Goal: Transaction & Acquisition: Purchase product/service

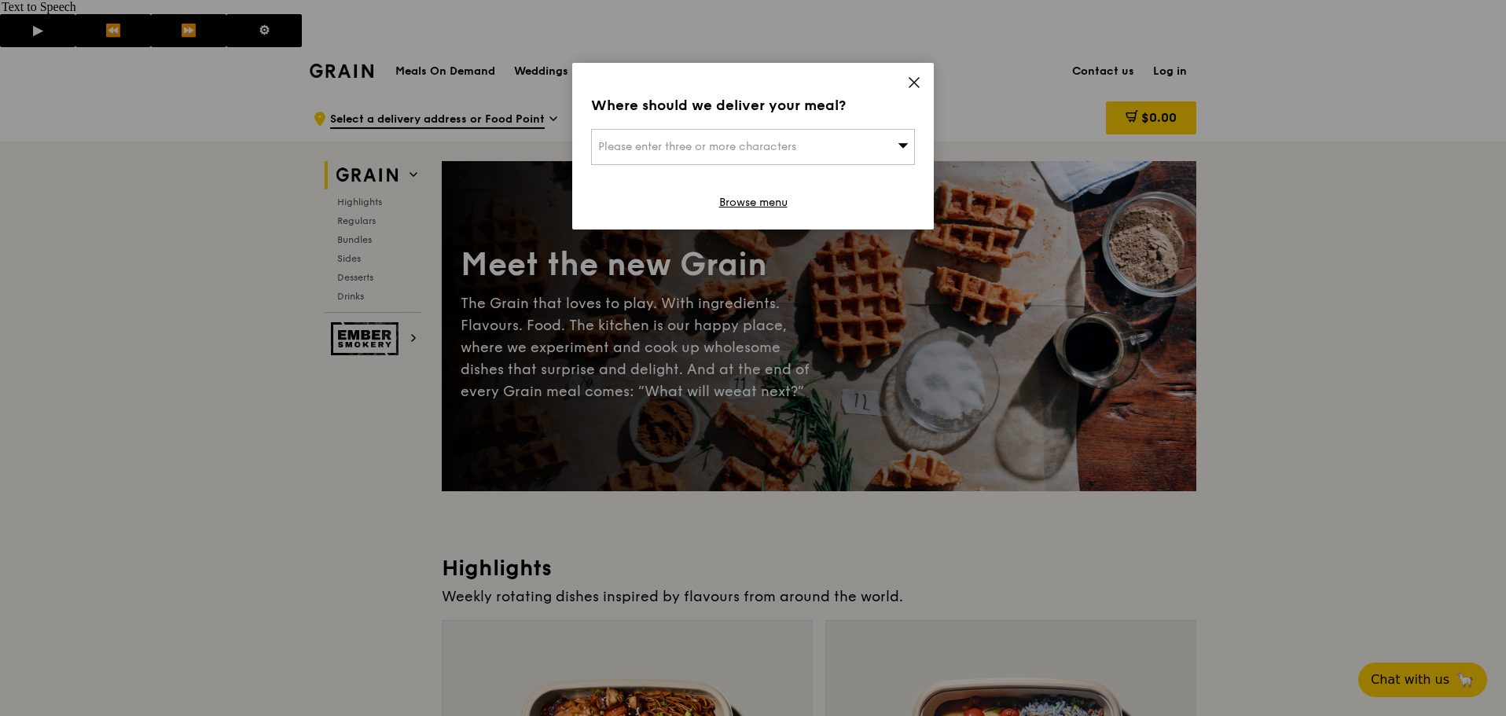
click at [808, 144] on div "Please enter three or more characters" at bounding box center [753, 147] width 324 height 36
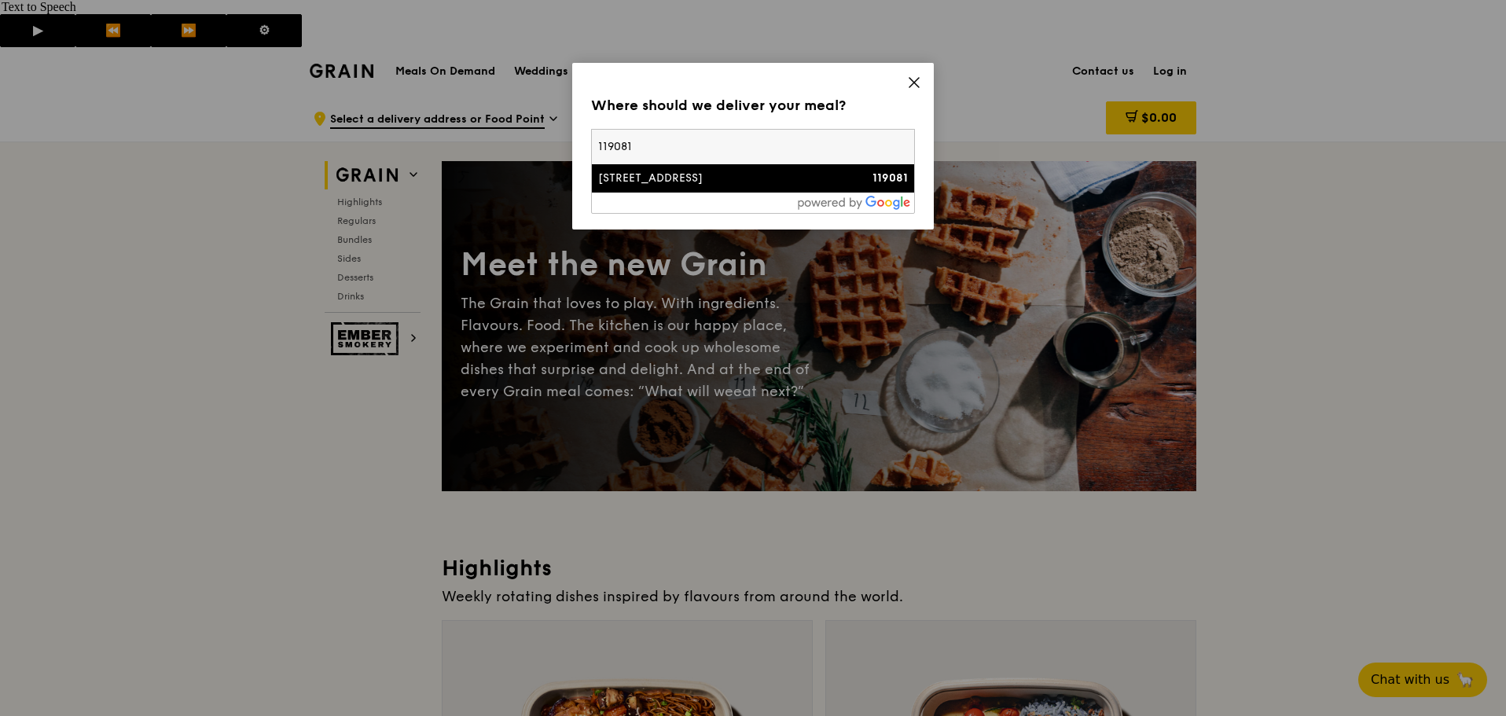
type input "119081"
click at [678, 176] on div "[STREET_ADDRESS]" at bounding box center [714, 179] width 233 height 16
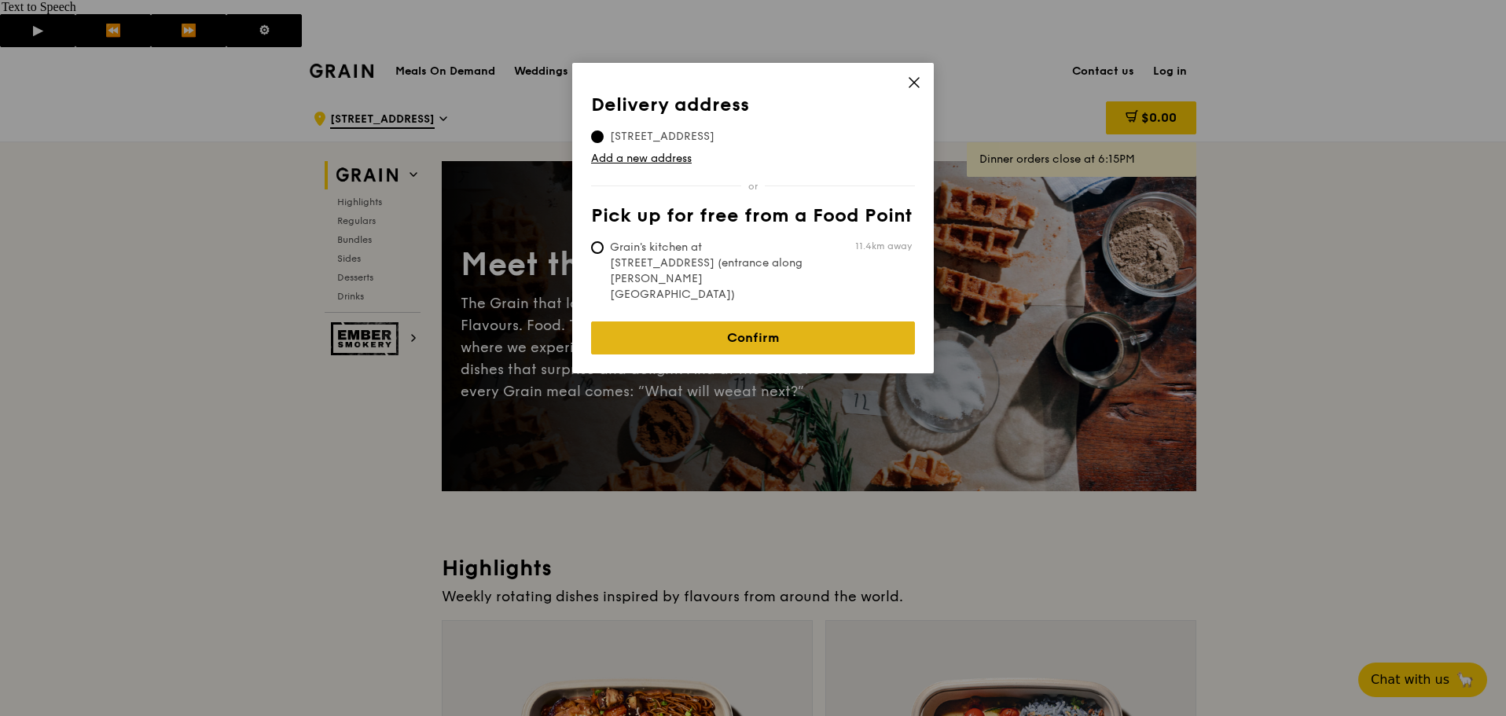
click at [759, 322] on link "Confirm" at bounding box center [753, 338] width 324 height 33
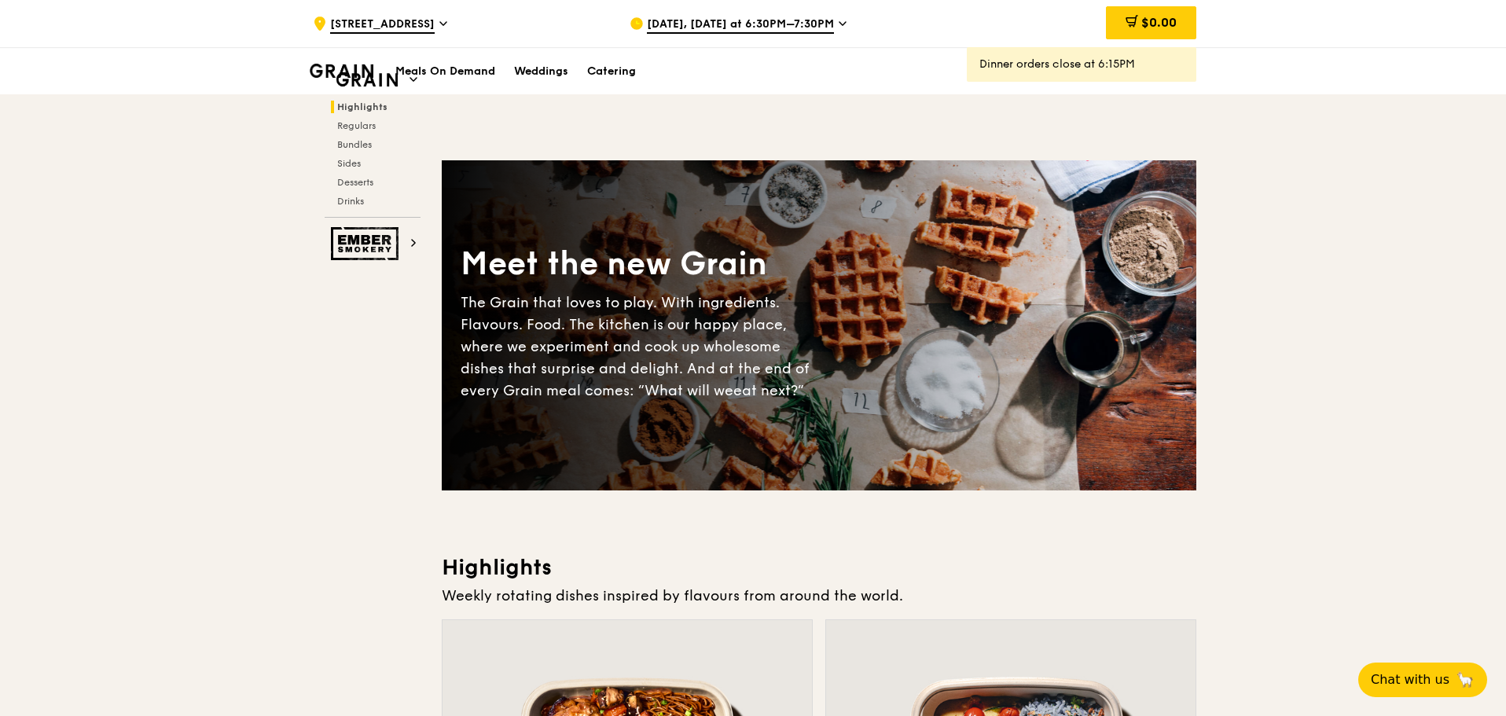
scroll to position [472, 0]
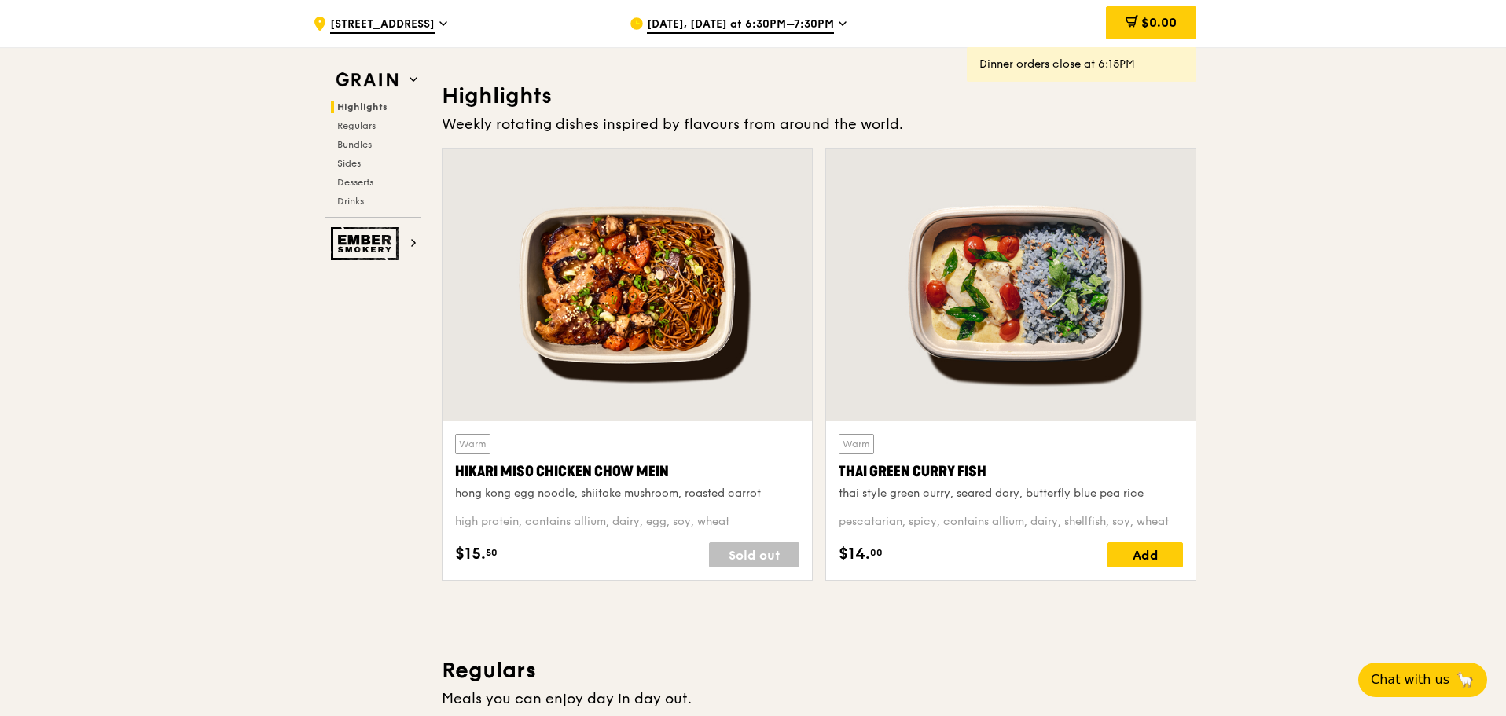
click at [784, 28] on span "Aug 18, Today at 6:30PM–7:30PM" at bounding box center [740, 25] width 187 height 17
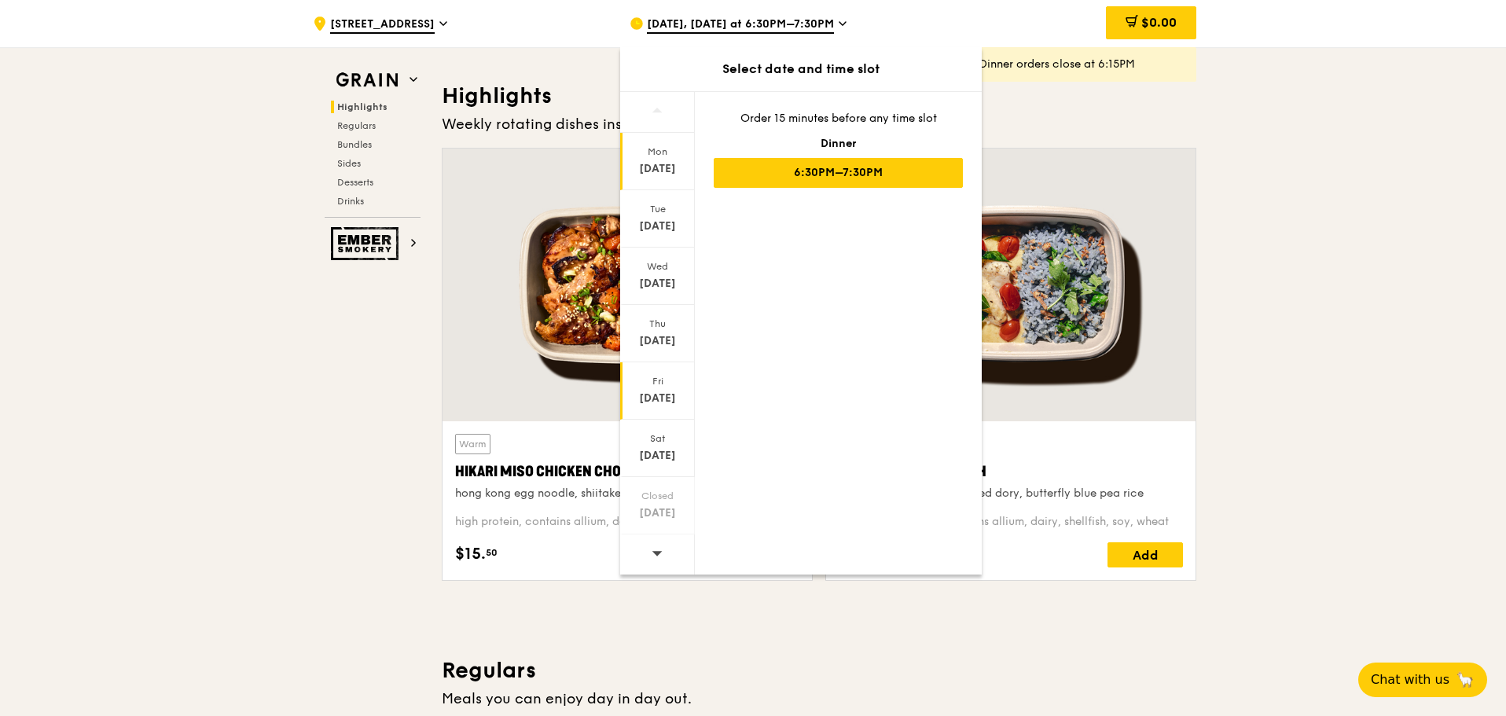
click at [657, 392] on div "Aug 22" at bounding box center [658, 399] width 70 height 16
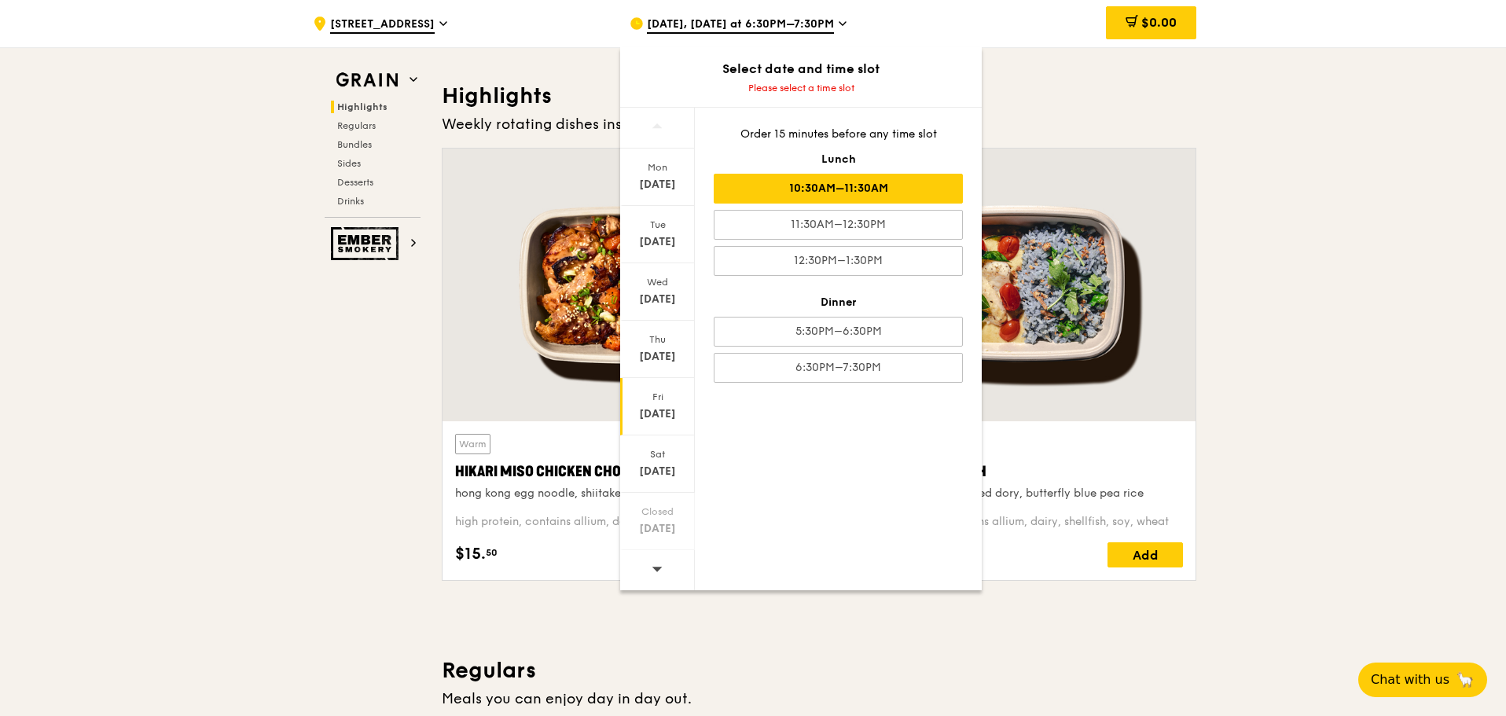
click at [819, 189] on div "10:30AM–11:30AM" at bounding box center [838, 189] width 249 height 30
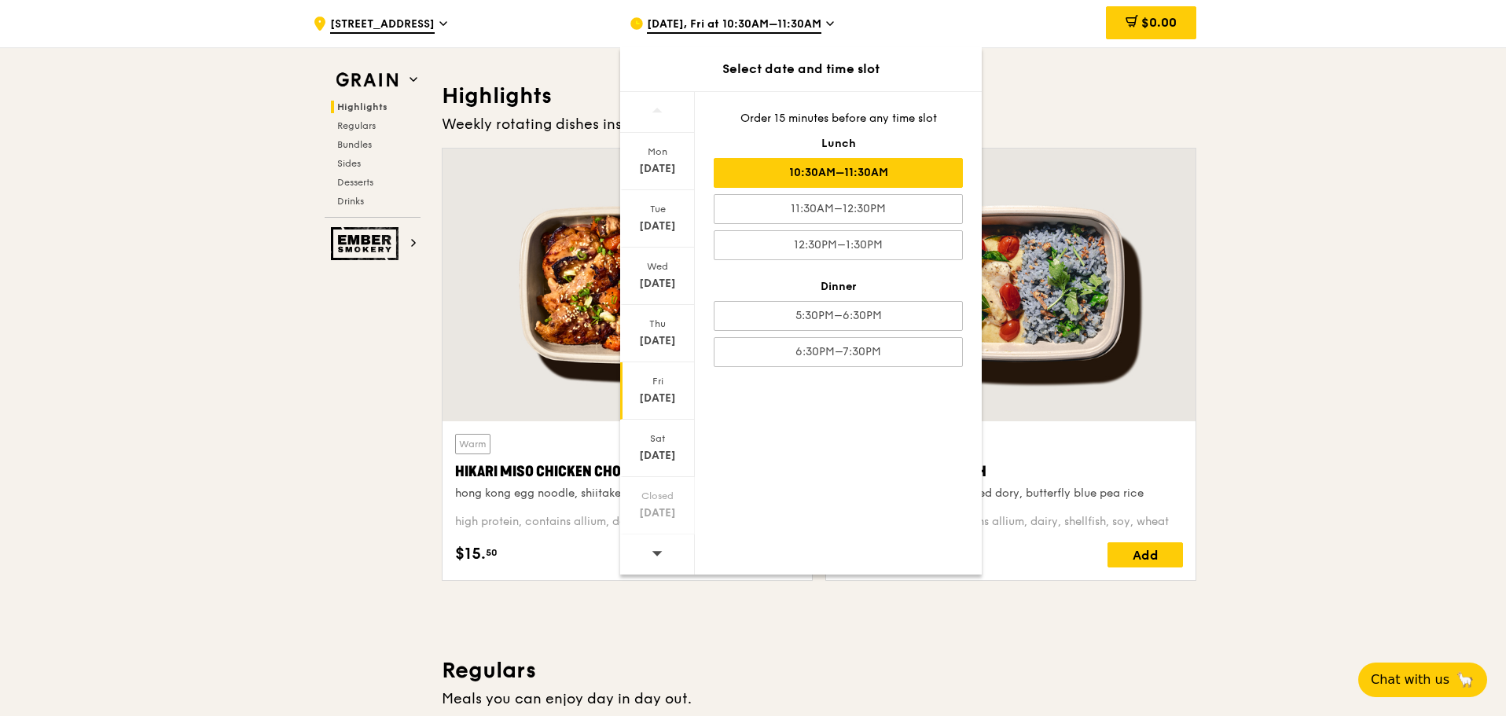
click at [808, 17] on span "Aug 22, Fri at 10:30AM–11:30AM" at bounding box center [734, 25] width 175 height 17
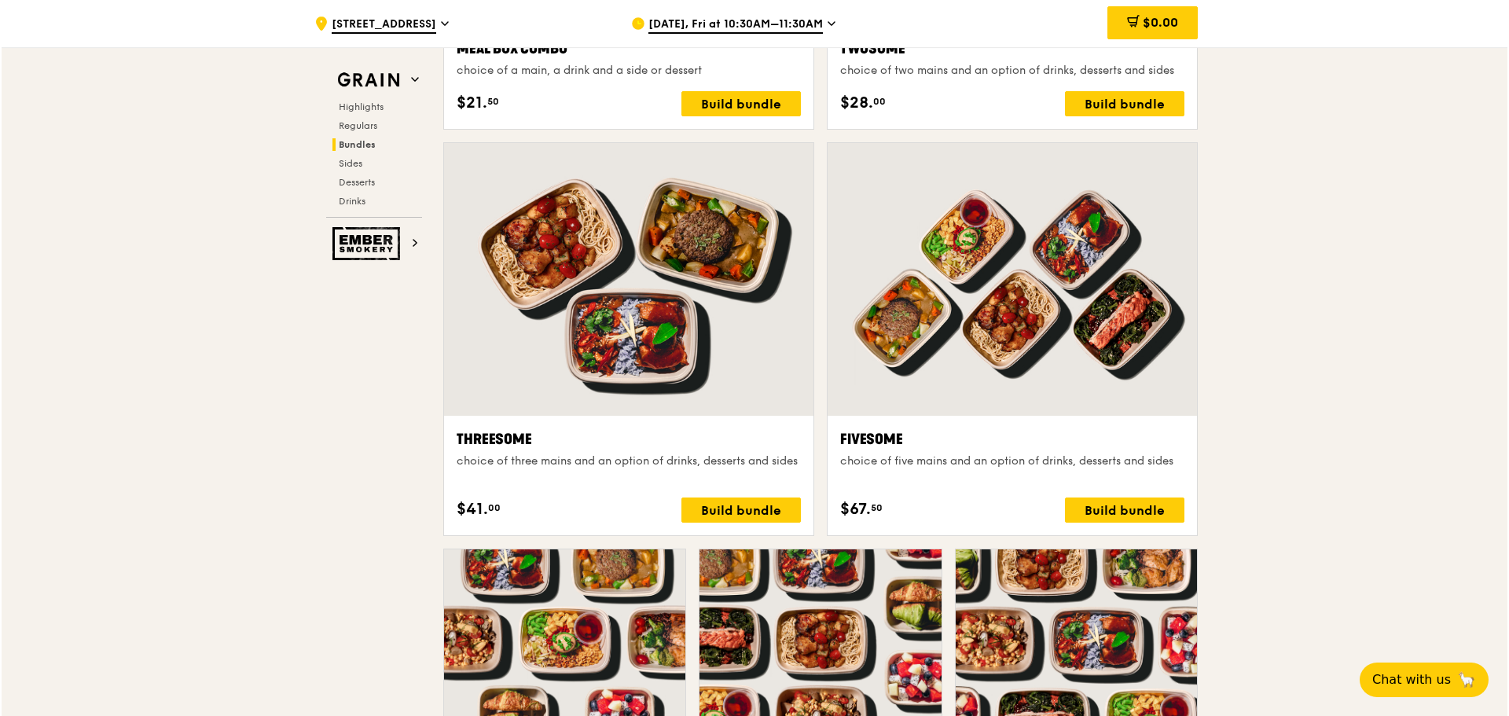
scroll to position [3223, 0]
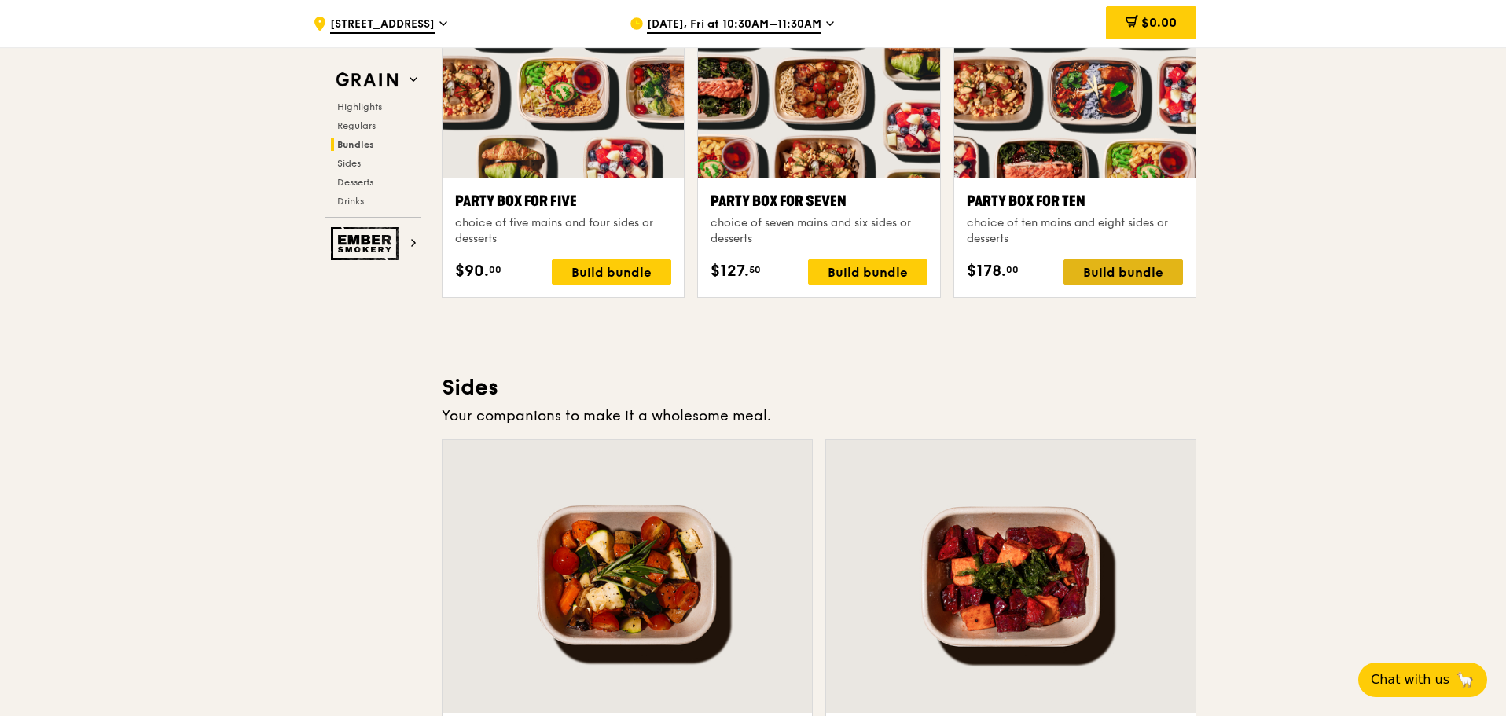
click at [1122, 259] on div "Build bundle" at bounding box center [1123, 271] width 119 height 25
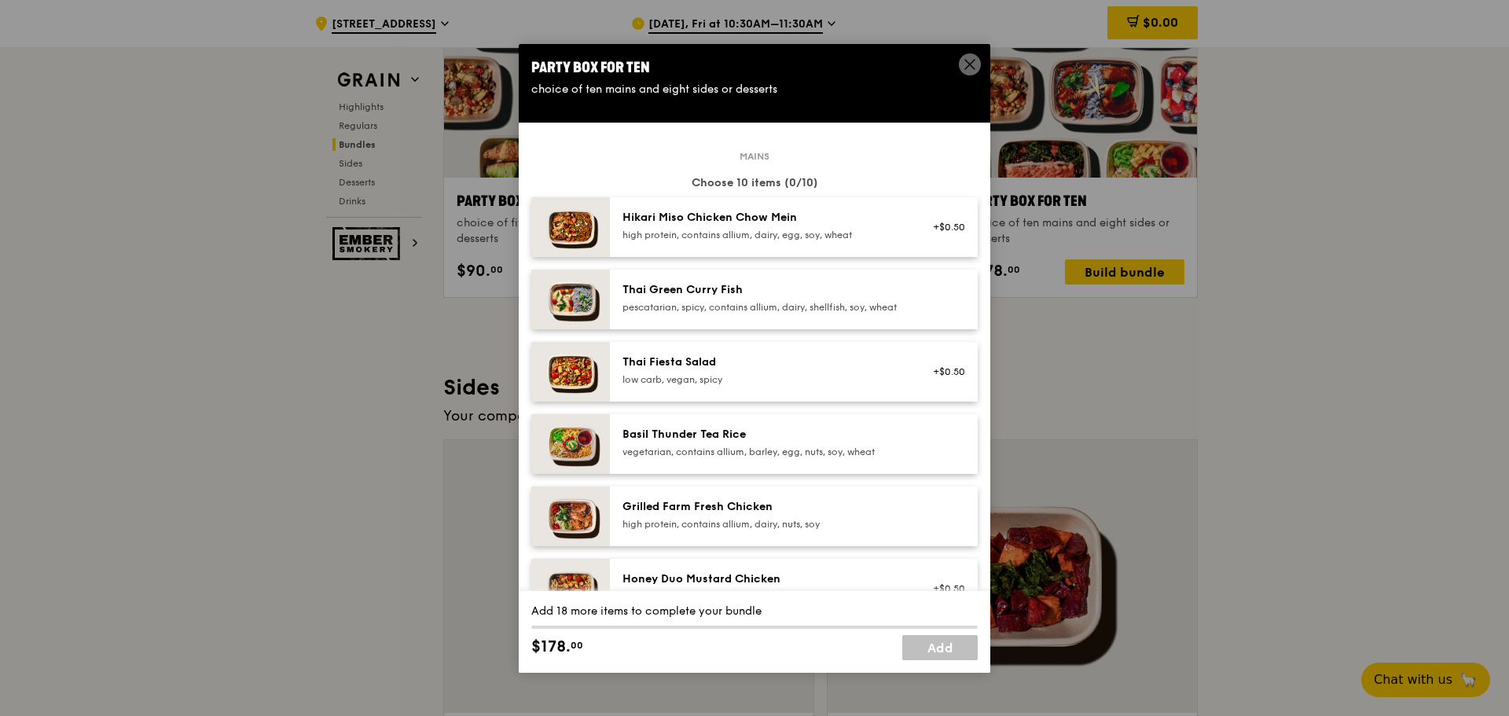
click at [744, 301] on div "pescatarian, spicy, contains allium, dairy, shellfish, soy, wheat" at bounding box center [764, 307] width 282 height 13
click at [738, 303] on div "pescatarian, spicy, contains allium, dairy, shellfish, soy, wheat" at bounding box center [764, 307] width 282 height 13
click at [738, 304] on div "pescatarian, spicy, contains allium, dairy, shellfish, soy, wheat" at bounding box center [764, 307] width 282 height 13
click at [728, 458] on div "vegetarian, contains allium, barley, egg, nuts, soy, wheat" at bounding box center [764, 452] width 282 height 13
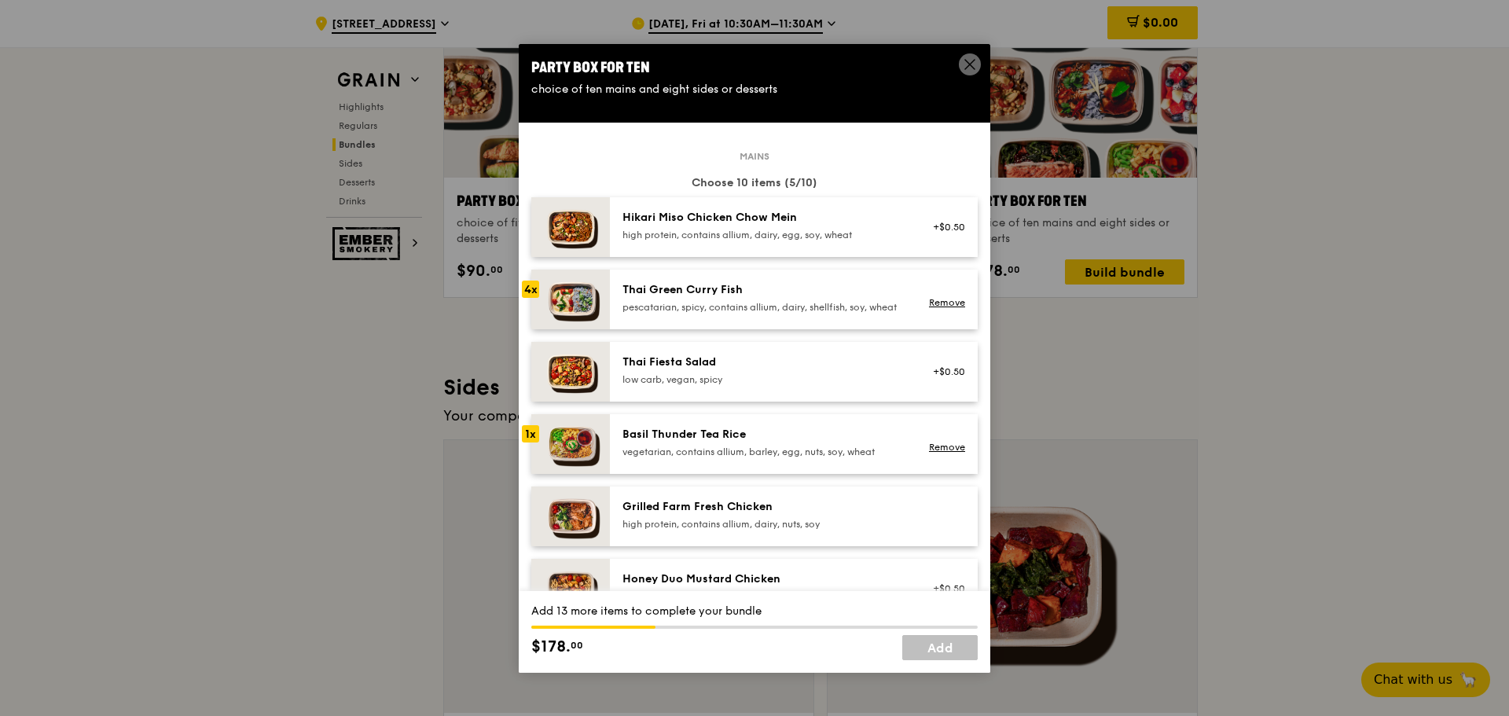
click at [728, 458] on div "vegetarian, contains allium, barley, egg, nuts, soy, wheat" at bounding box center [764, 452] width 282 height 13
click at [718, 515] on div "Grilled Farm Fresh Chicken" at bounding box center [764, 507] width 282 height 16
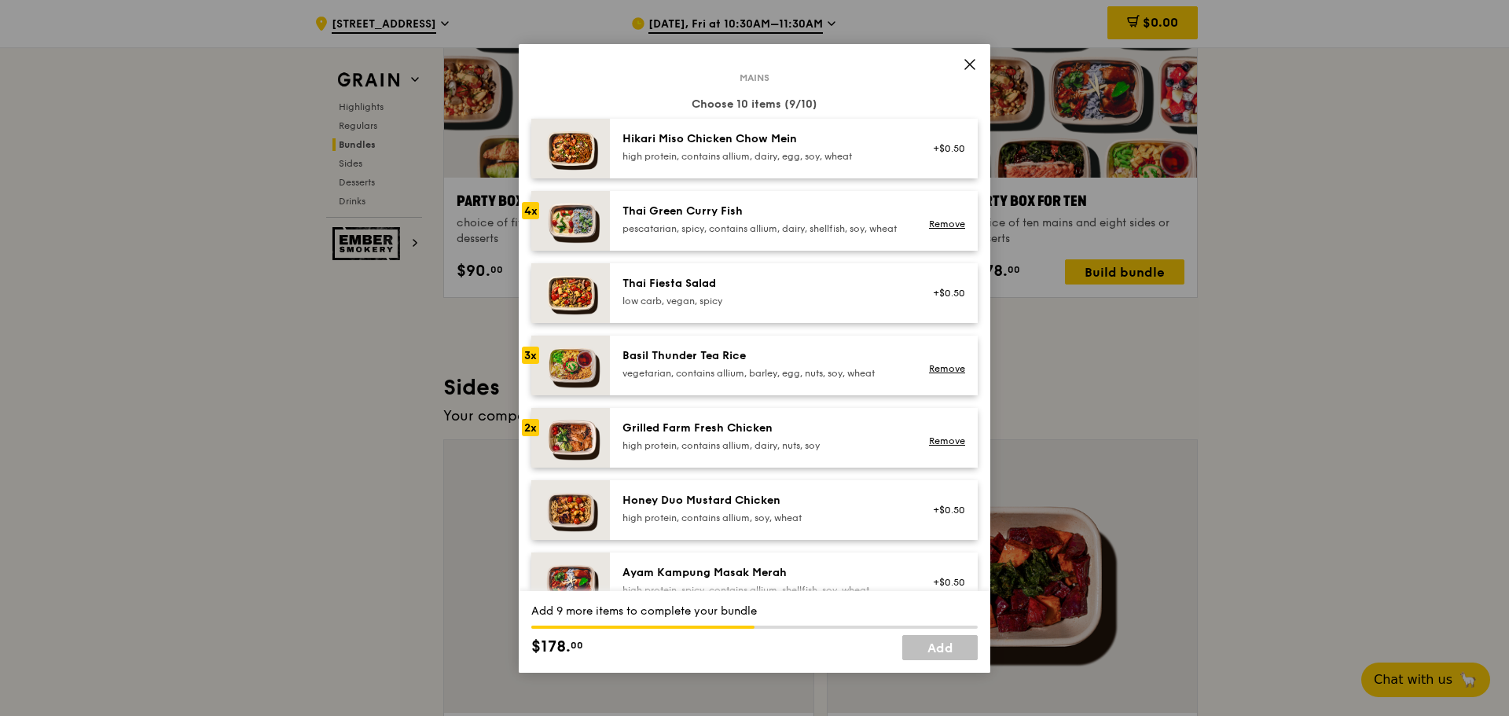
click at [645, 235] on div "pescatarian, spicy, contains allium, dairy, shellfish, soy, wheat" at bounding box center [764, 228] width 282 height 13
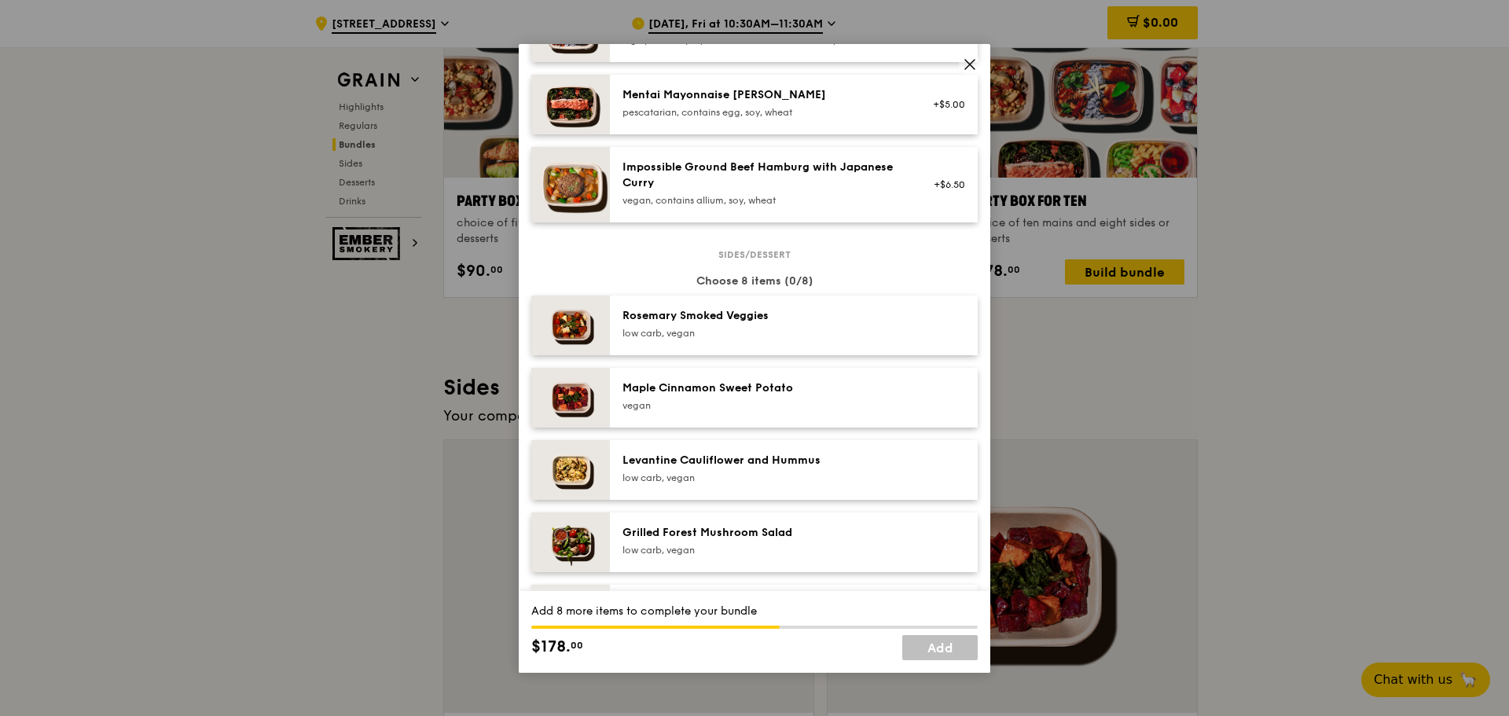
scroll to position [707, 0]
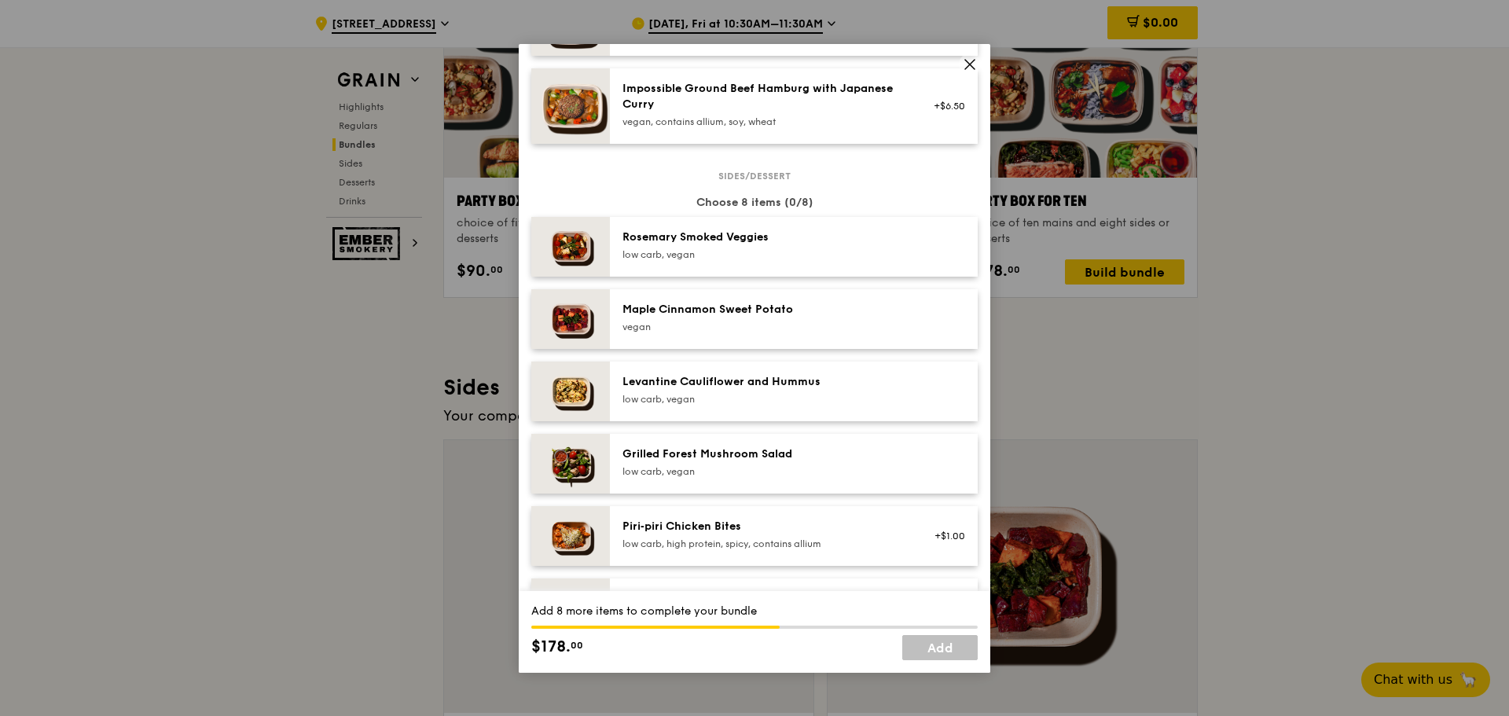
click at [689, 245] on div "Rosemary Smoked Veggies" at bounding box center [764, 238] width 282 height 16
click at [726, 333] on div "vegan" at bounding box center [764, 327] width 282 height 13
click at [721, 406] on div "low carb, vegan" at bounding box center [764, 399] width 282 height 13
click at [724, 462] on div "Grilled Forest Mushroom Salad" at bounding box center [764, 454] width 282 height 16
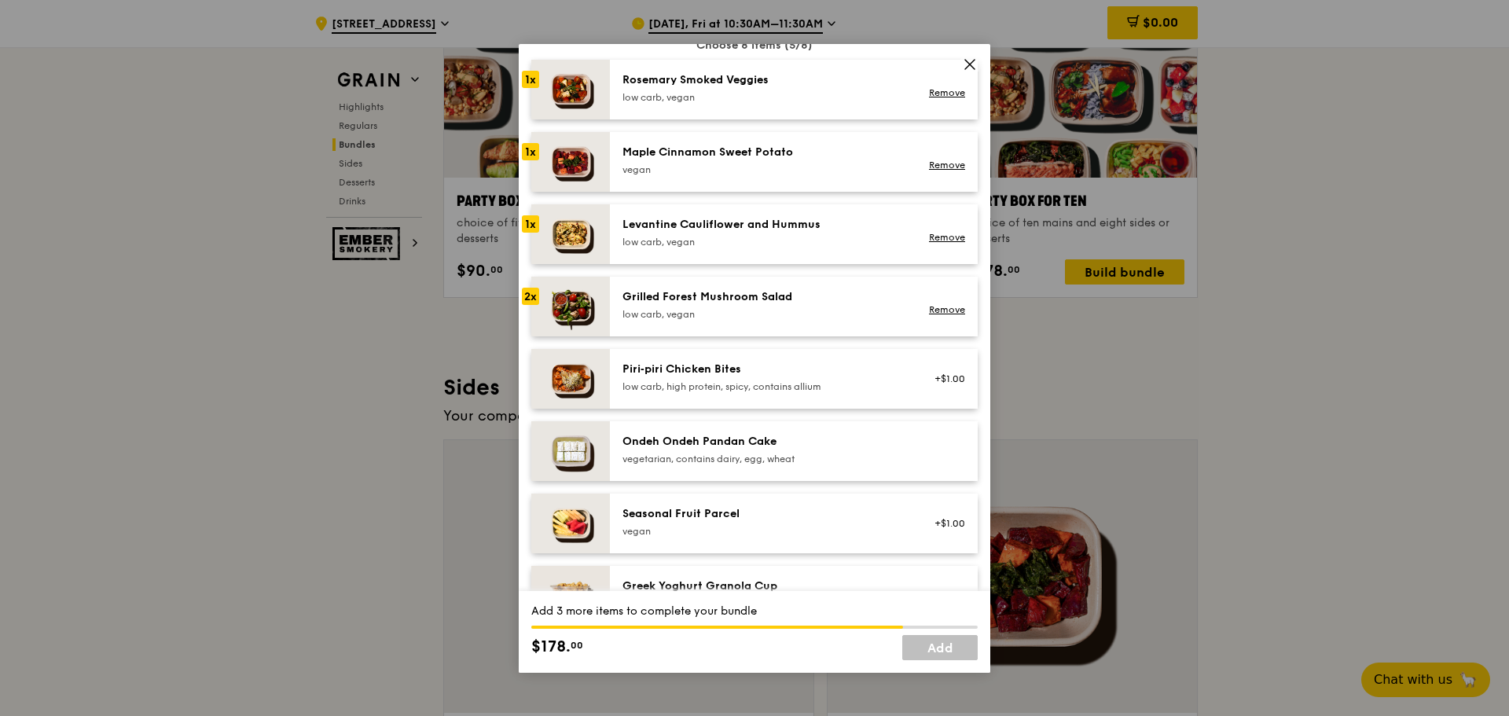
scroll to position [1022, 0]
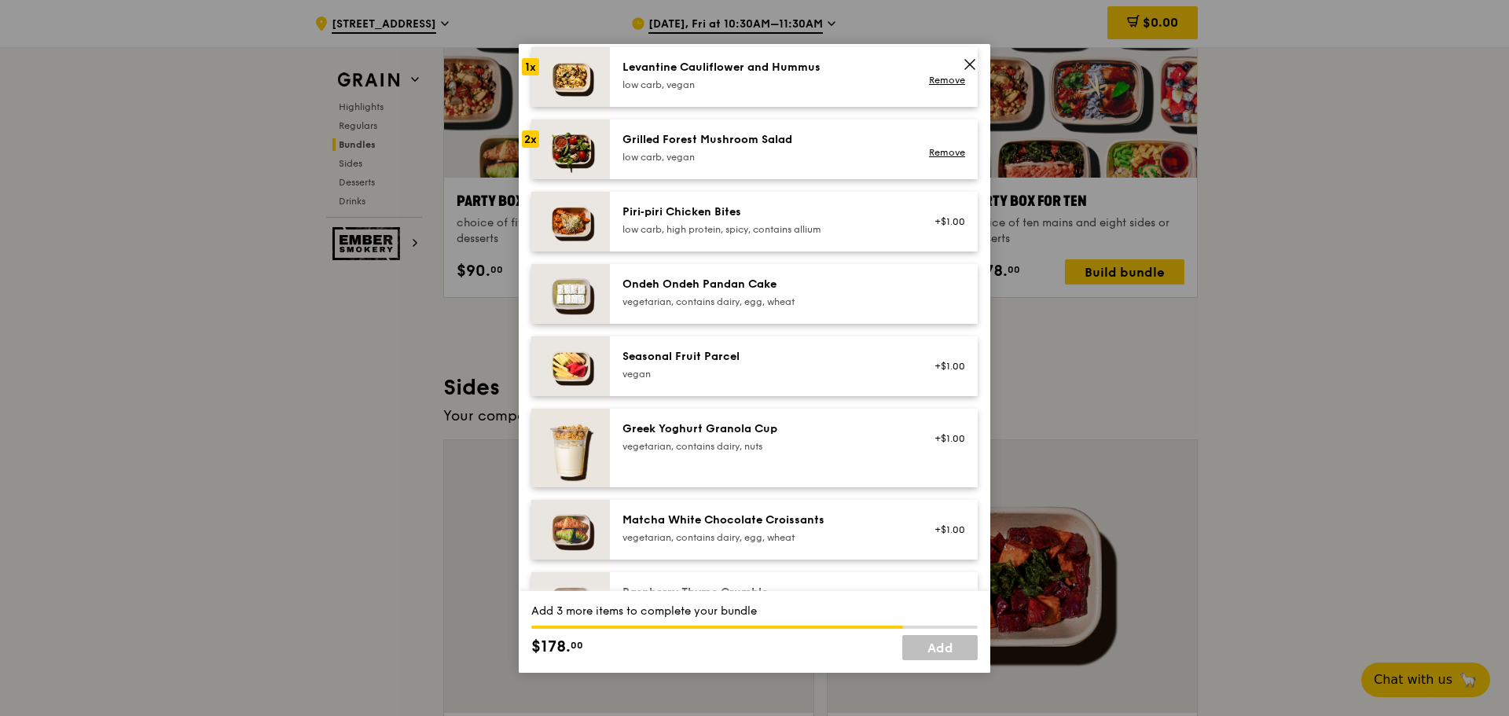
click at [674, 292] on div "Ondeh Ondeh Pandan Cake" at bounding box center [764, 285] width 282 height 16
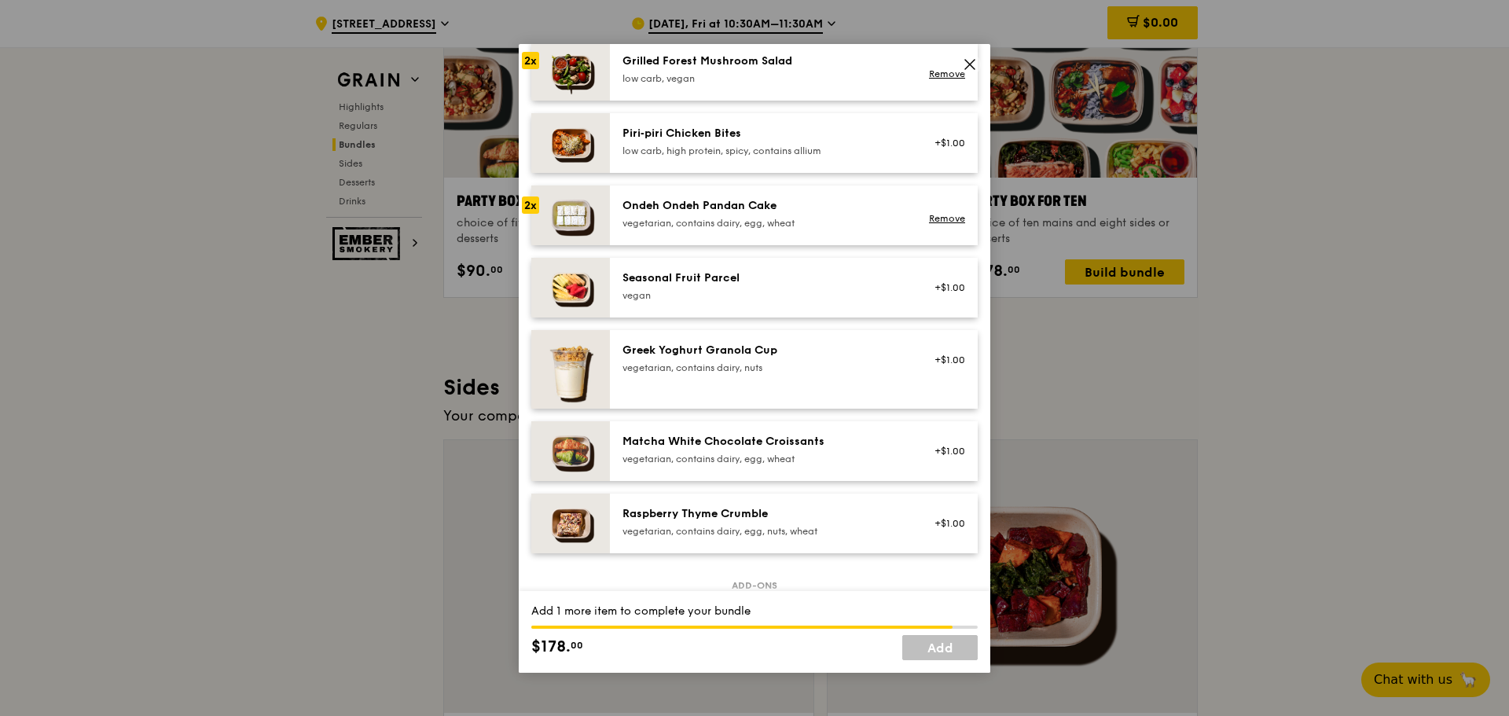
scroll to position [1179, 0]
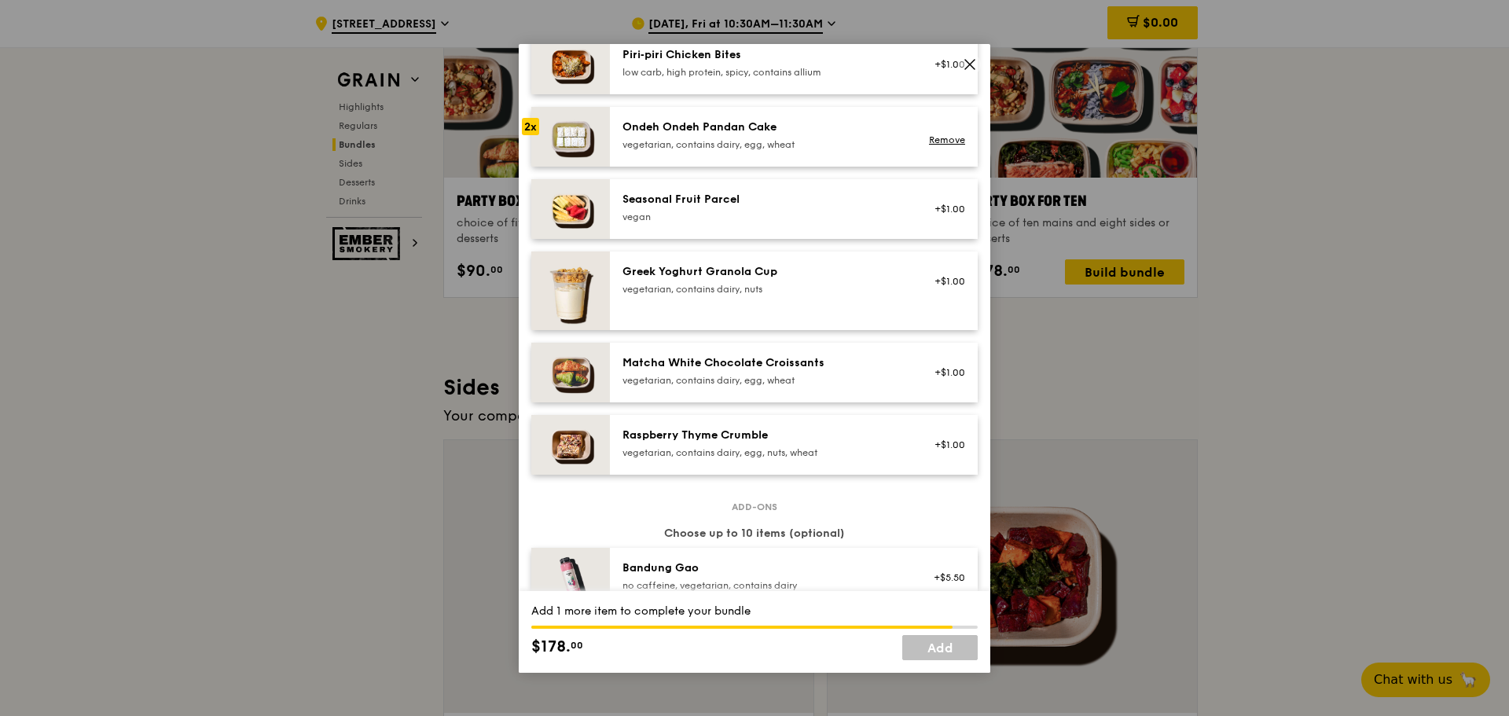
click at [680, 443] on div "Raspberry Thyme Crumble" at bounding box center [764, 436] width 282 height 16
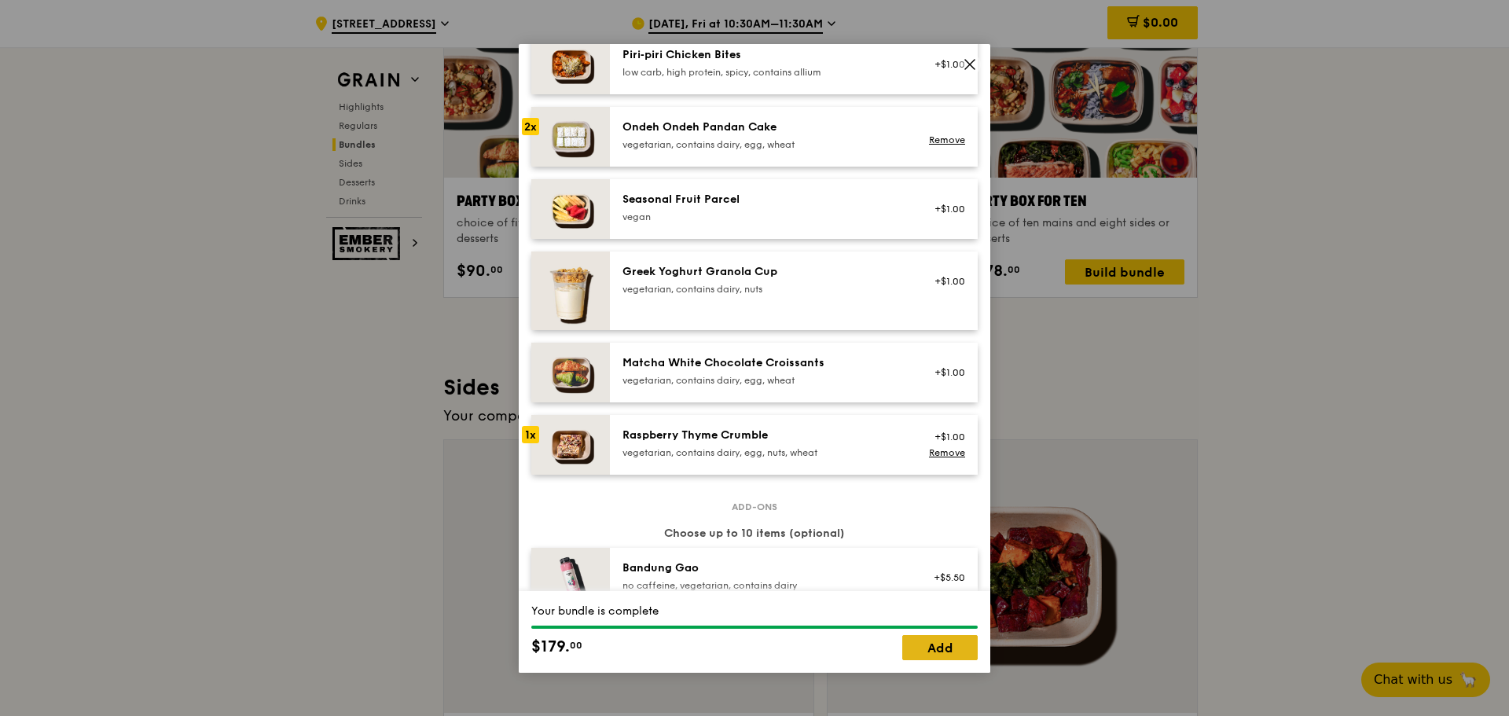
click at [931, 645] on link "Add" at bounding box center [939, 647] width 75 height 25
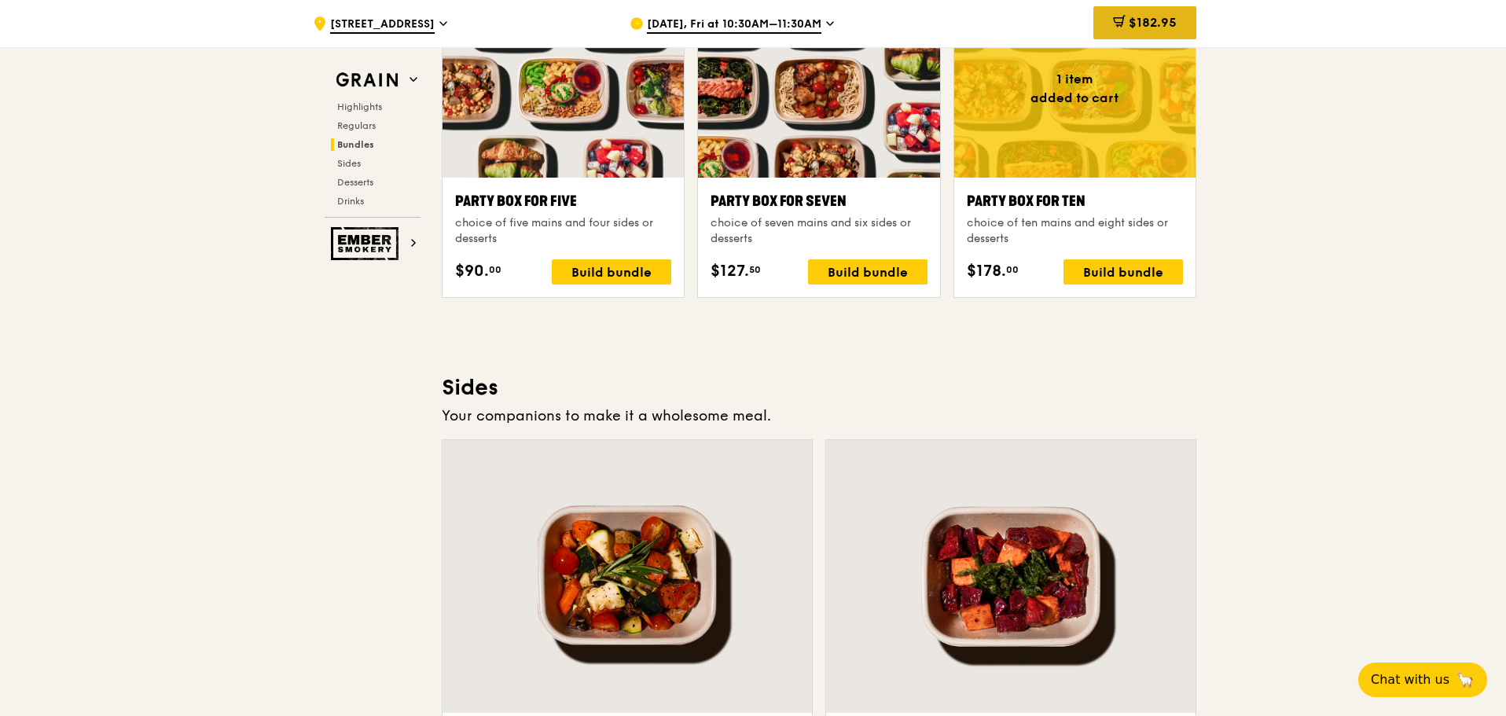
click at [1141, 26] on span "$182.95" at bounding box center [1153, 22] width 48 height 15
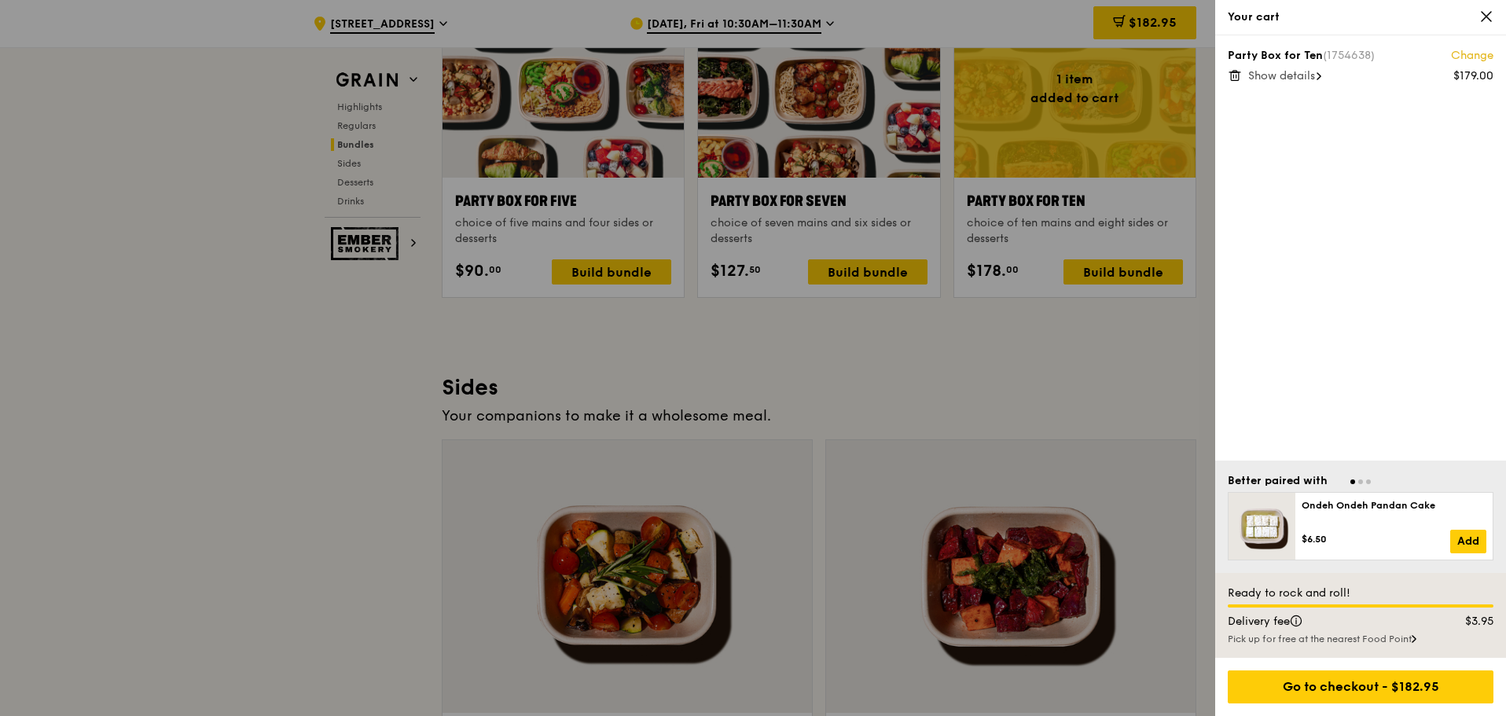
click at [1279, 79] on span "Show details" at bounding box center [1281, 75] width 67 height 13
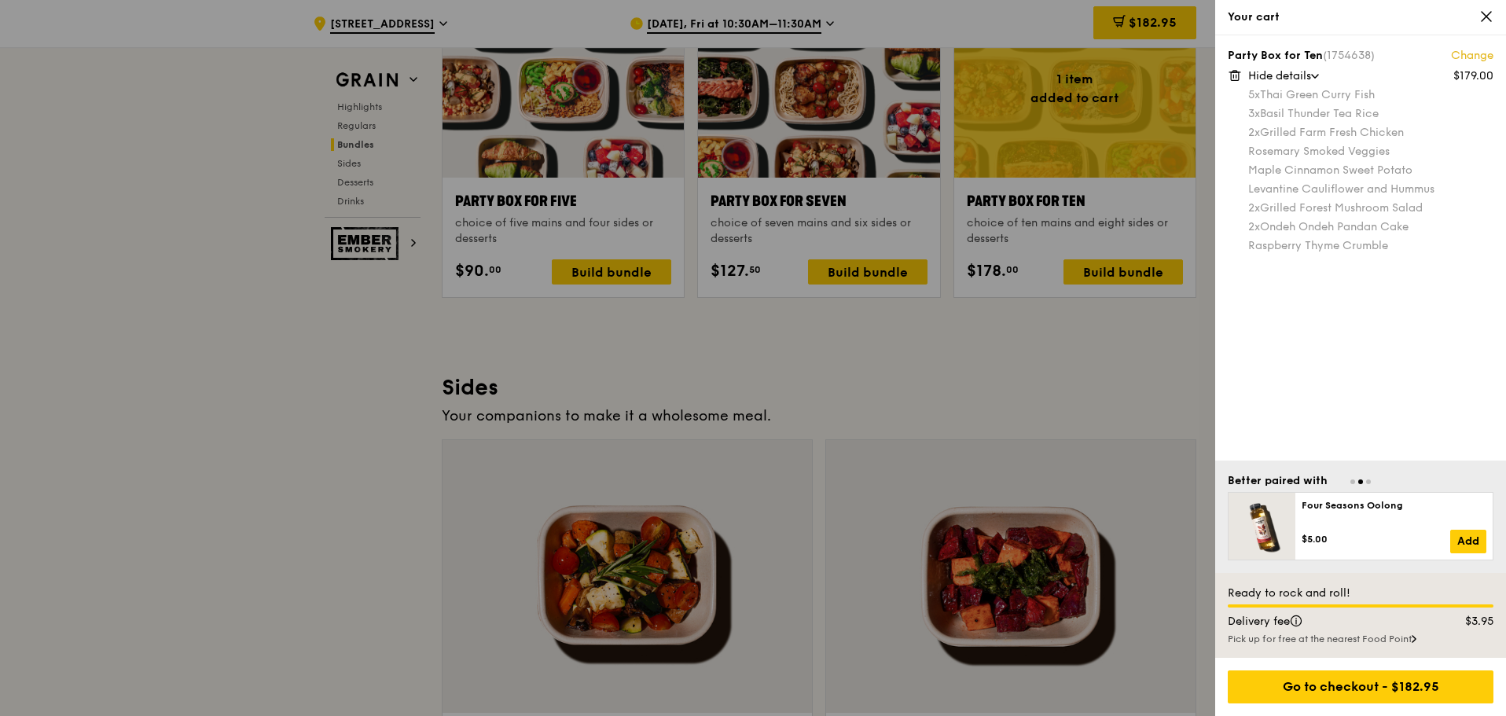
click at [1119, 325] on div at bounding box center [753, 358] width 1506 height 716
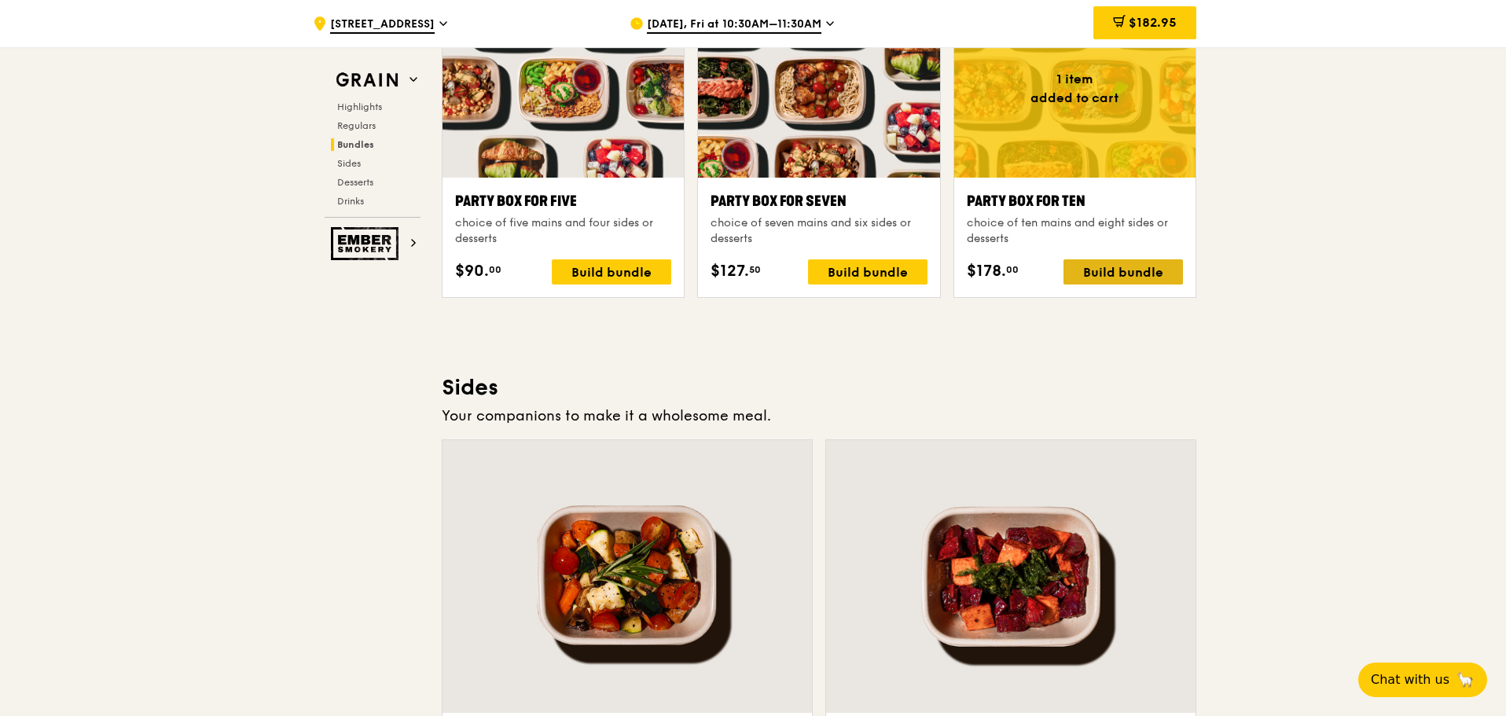
click at [1100, 259] on div "Build bundle" at bounding box center [1123, 271] width 119 height 25
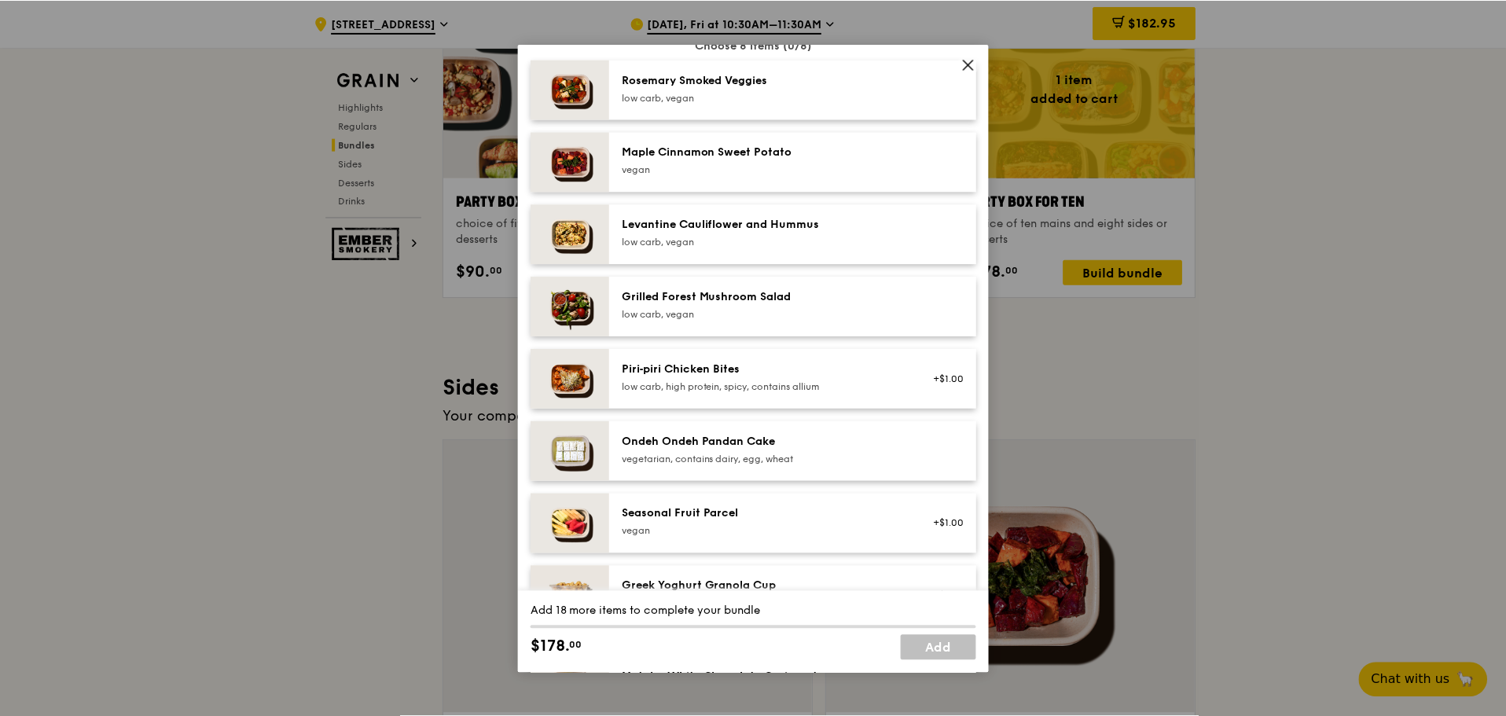
scroll to position [786, 0]
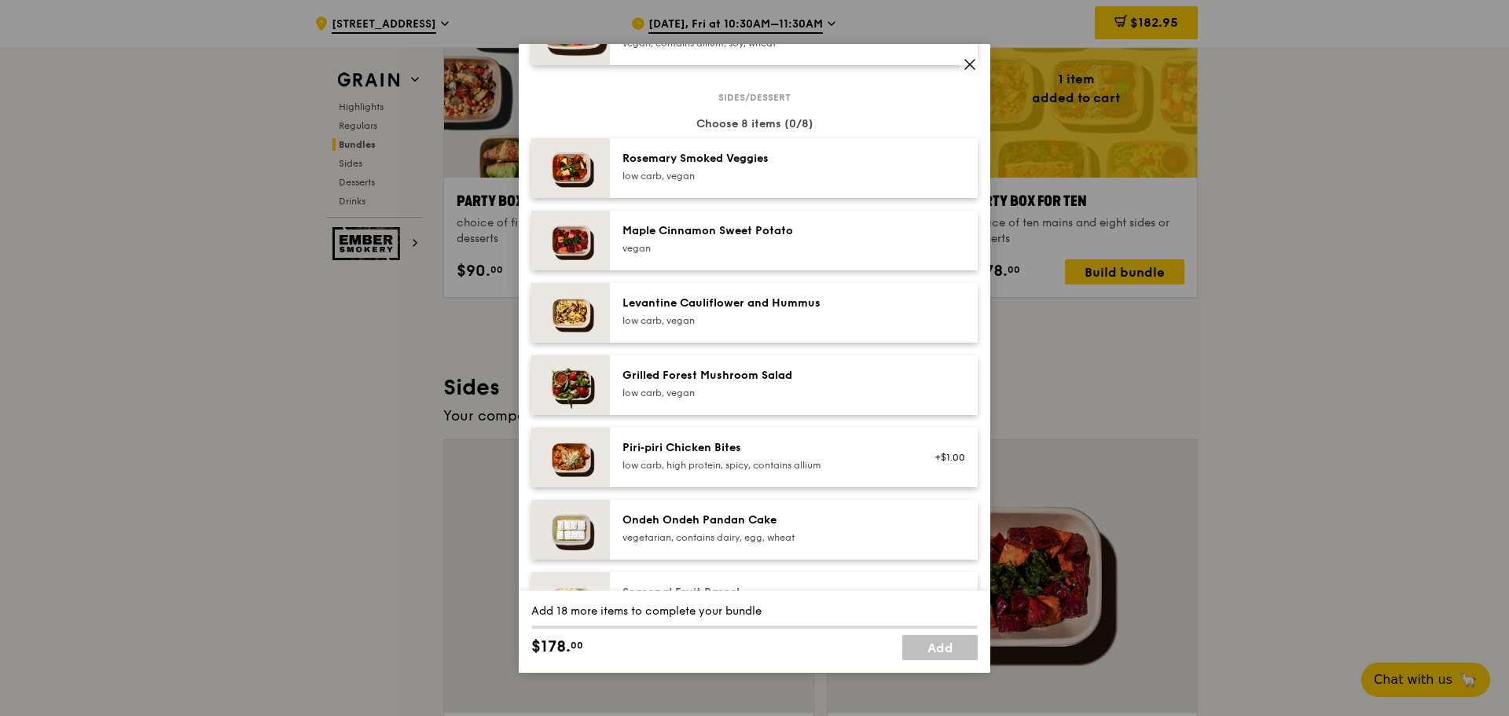
click at [959, 65] on div "Impossible Ground Beef Hamburg with Japanese Curry vegan, contains allium, soy,…" at bounding box center [794, 27] width 368 height 75
click at [968, 68] on icon at bounding box center [970, 64] width 14 height 14
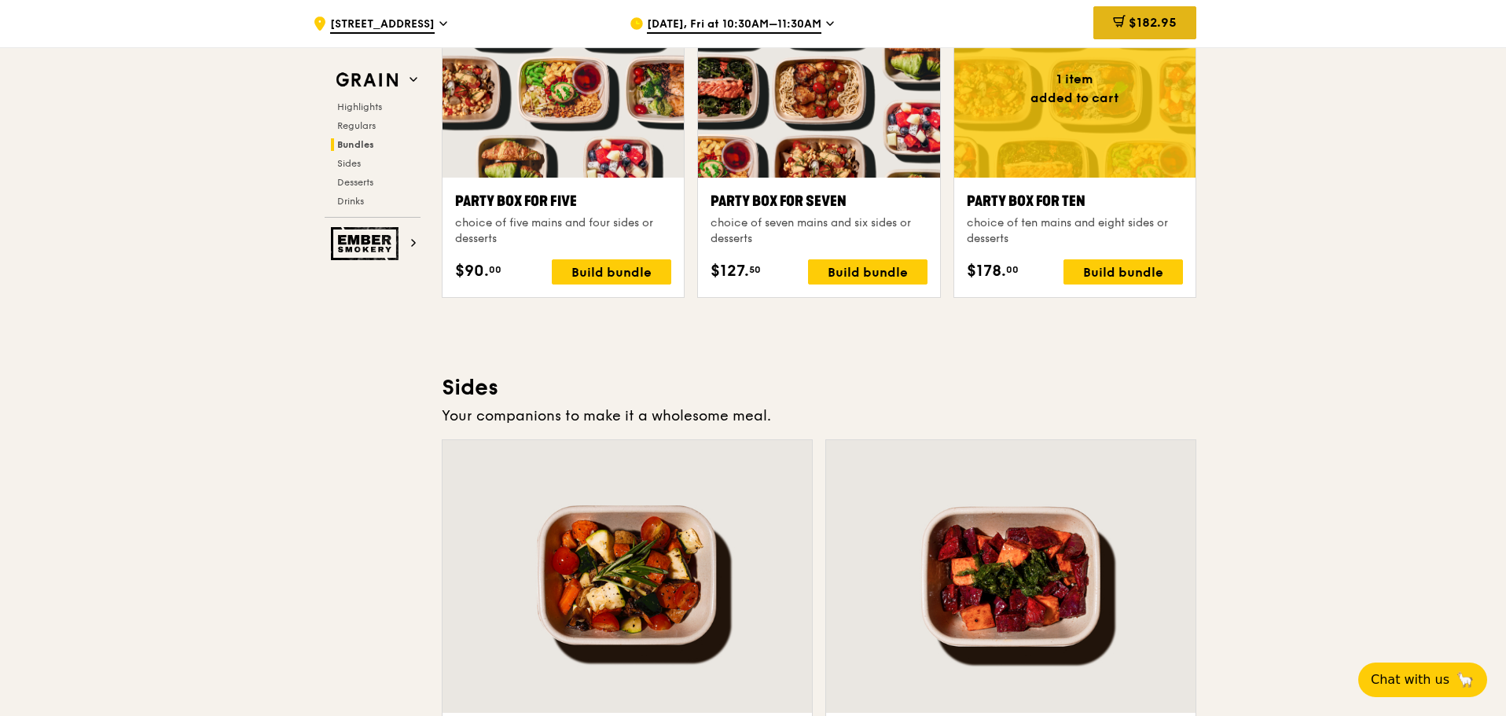
click at [1163, 19] on span "$182.95" at bounding box center [1153, 22] width 48 height 15
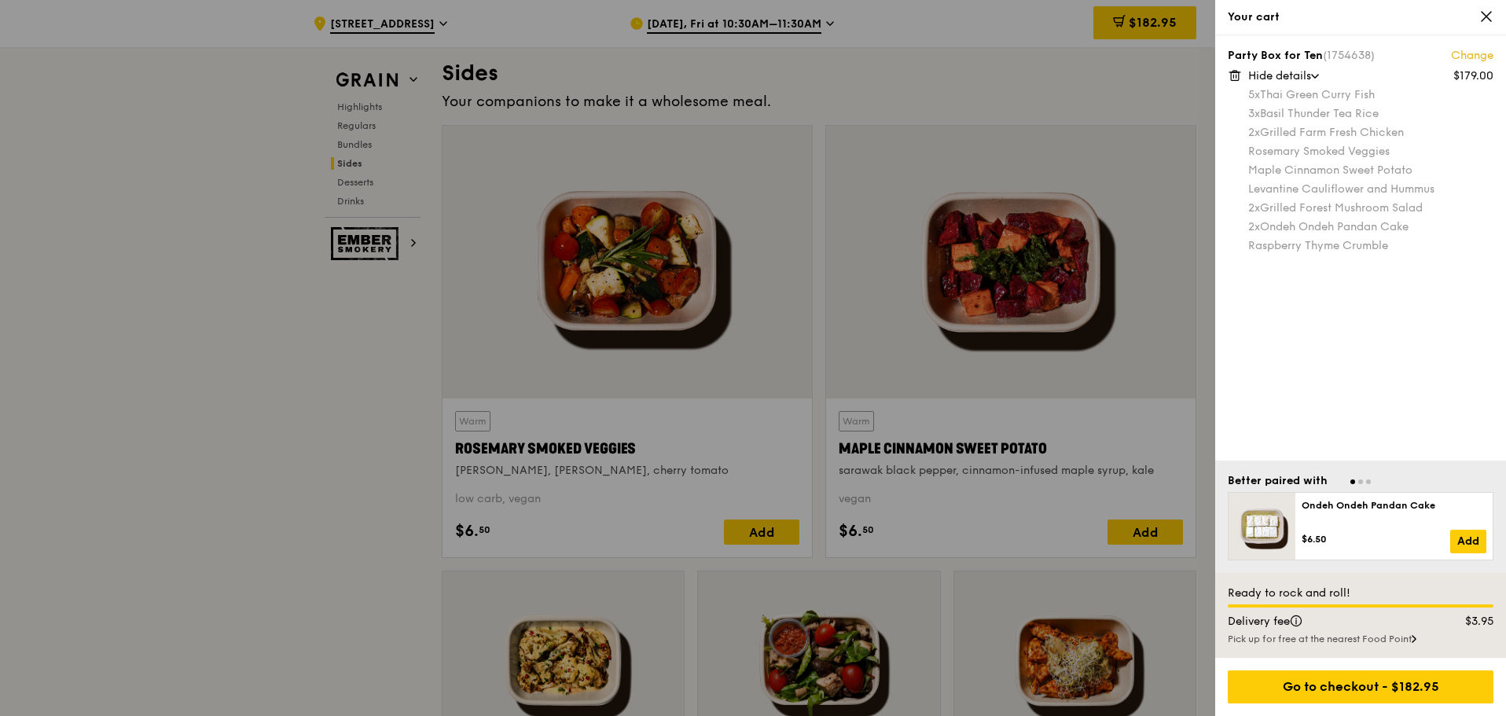
scroll to position [3616, 0]
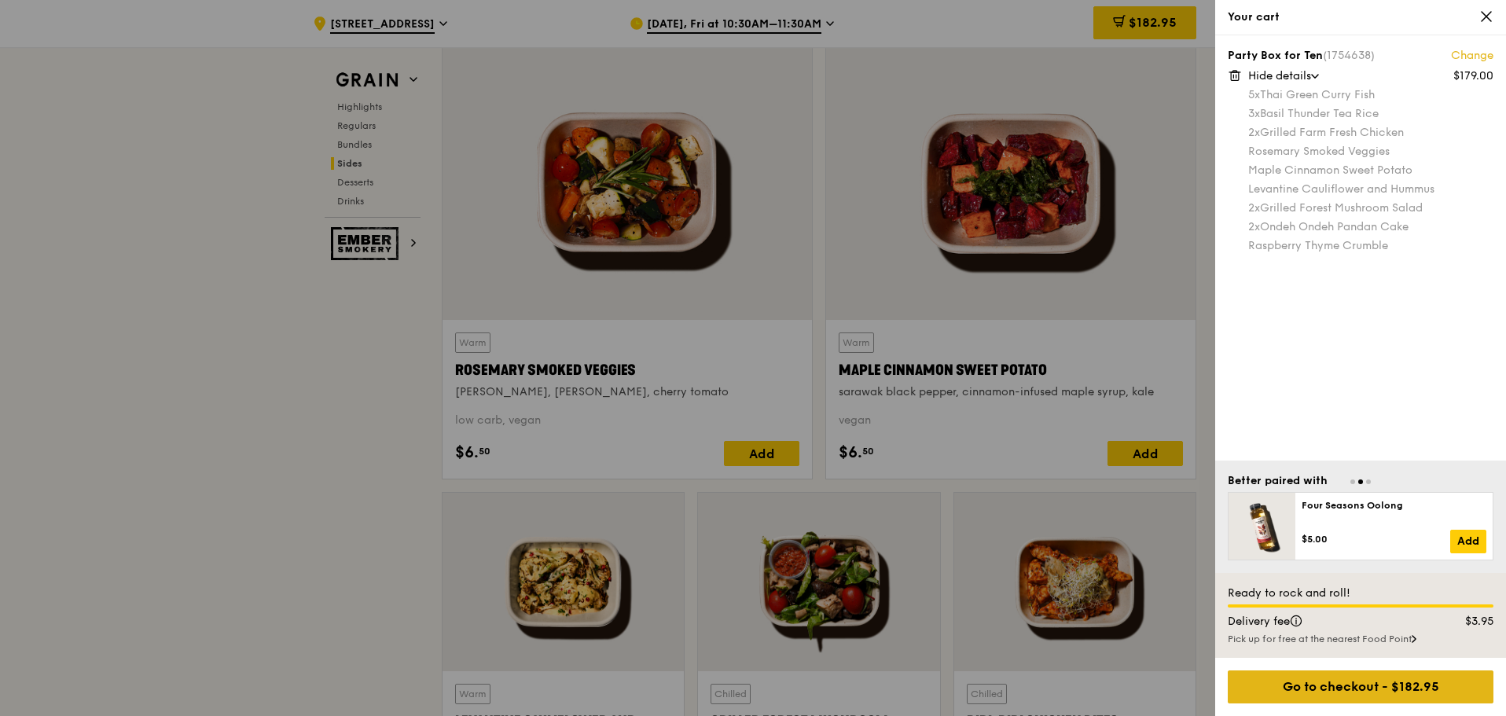
click at [1314, 682] on div "Go to checkout - $182.95" at bounding box center [1361, 687] width 266 height 33
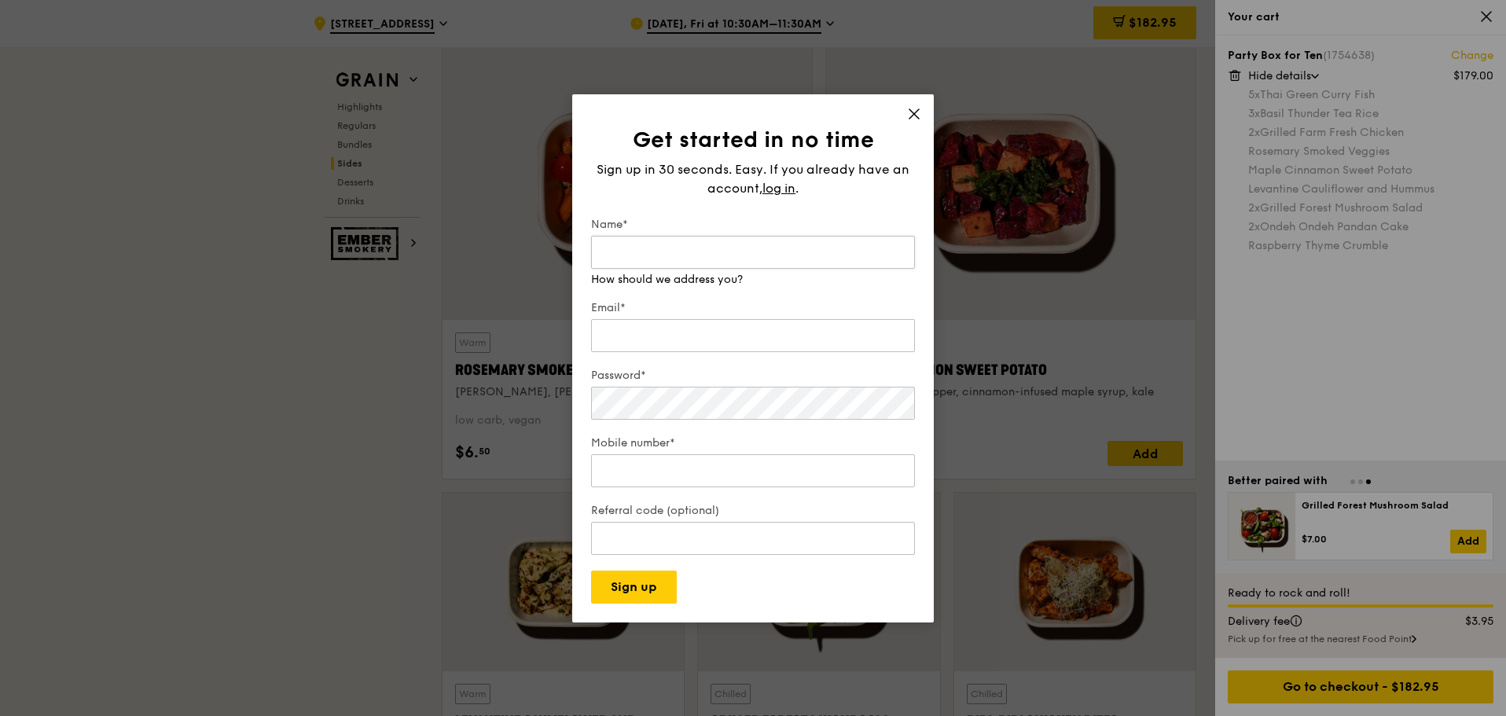
click at [689, 248] on input "Name*" at bounding box center [753, 252] width 324 height 33
type input "Eunice"
type input "e.ng@nus.edu.sg"
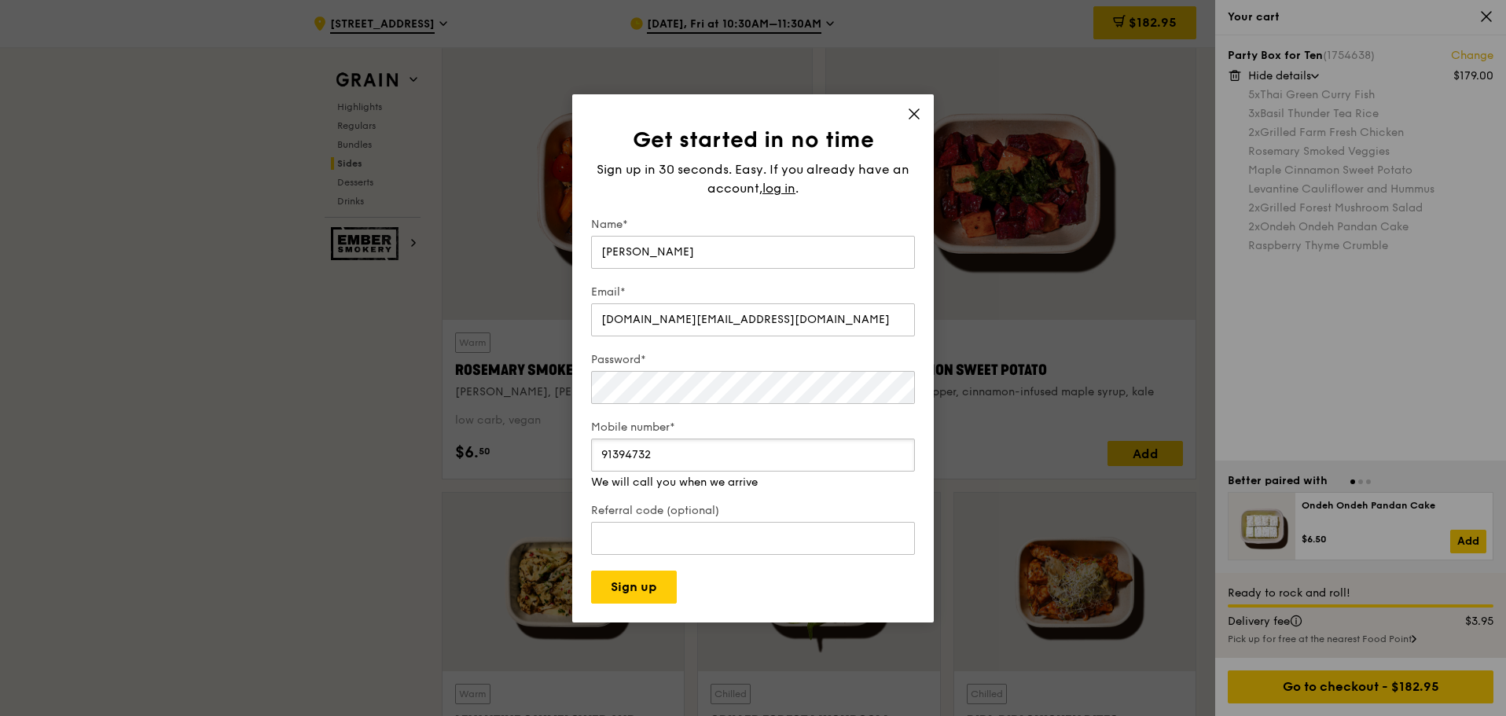
scroll to position [3852, 0]
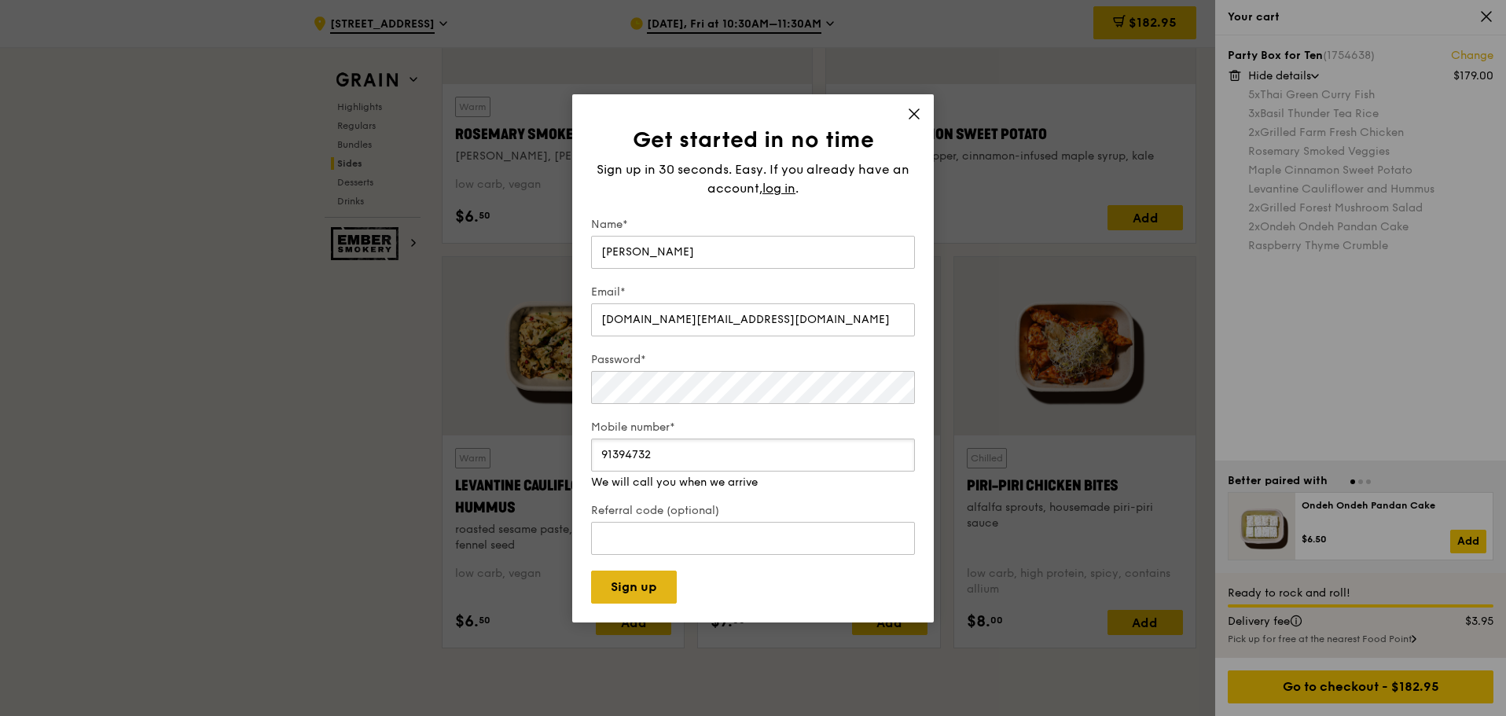
type input "91394732"
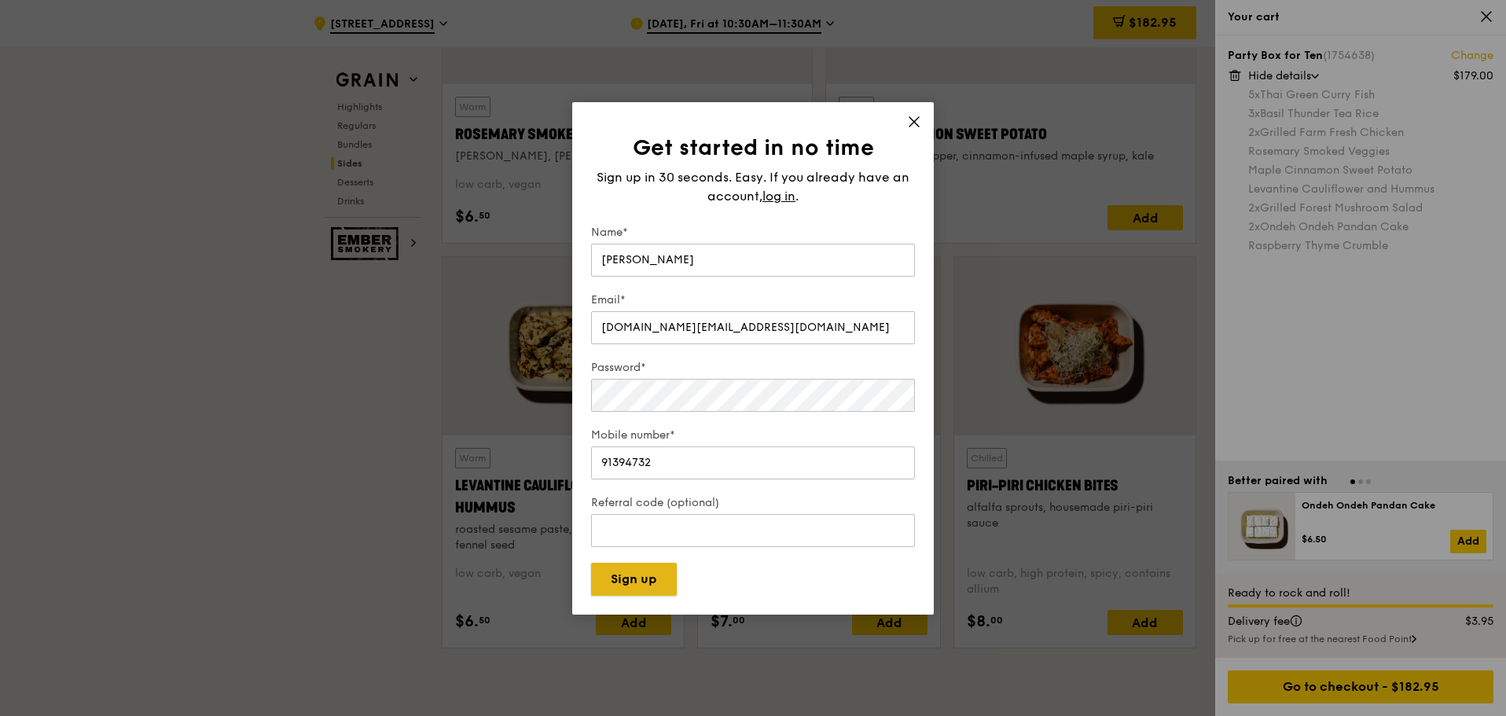
click at [646, 579] on button "Sign up" at bounding box center [634, 579] width 86 height 33
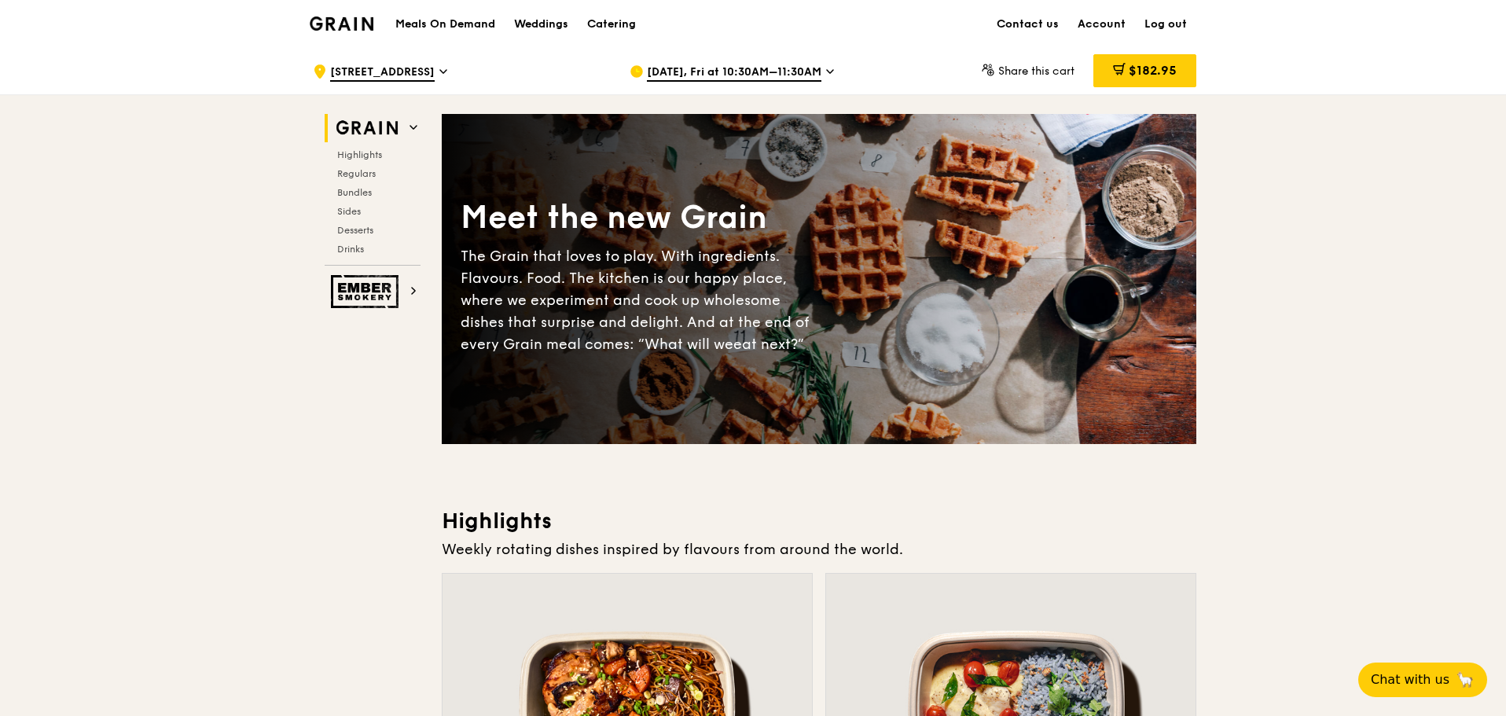
click at [1153, 67] on span "$182.95" at bounding box center [1153, 70] width 48 height 15
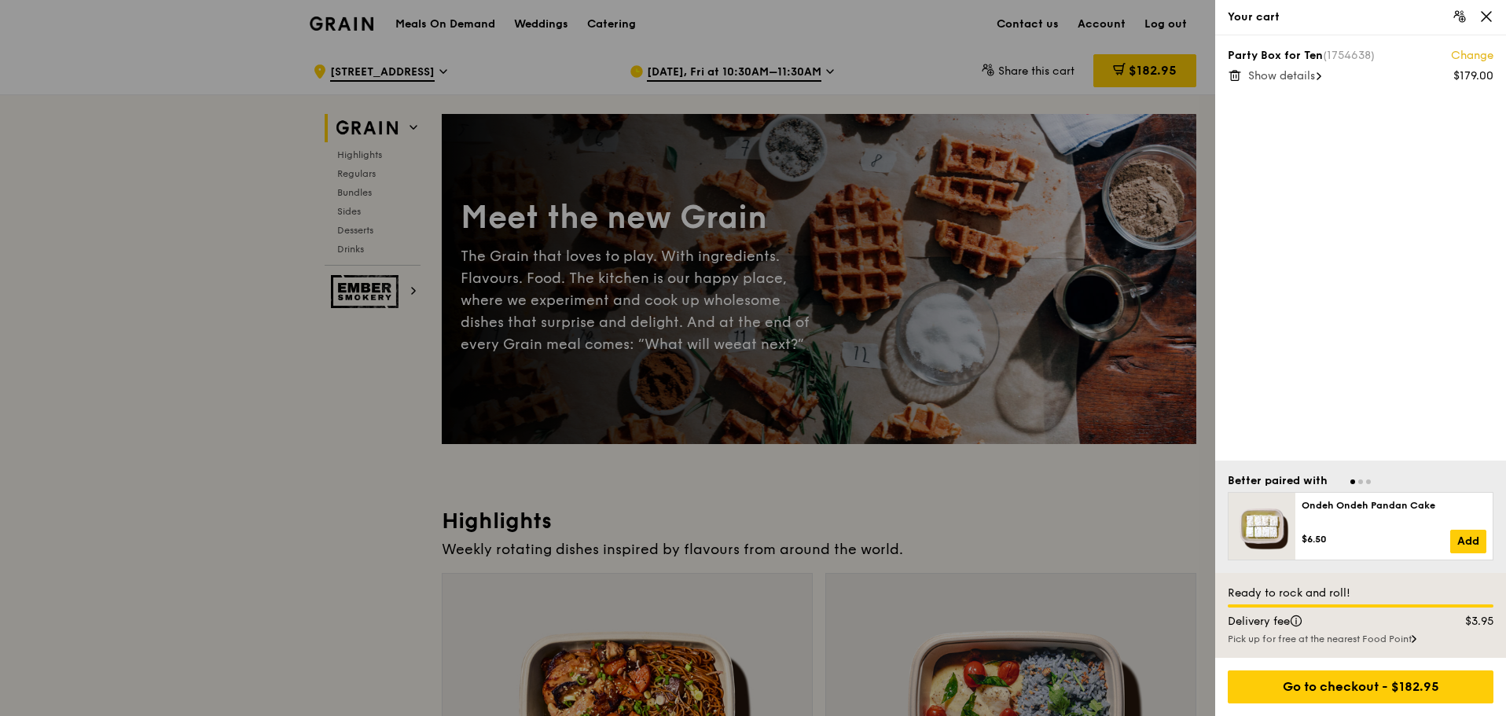
click at [1280, 73] on span "Show details" at bounding box center [1281, 75] width 67 height 13
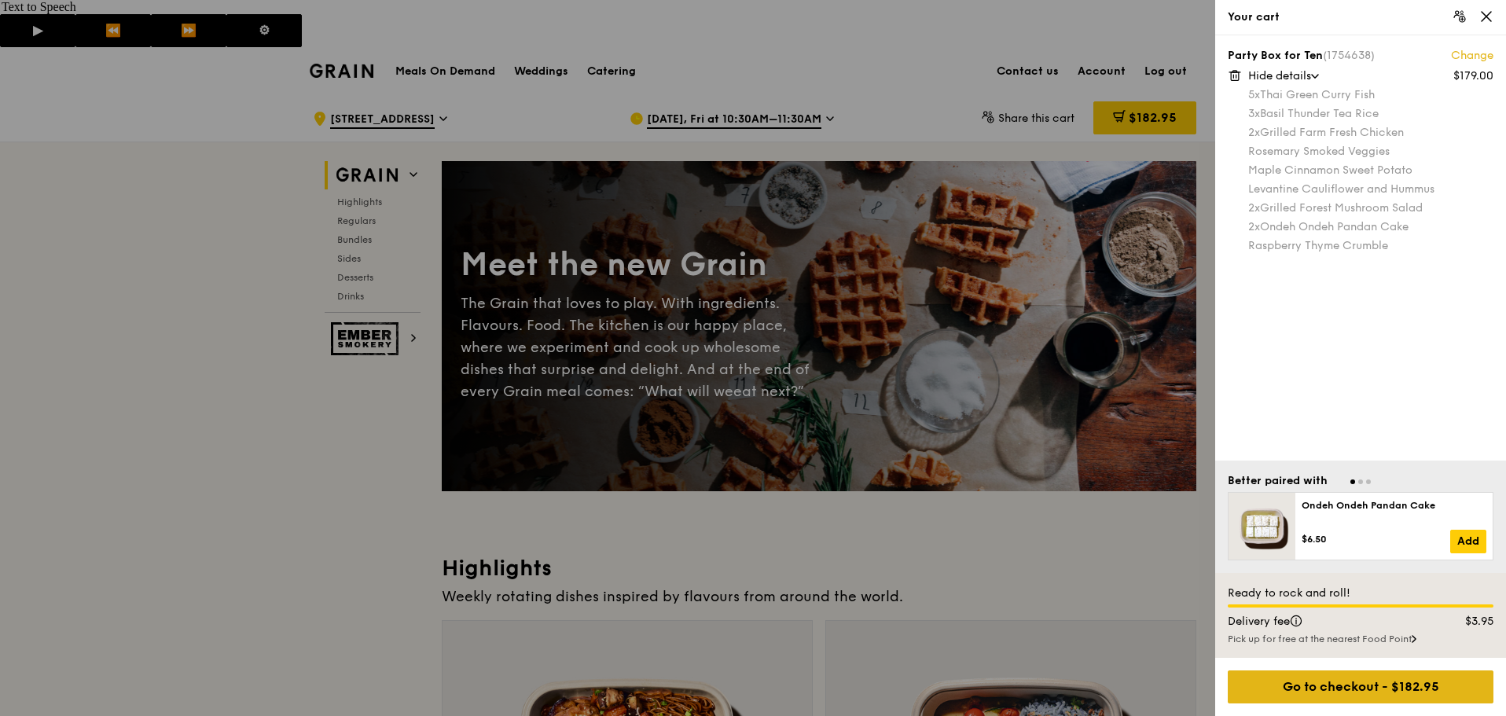
click at [1391, 685] on div "Go to checkout - $182.95" at bounding box center [1361, 687] width 266 height 33
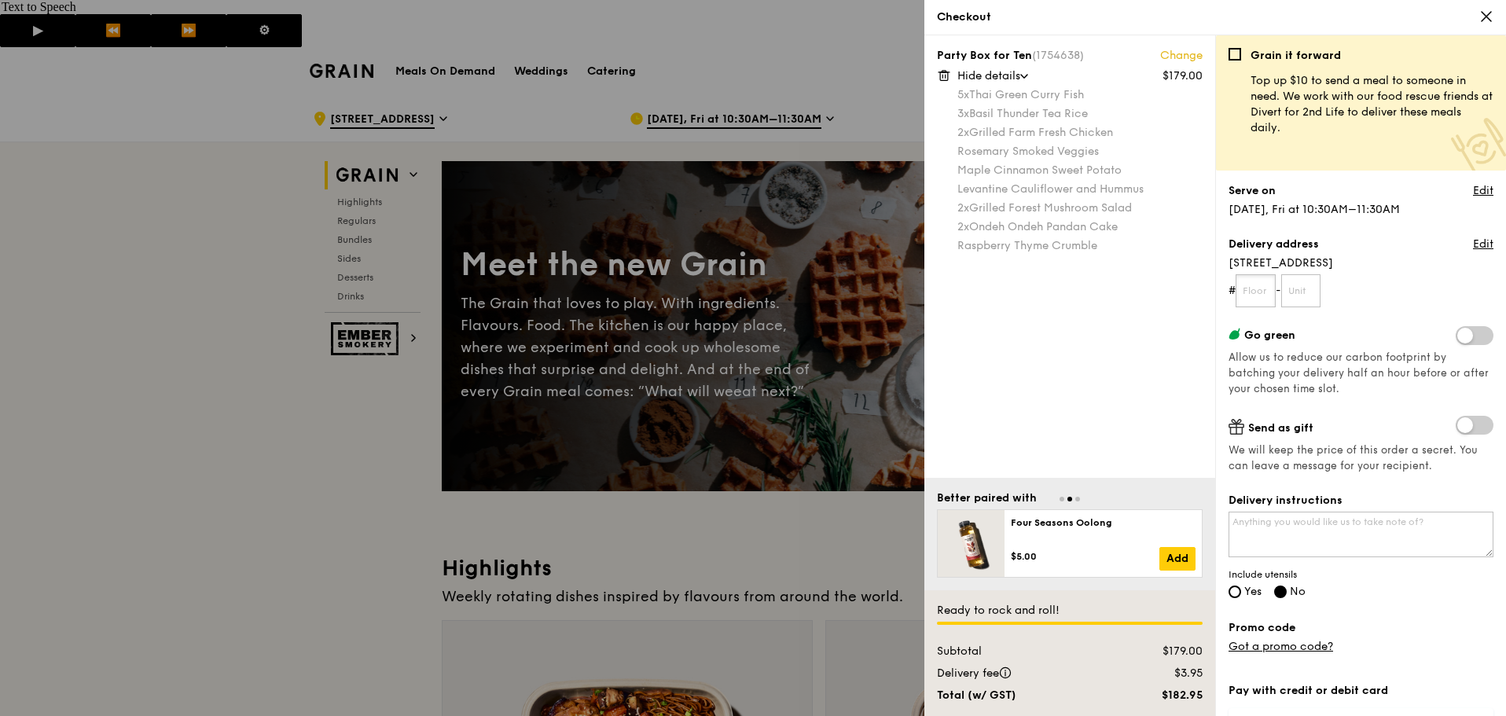
click at [1253, 289] on input "text" at bounding box center [1256, 290] width 40 height 33
click at [1253, 288] on input "text" at bounding box center [1256, 290] width 40 height 33
click at [1269, 263] on span "25 Lower Kent Ridge Road" at bounding box center [1361, 263] width 265 height 16
click at [1476, 240] on link "Edit" at bounding box center [1483, 245] width 20 height 16
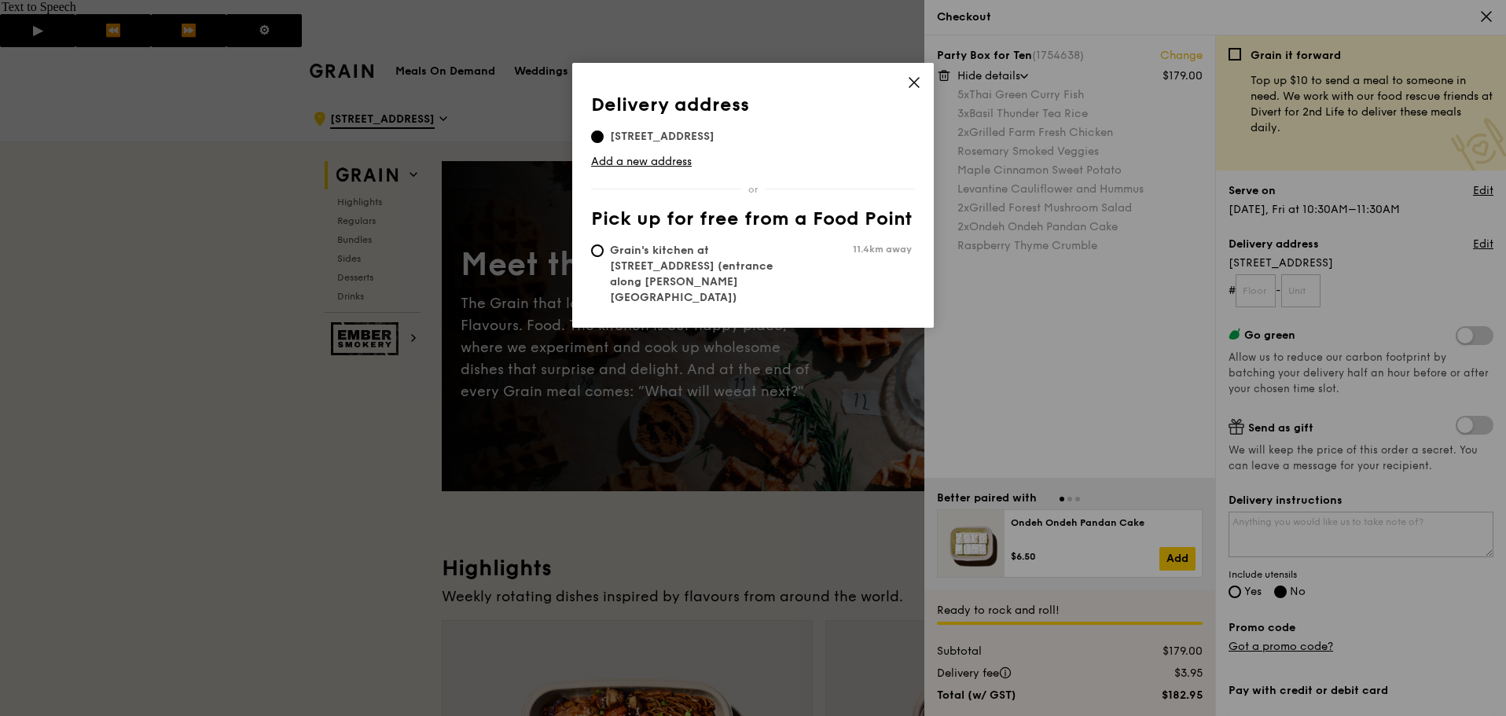
click at [906, 80] on div "Delivery address Pick up for free from a Food Point Delivery address 25 Lower K…" at bounding box center [753, 195] width 362 height 265
click at [1258, 277] on div "Delivery address Pick up for free from a Food Point Delivery address 25 Lower K…" at bounding box center [753, 358] width 1506 height 716
click at [916, 86] on icon at bounding box center [914, 82] width 14 height 14
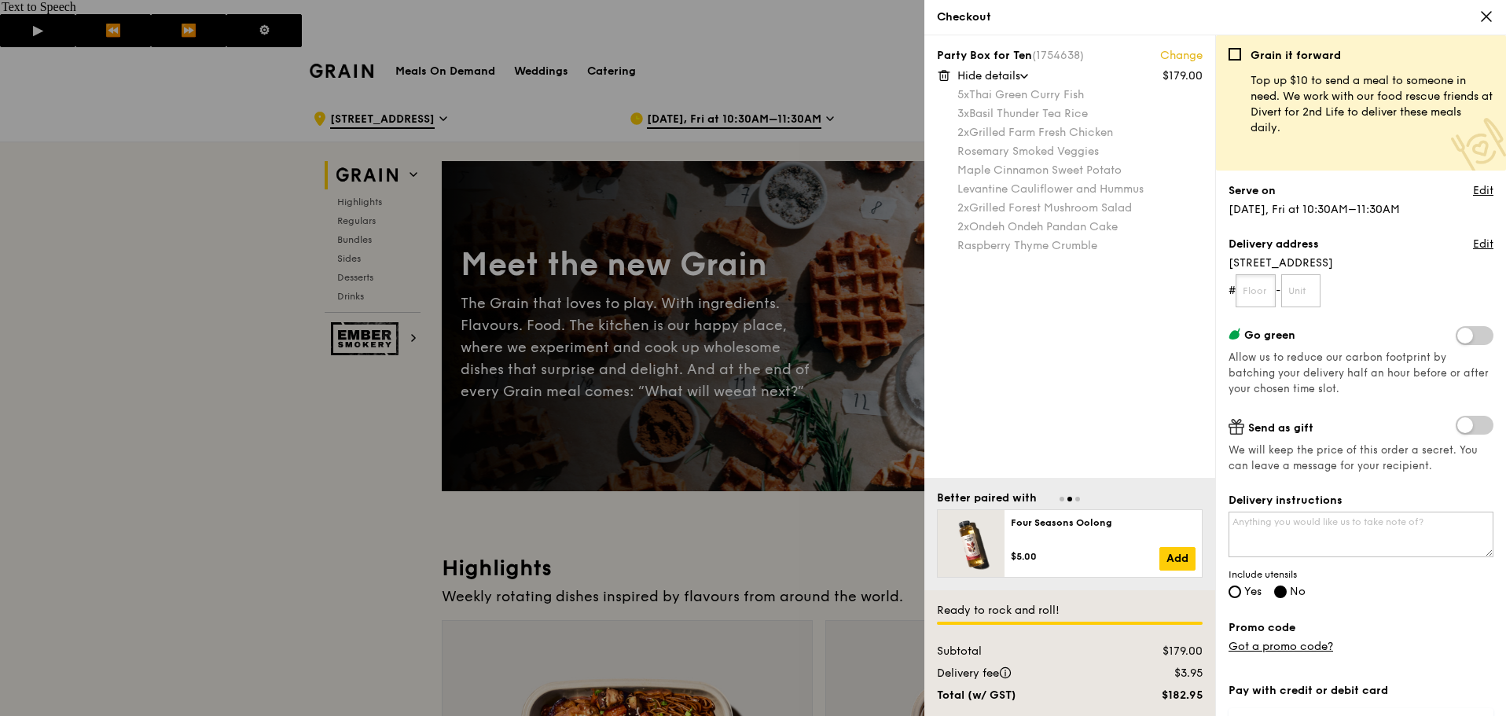
click at [1263, 295] on input "text" at bounding box center [1256, 290] width 40 height 33
type input "G"
click at [1298, 286] on input "text" at bounding box center [1301, 290] width 40 height 33
type input "01"
click at [1354, 329] on label "Go green" at bounding box center [1361, 334] width 265 height 17
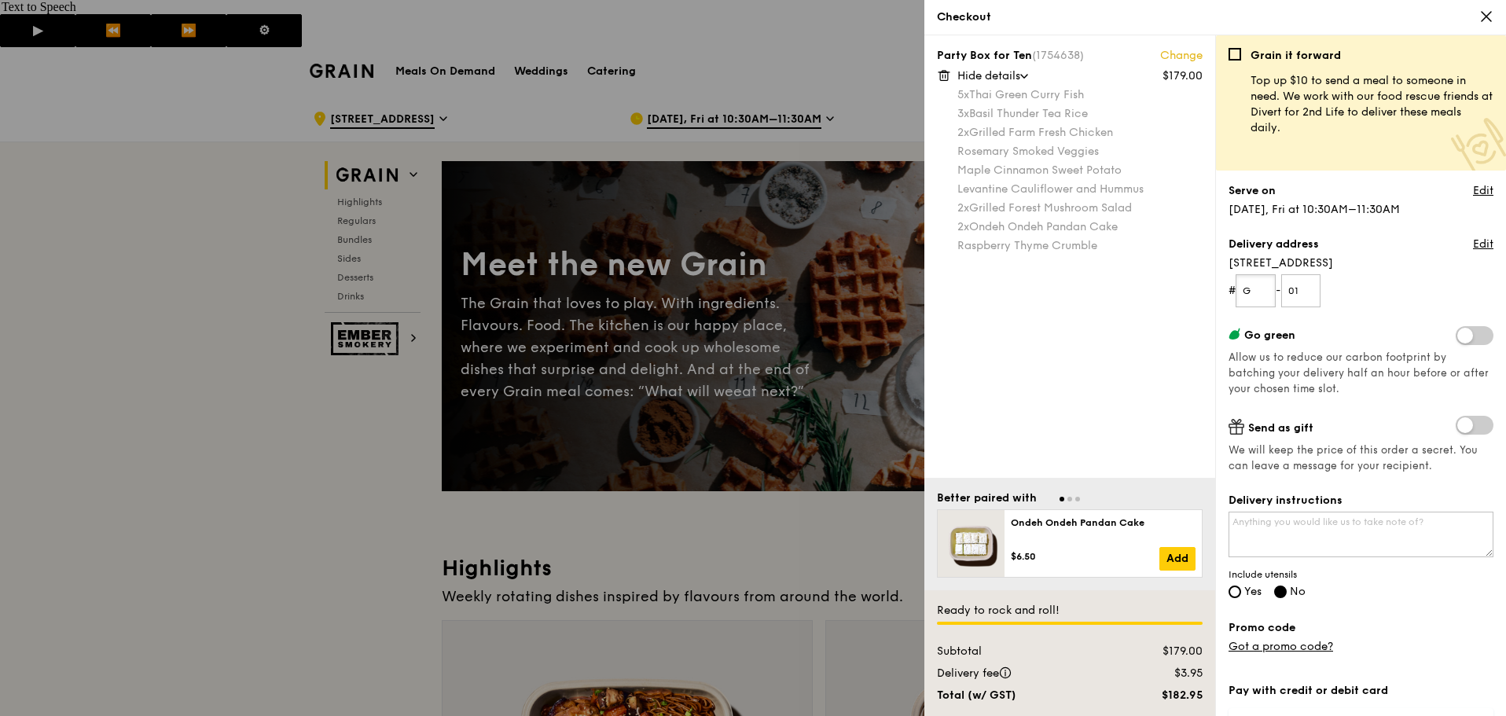
click at [1264, 292] on input "G" at bounding box center [1256, 290] width 40 height 33
click at [1310, 461] on span "We will keep the price of this order a secret. You can leave a message for your…" at bounding box center [1361, 458] width 265 height 31
drag, startPoint x: 1314, startPoint y: 450, endPoint x: 1313, endPoint y: 463, distance: 13.4
click at [1313, 463] on span "We will keep the price of this order a secret. You can leave a message for your…" at bounding box center [1361, 458] width 265 height 31
click at [1313, 464] on span "We will keep the price of this order a secret. You can leave a message for your…" at bounding box center [1361, 458] width 265 height 31
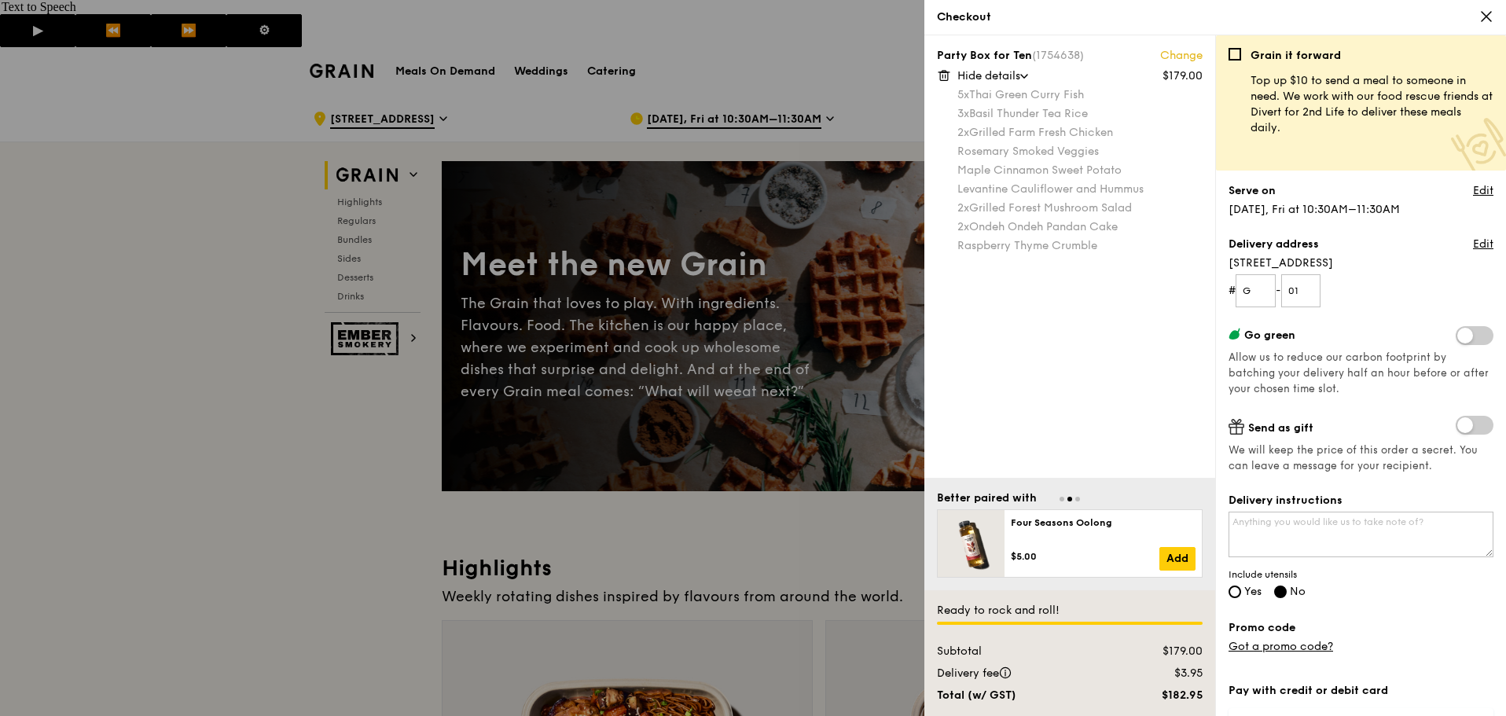
scroll to position [79, 0]
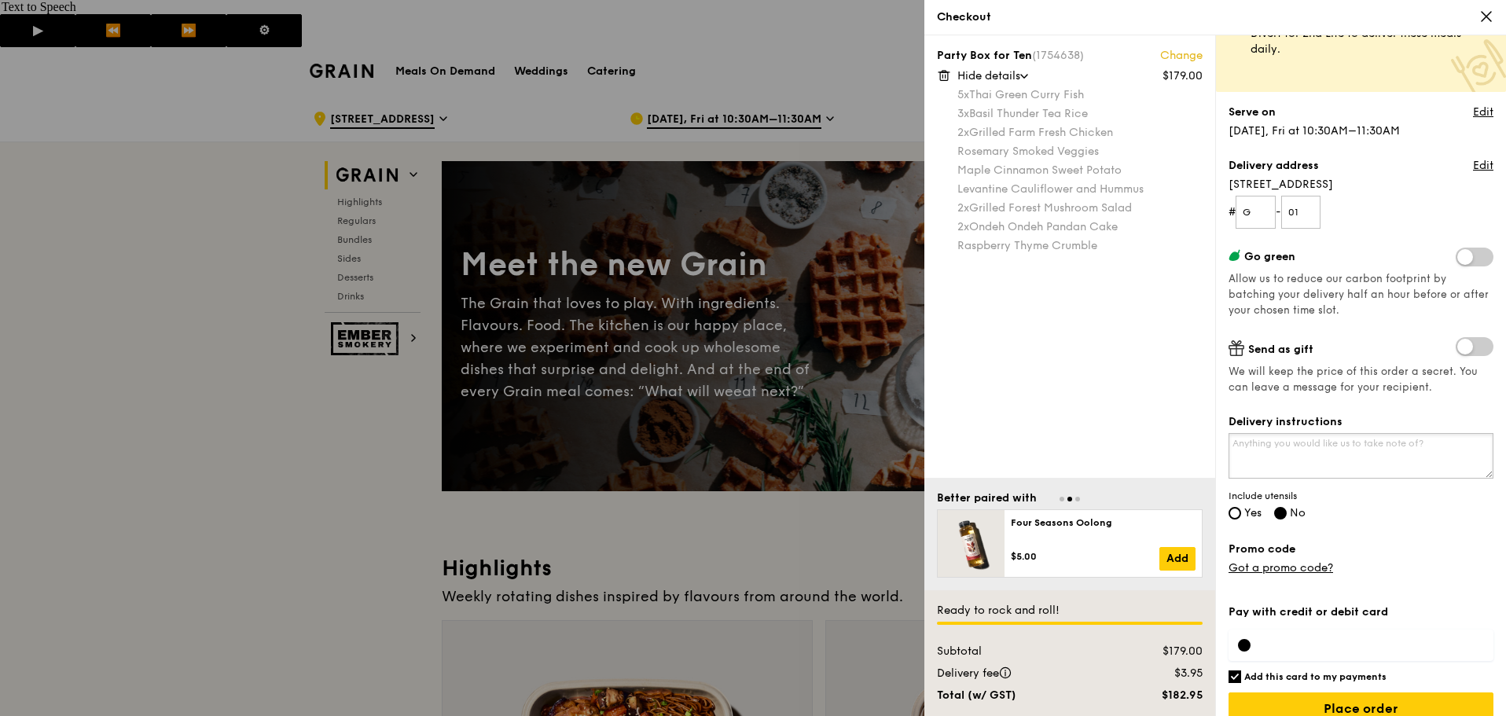
click at [1306, 450] on textarea "Delivery instructions" at bounding box center [1361, 456] width 265 height 46
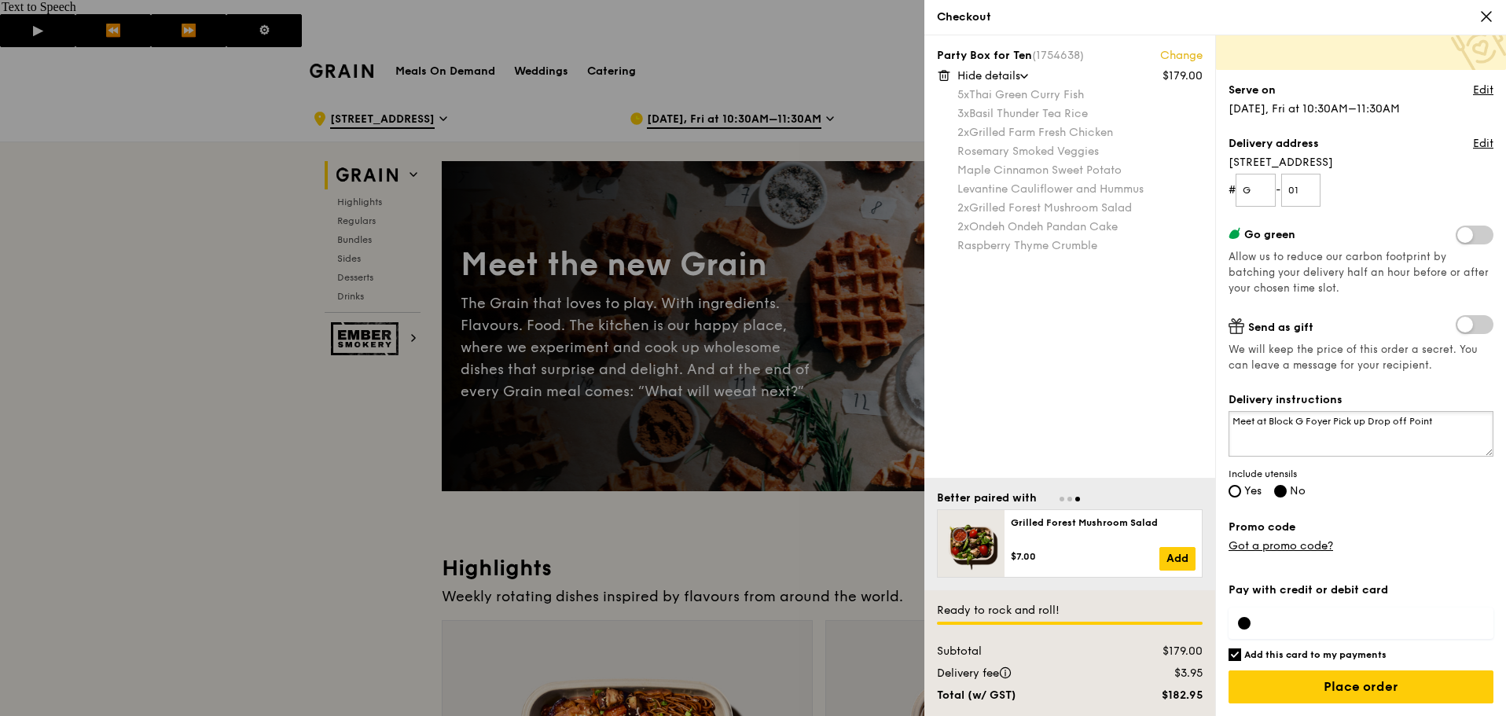
type textarea "Meet at Block G Foyer Pick up Drop off Point"
click at [1435, 558] on div "Grain it forward Top up $10 to send a meal to someone in need. We work with our…" at bounding box center [1361, 281] width 265 height 668
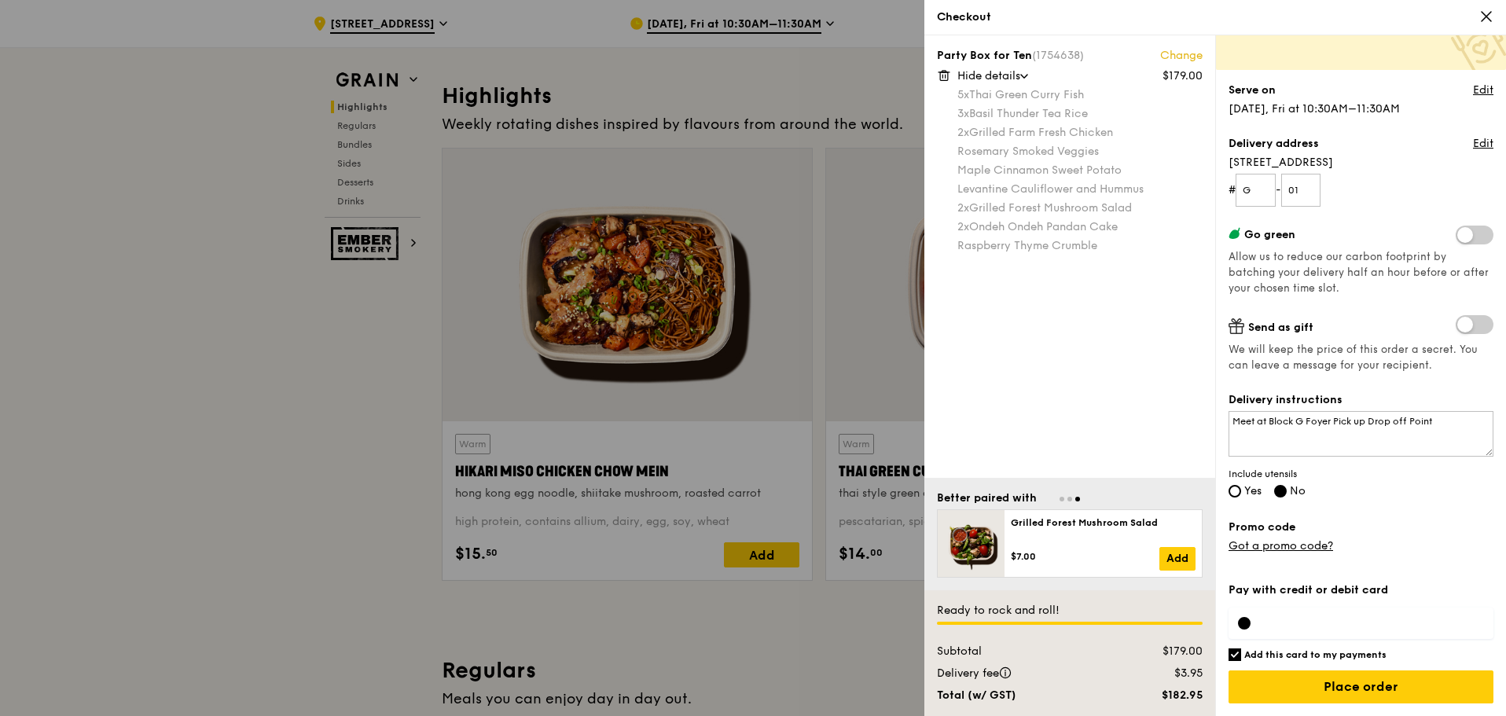
scroll to position [786, 0]
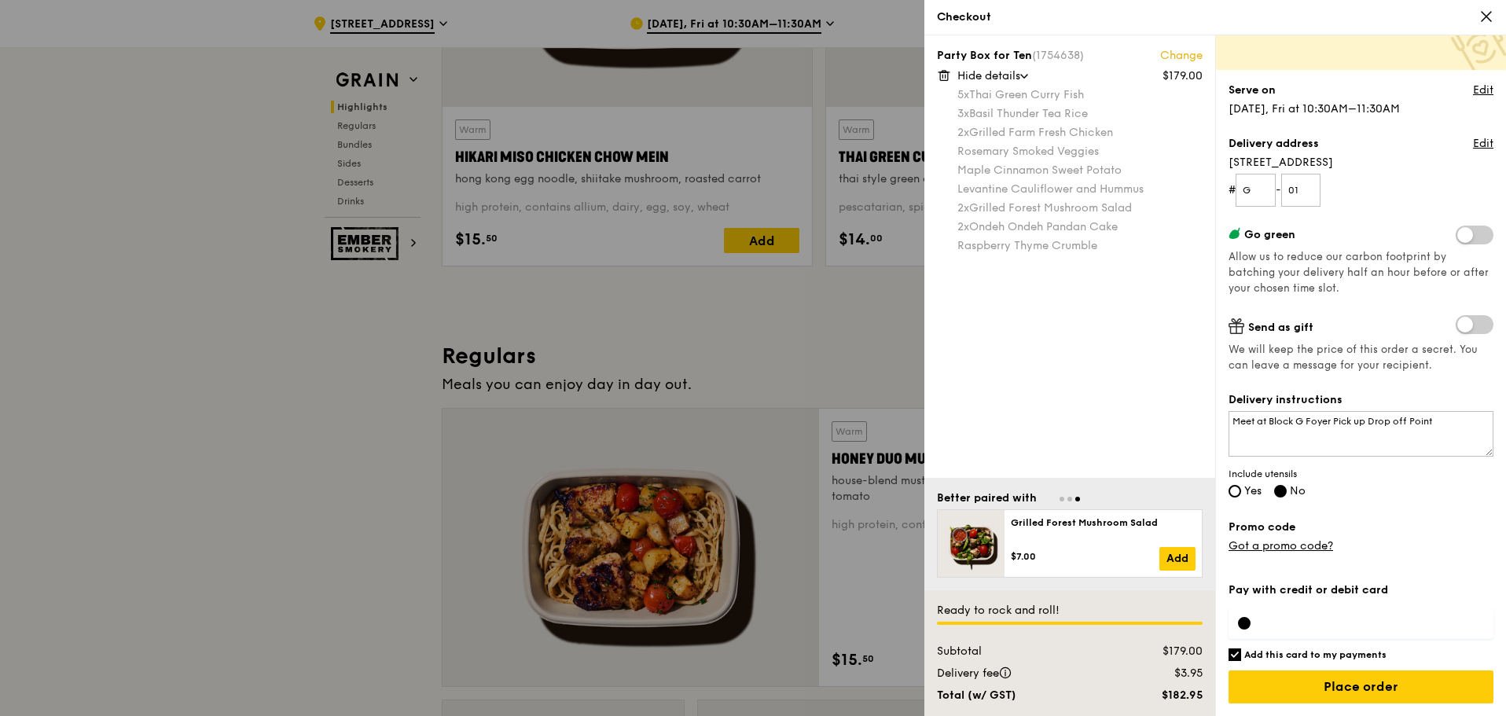
click at [1354, 655] on h6 "Add this card to my payments" at bounding box center [1315, 655] width 142 height 13
click at [1241, 655] on input "Add this card to my payments" at bounding box center [1235, 655] width 13 height 13
drag, startPoint x: 1324, startPoint y: 689, endPoint x: 1076, endPoint y: 464, distance: 335.0
click at [1076, 464] on div "Party Box for Ten (1754638) Change $179.00 Hide details 5x Thai Green Curry Fis…" at bounding box center [1215, 375] width 582 height 681
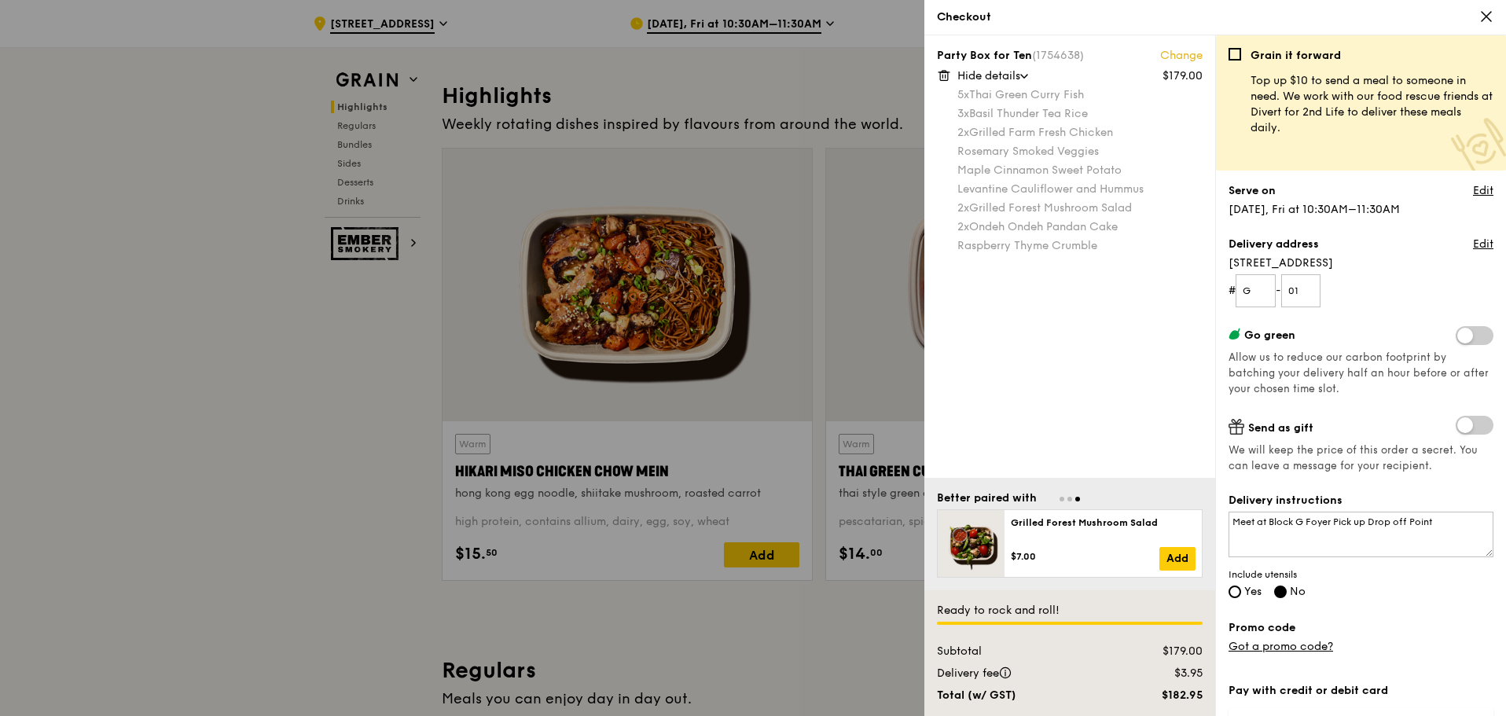
scroll to position [101, 0]
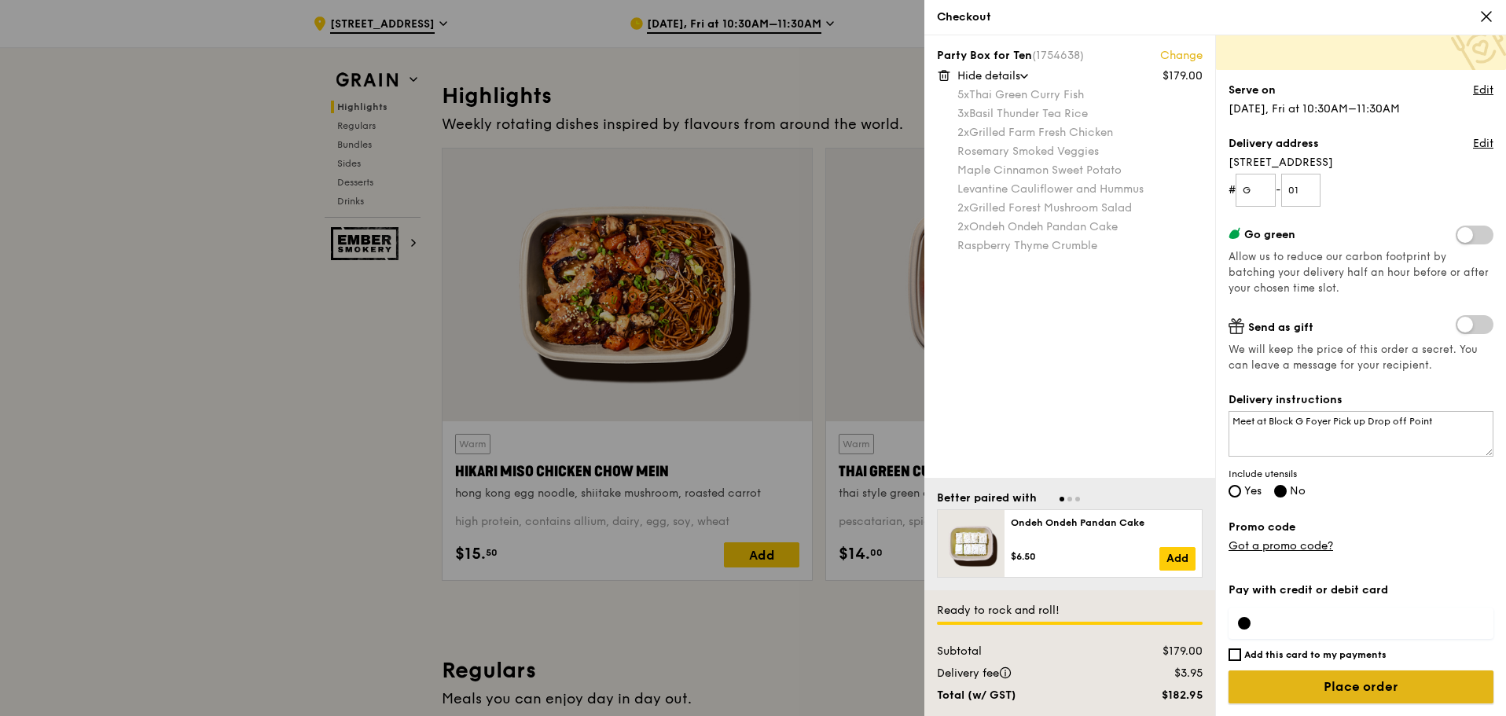
click at [1391, 689] on input "Place order" at bounding box center [1361, 687] width 265 height 33
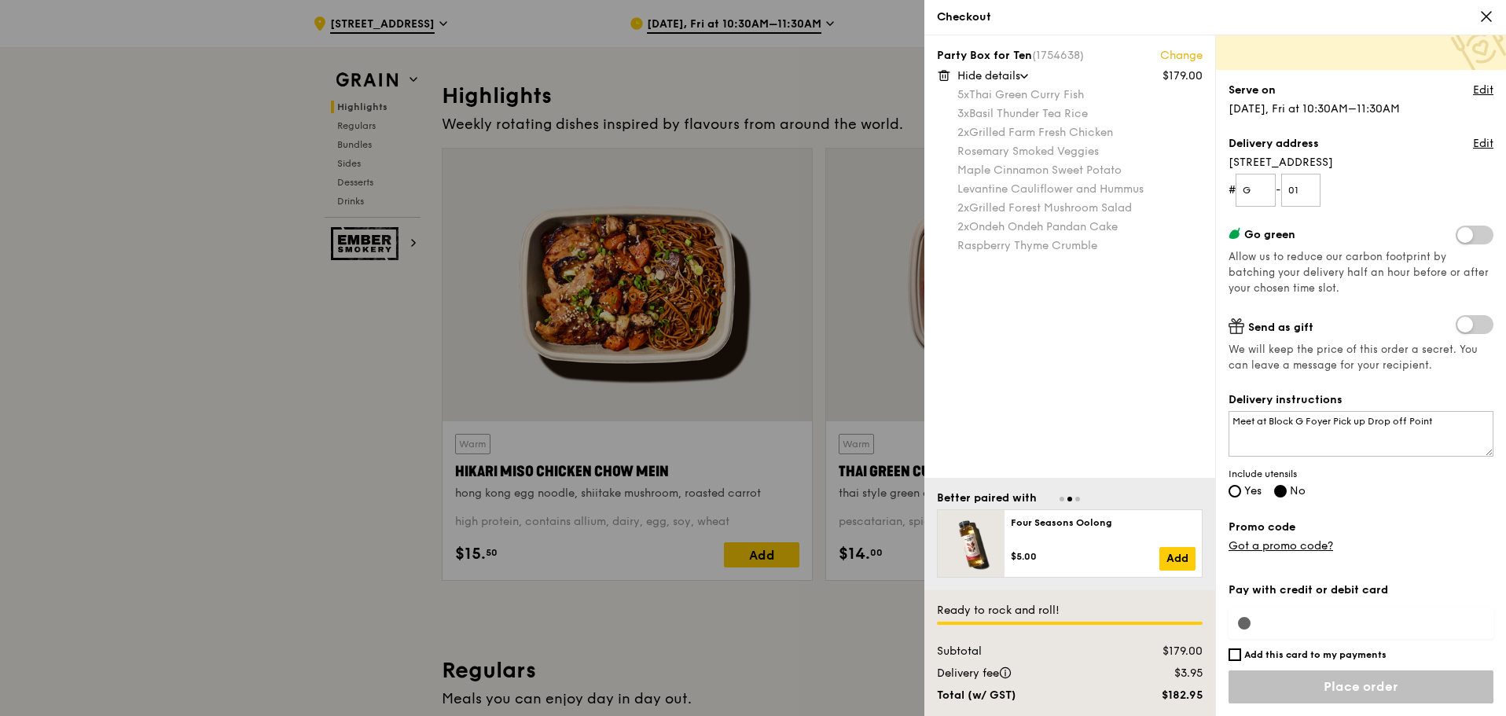
scroll to position [236, 0]
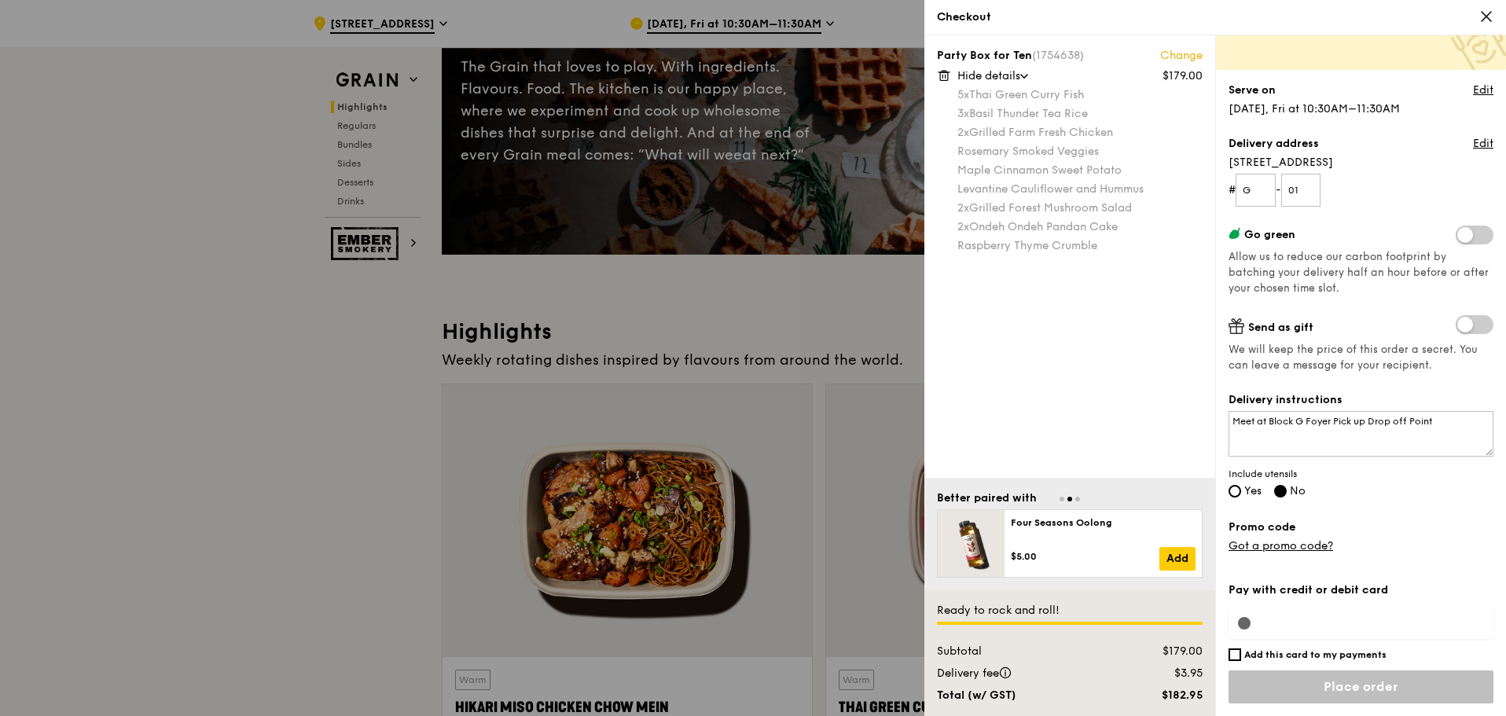
click at [1247, 622] on div "Pay with credit or debit card Add this card to my payments Ready to rock and ro…" at bounding box center [1361, 644] width 265 height 143
click at [1284, 604] on div "Pay with credit or debit card Add this card to my payments Ready to rock and ro…" at bounding box center [1361, 644] width 265 height 143
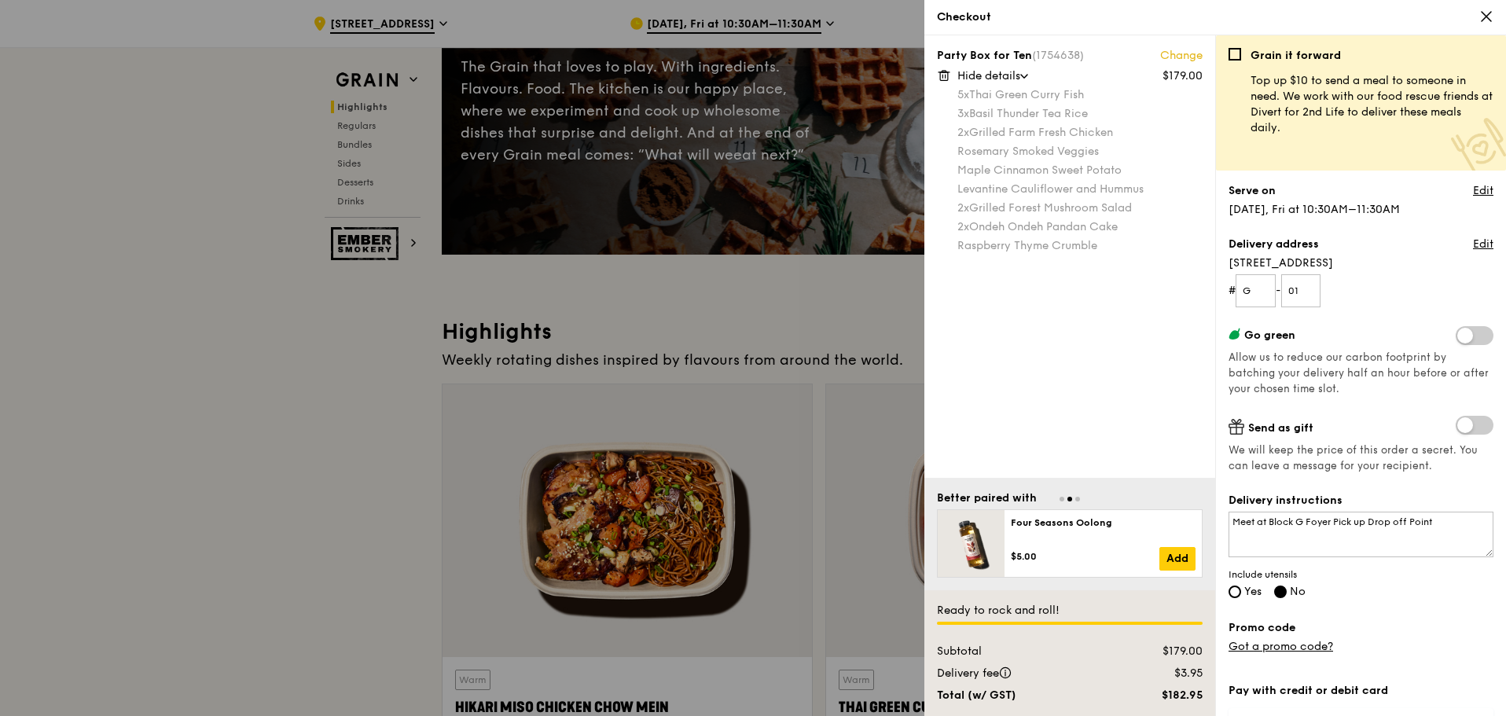
scroll to position [101, 0]
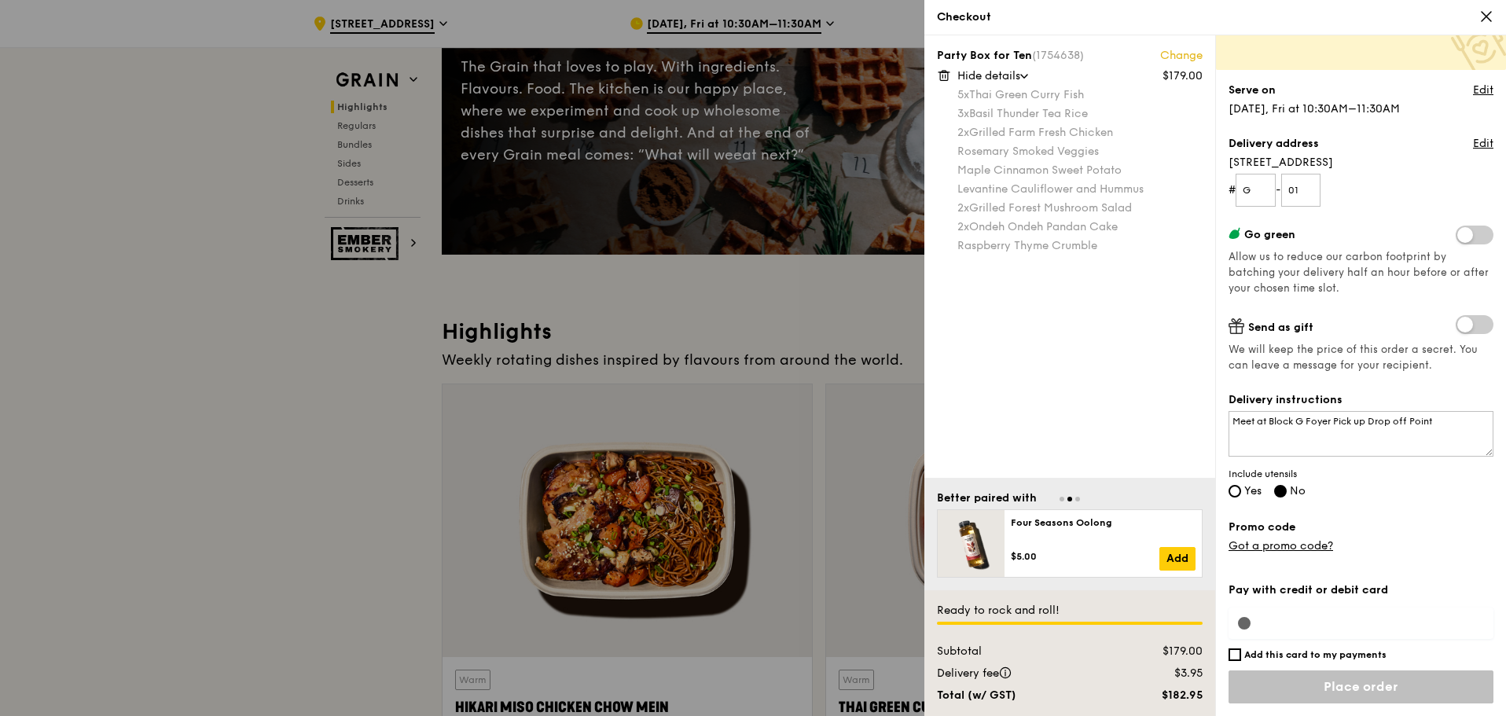
click at [1262, 619] on div "Pay with credit or debit card Add this card to my payments Ready to rock and ro…" at bounding box center [1361, 644] width 265 height 143
click at [1236, 622] on div "Pay with credit or debit card Add this card to my payments Ready to rock and ro…" at bounding box center [1361, 644] width 265 height 143
click at [1291, 626] on div "Pay with credit or debit card Add this card to my payments Ready to rock and ro…" at bounding box center [1361, 644] width 265 height 143
click at [1283, 654] on h6 "Add this card to my payments" at bounding box center [1315, 655] width 142 height 13
click at [1241, 654] on input "Add this card to my payments" at bounding box center [1235, 655] width 13 height 13
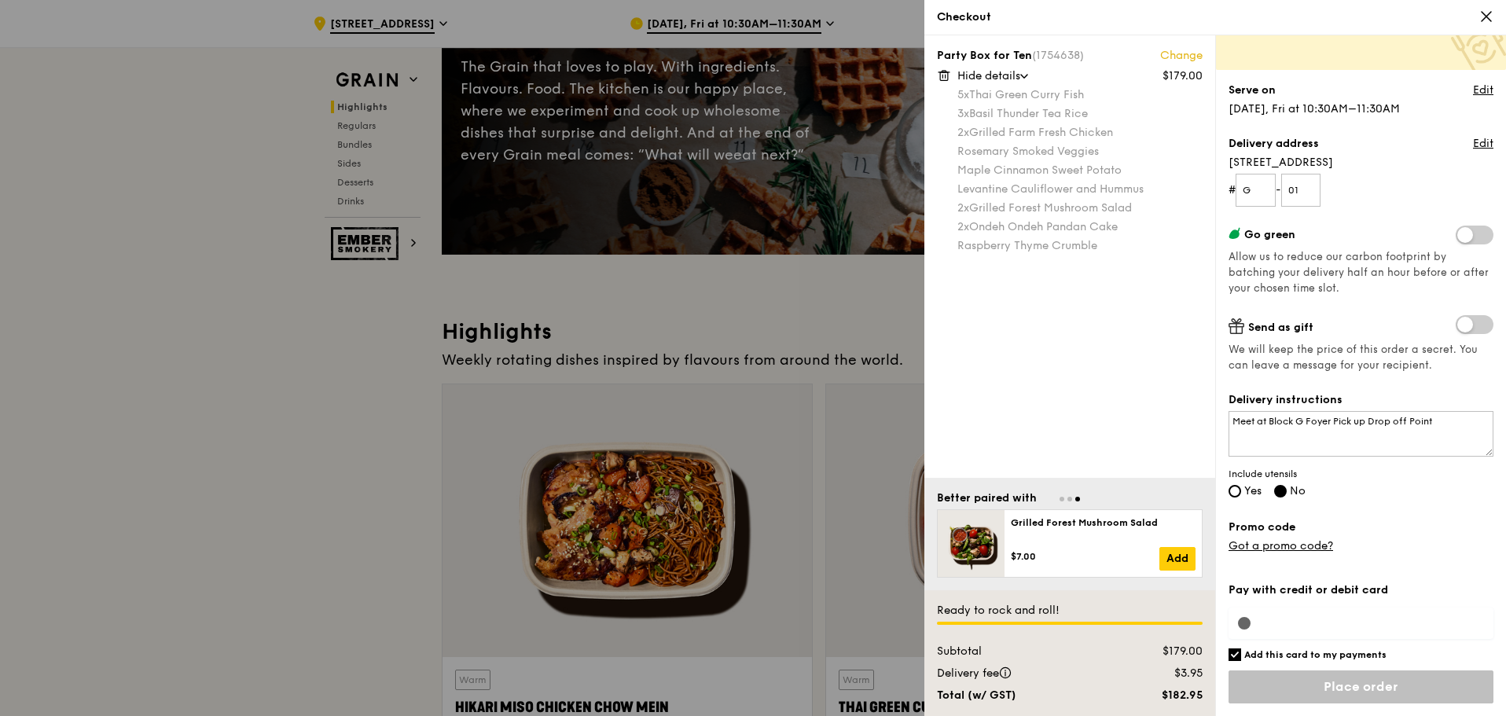
click at [1283, 654] on h6 "Add this card to my payments" at bounding box center [1315, 655] width 142 height 13
click at [1241, 654] on input "Add this card to my payments" at bounding box center [1235, 655] width 13 height 13
checkbox input "false"
click at [1321, 694] on input "Place order" at bounding box center [1361, 687] width 265 height 33
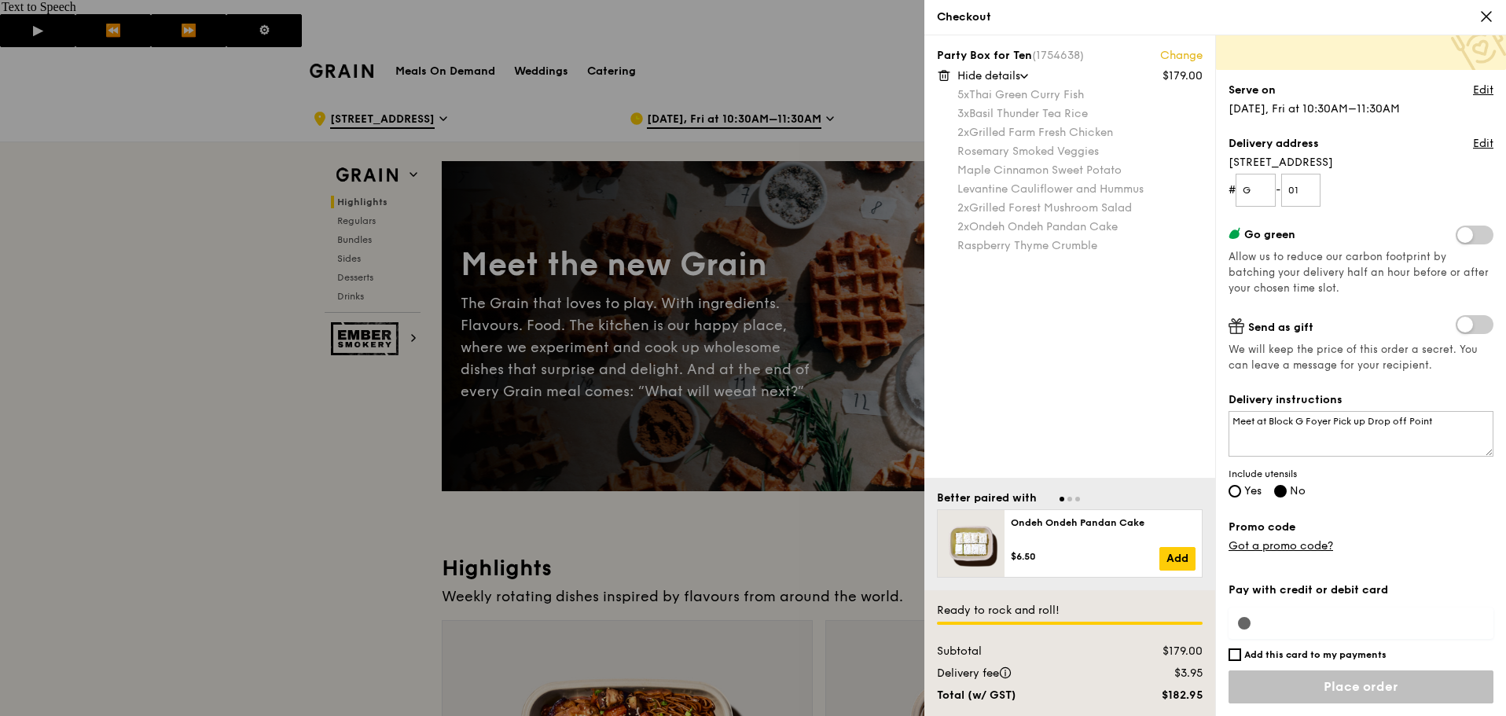
click at [1483, 12] on icon at bounding box center [1486, 16] width 9 height 9
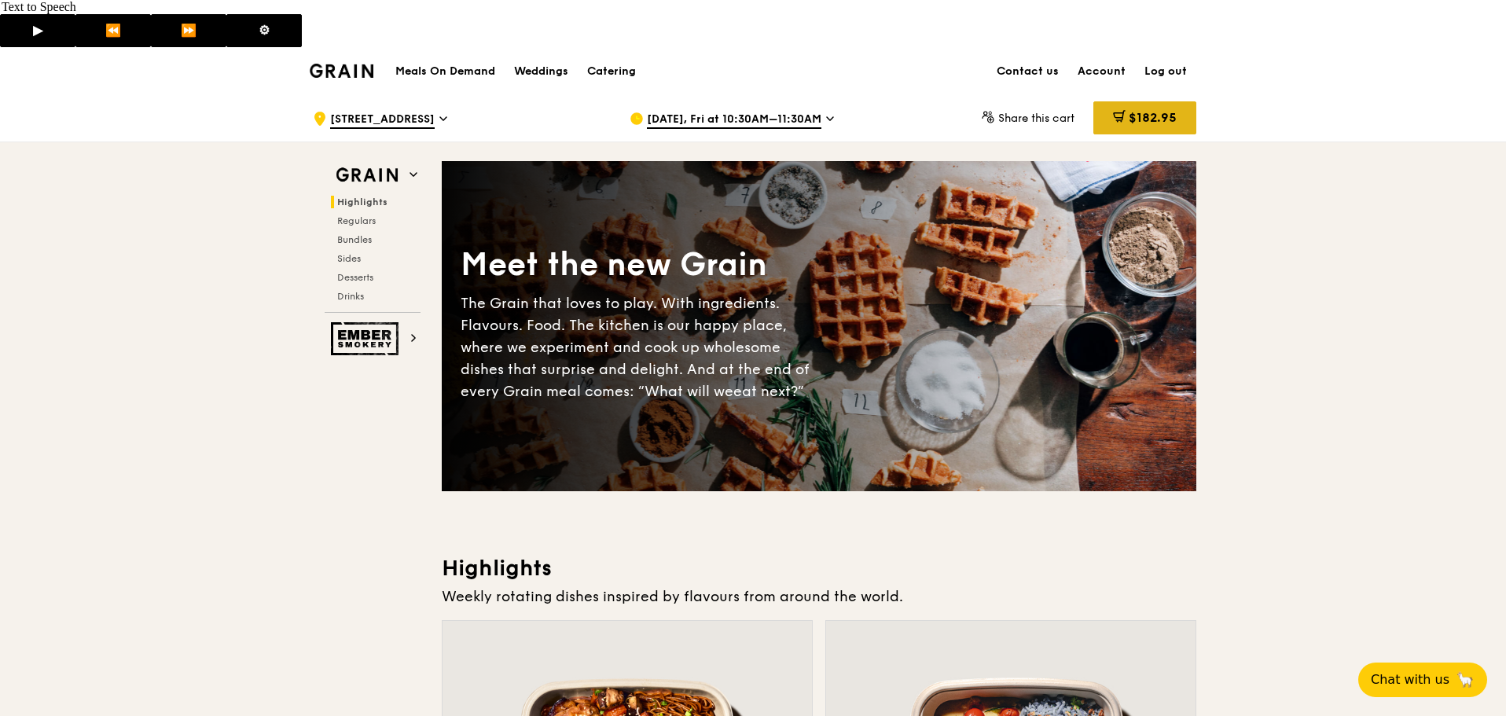
click at [1152, 110] on span "$182.95" at bounding box center [1153, 117] width 48 height 15
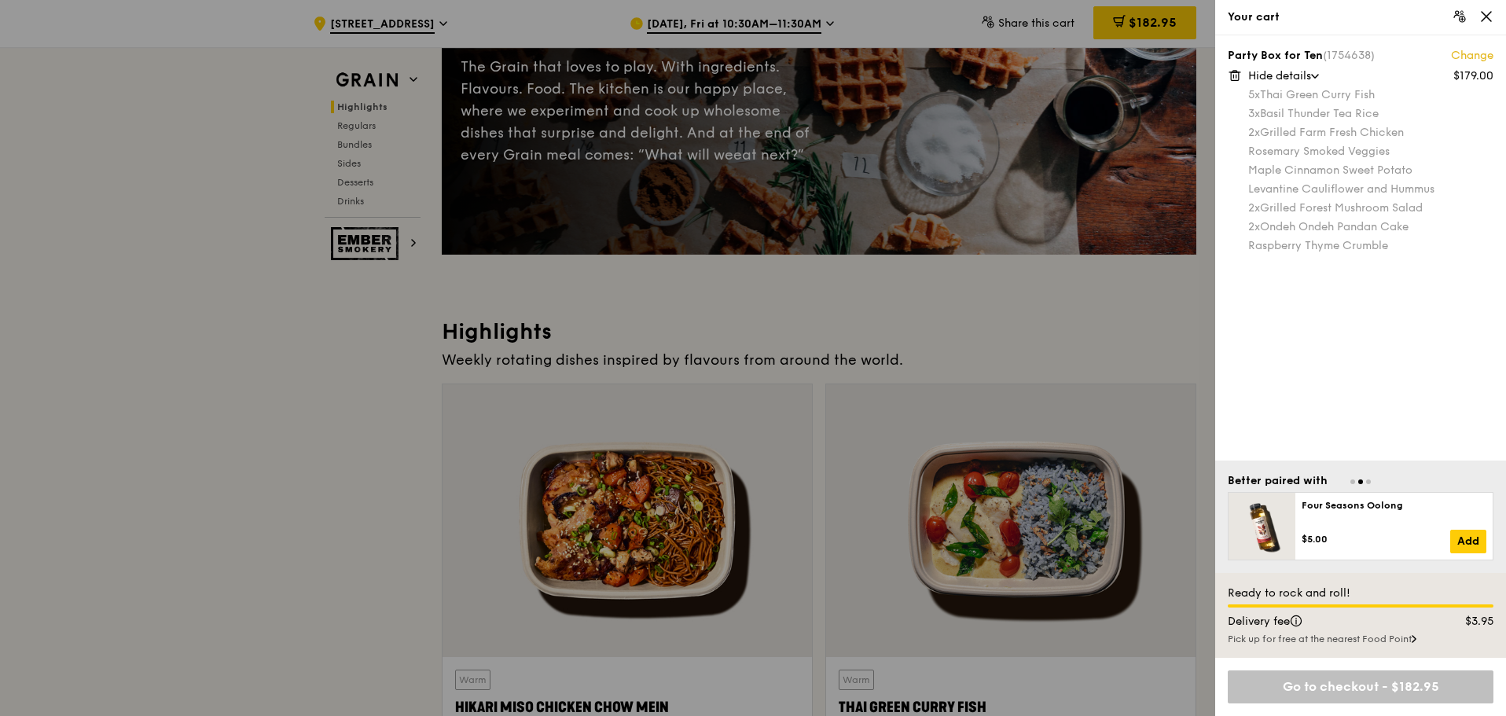
scroll to position [393, 0]
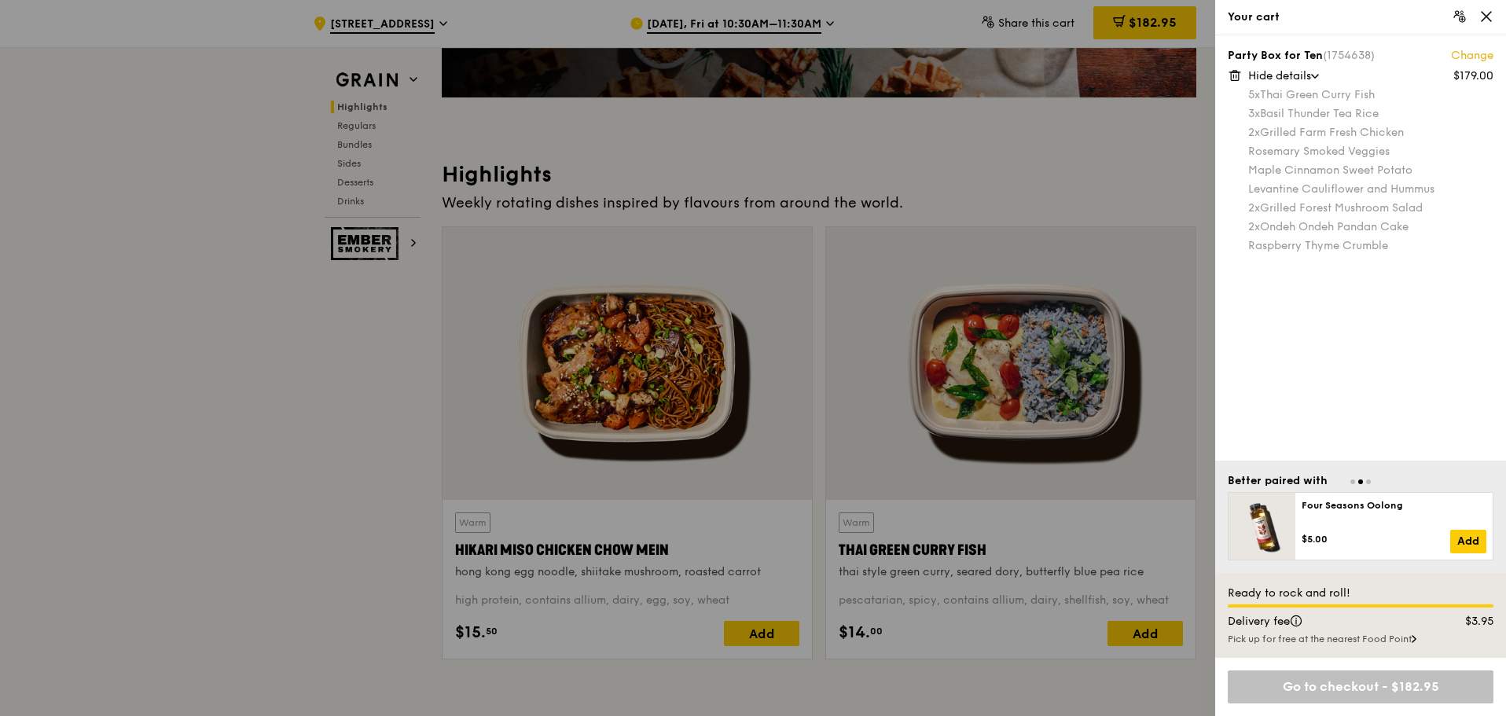
click at [1387, 689] on div "Go to checkout - $182.95" at bounding box center [1361, 687] width 266 height 33
click at [1391, 356] on div "Party Box for Ten (1754638) Change $179.00 Hide details 5x Thai Green Curry Fis…" at bounding box center [1360, 247] width 291 height 425
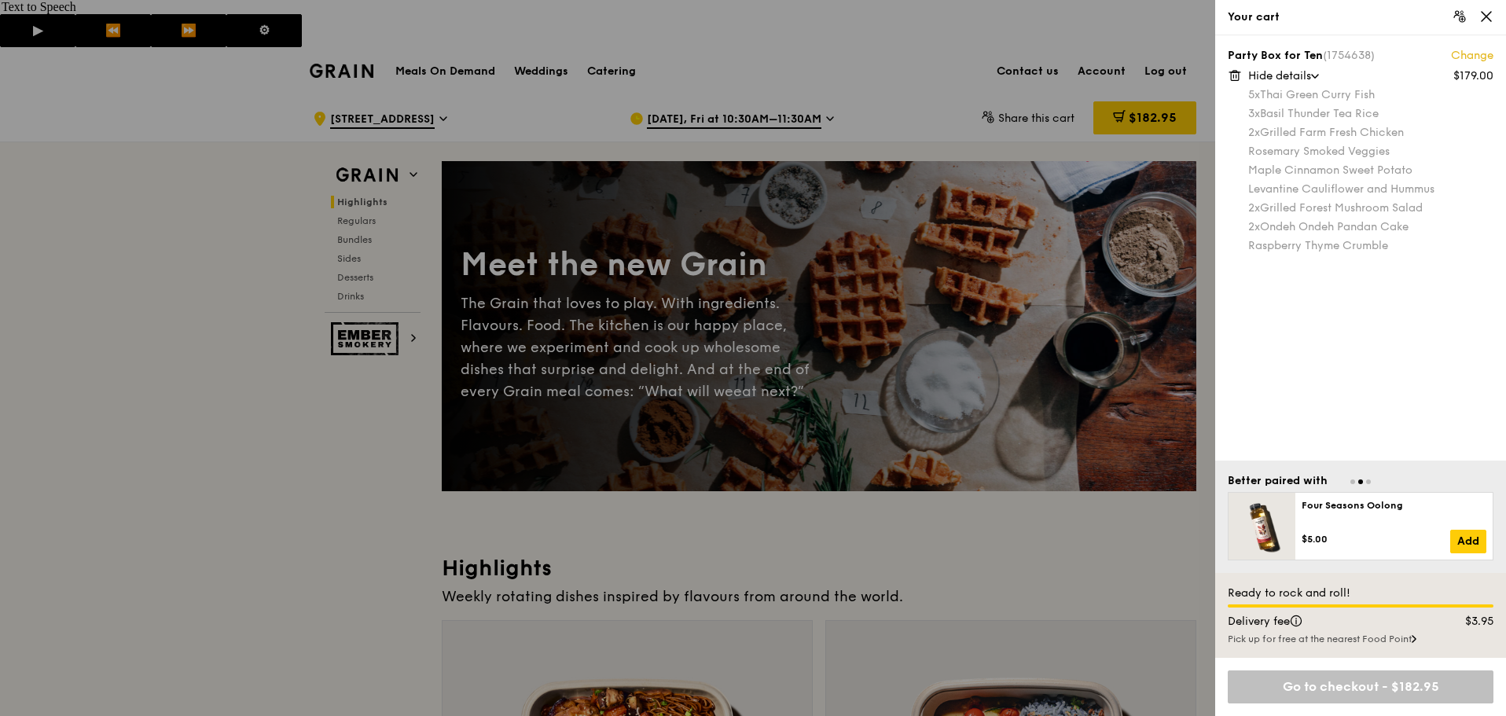
click at [1321, 70] on div "Hide details" at bounding box center [1370, 76] width 245 height 16
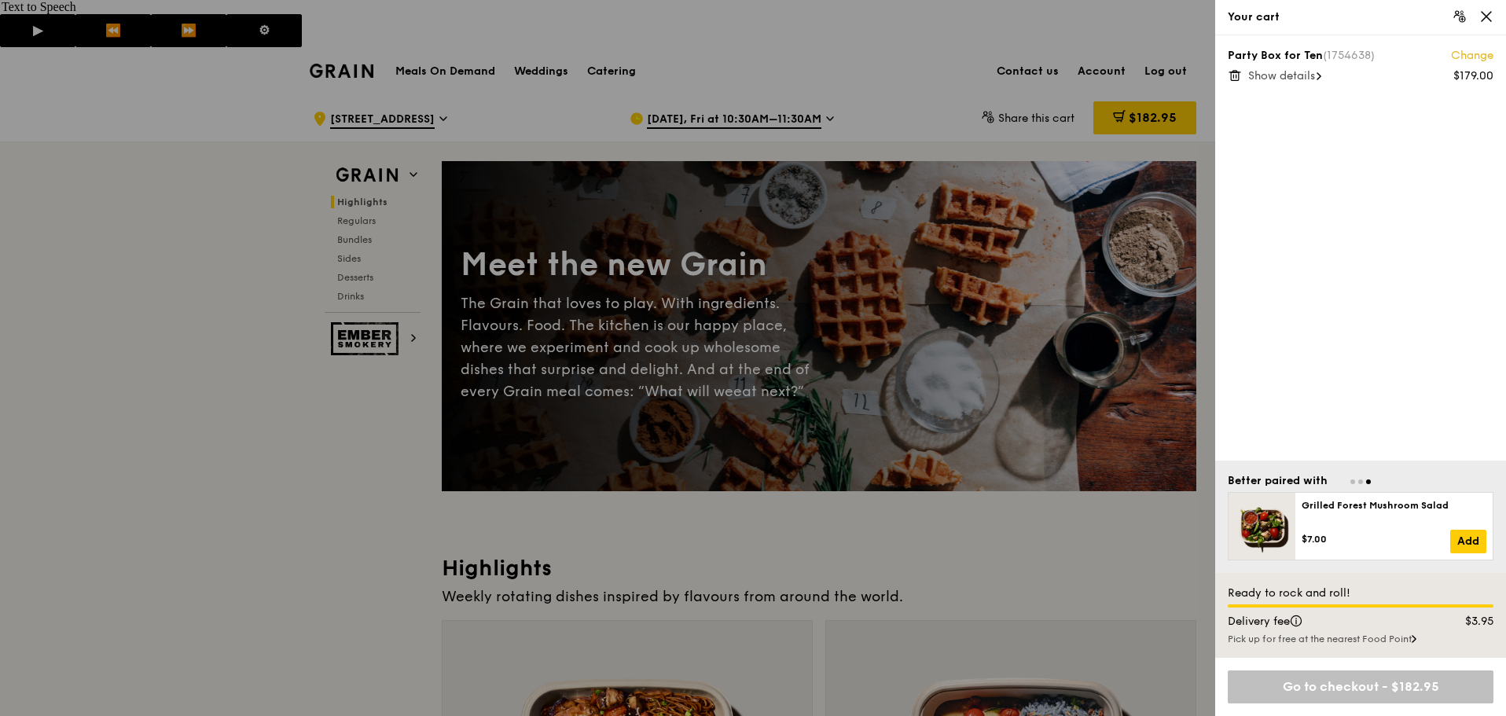
click at [1321, 70] on span at bounding box center [1319, 76] width 5 height 16
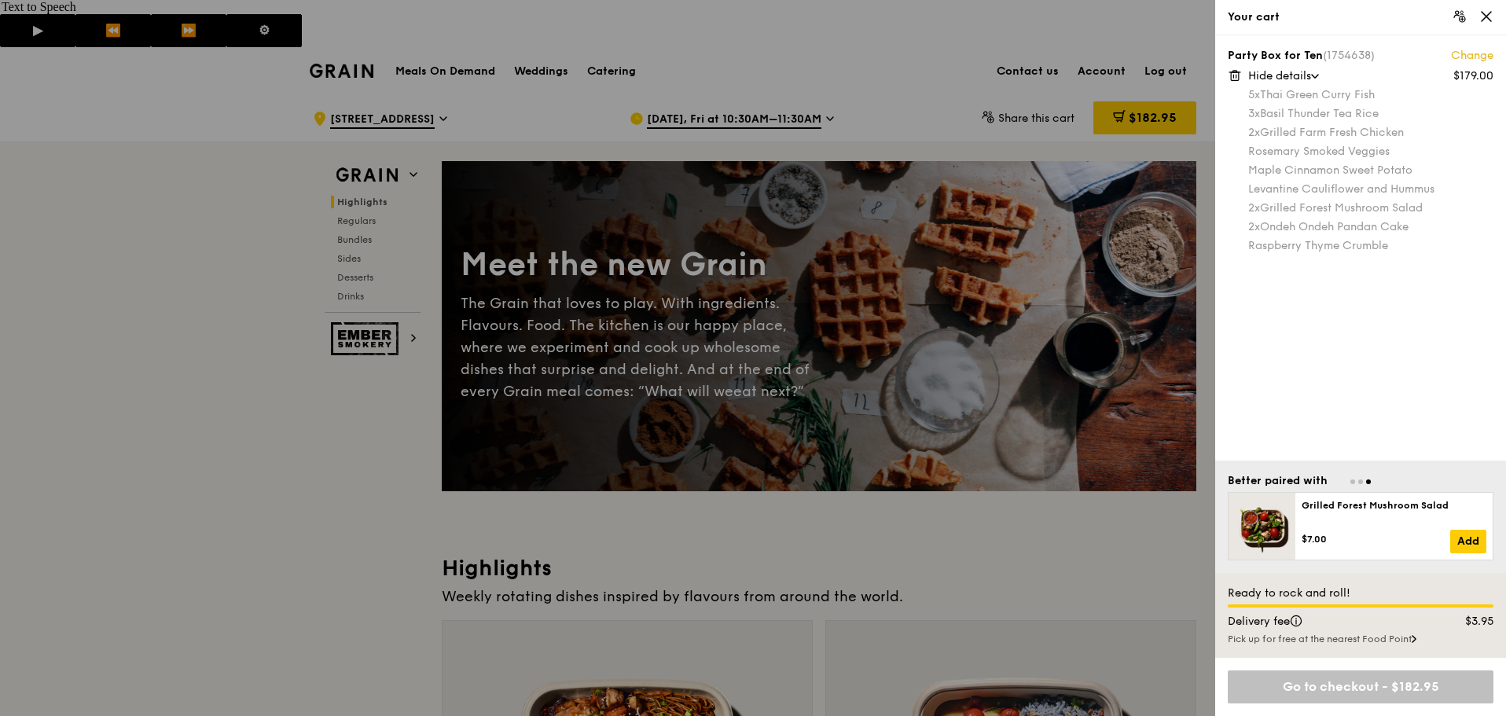
click at [1463, 13] on icon at bounding box center [1462, 12] width 2 height 2
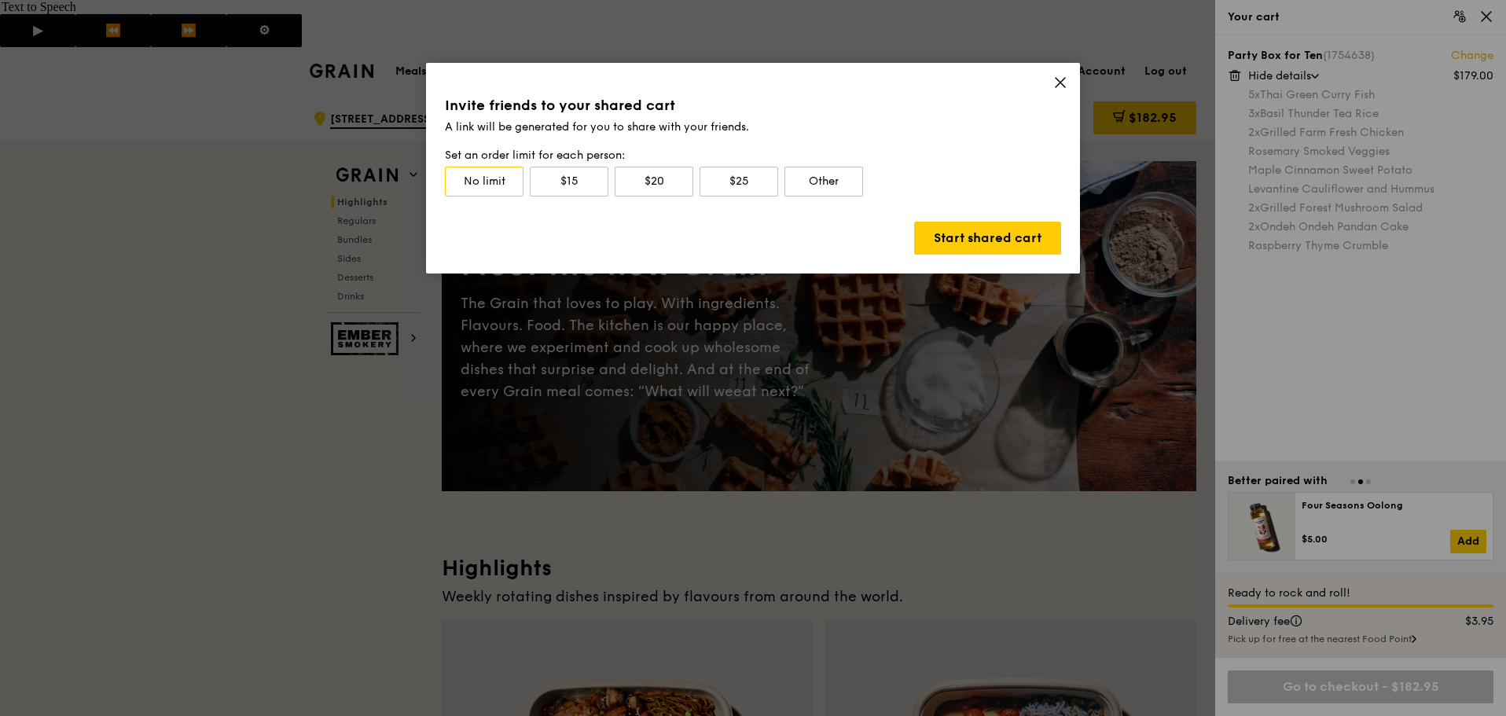
click at [1056, 83] on icon at bounding box center [1060, 82] width 14 height 14
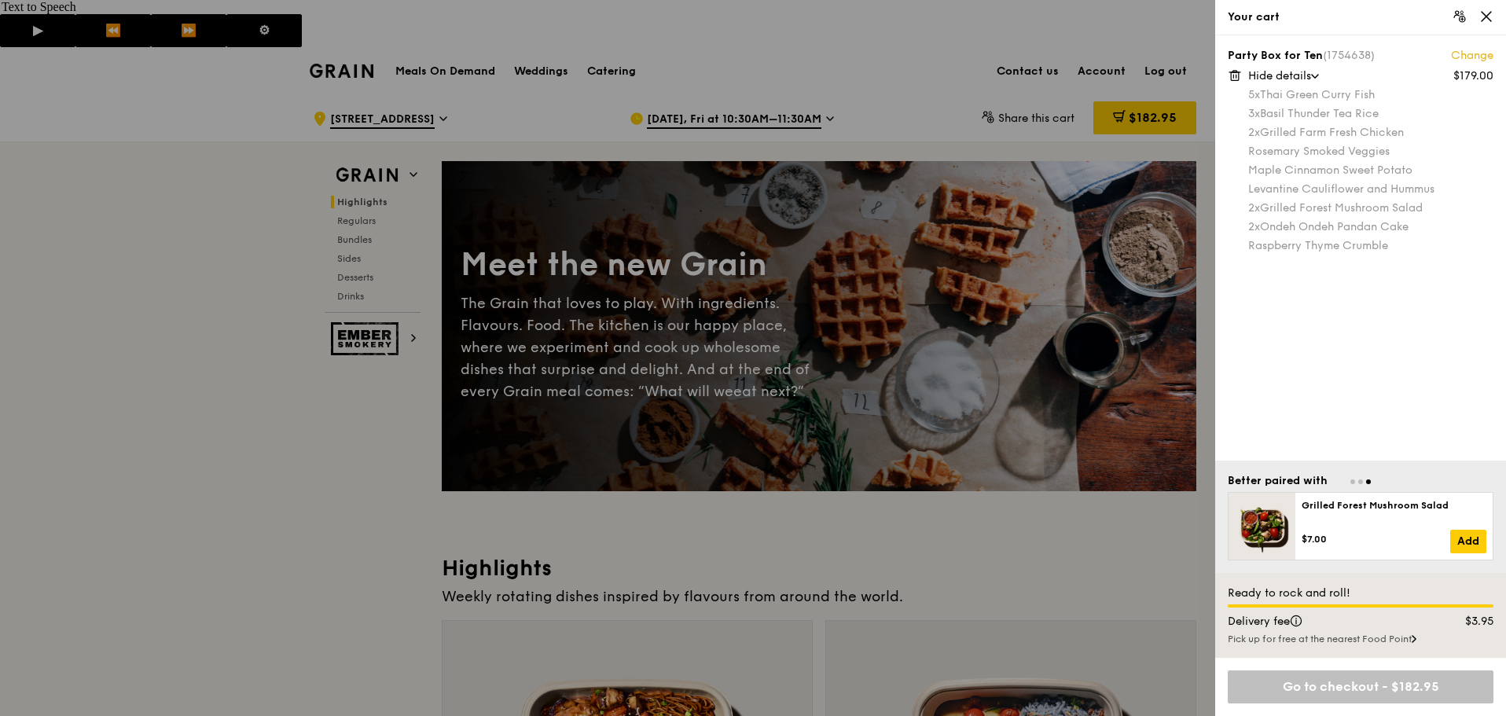
click at [1489, 9] on icon at bounding box center [1486, 16] width 14 height 14
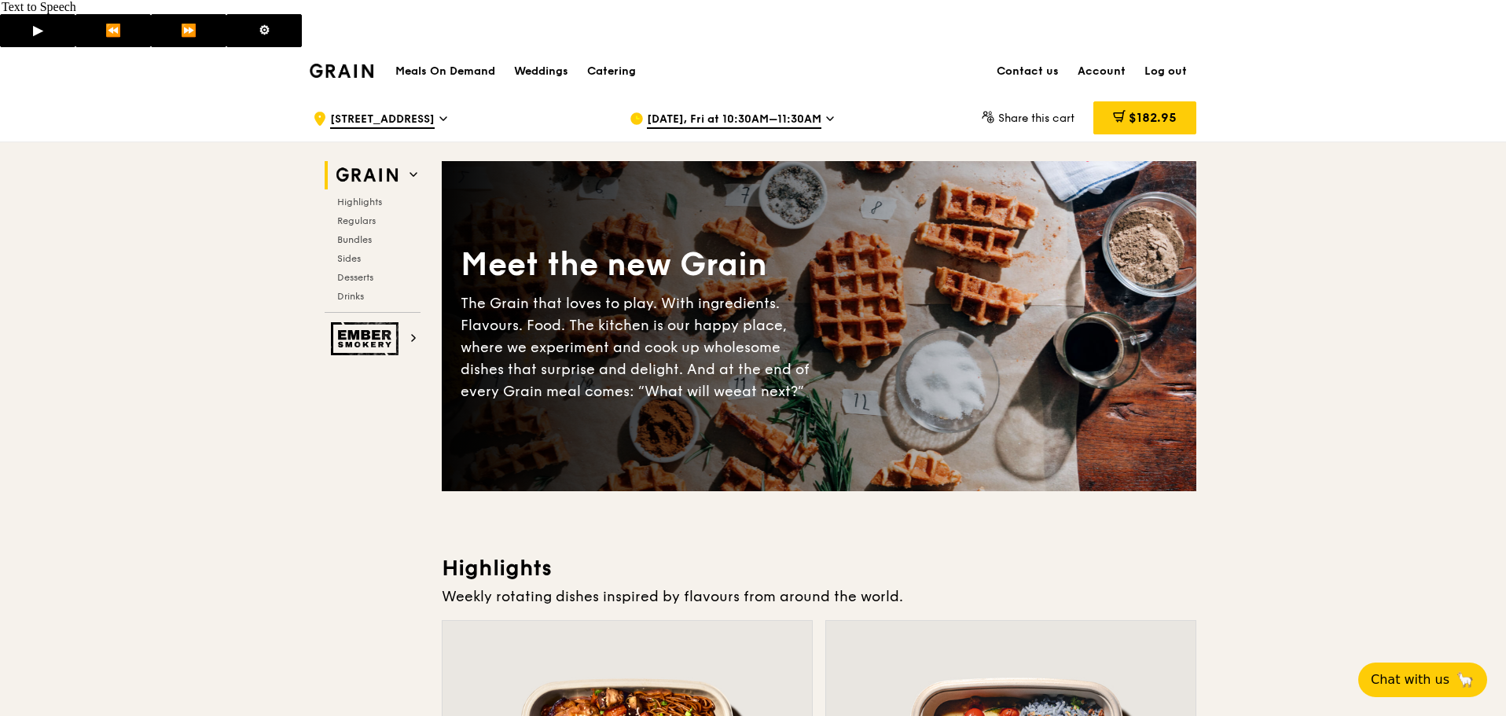
click at [1138, 95] on div "$182.95" at bounding box center [1144, 118] width 103 height 47
click at [1139, 110] on span "$182.95" at bounding box center [1153, 117] width 48 height 15
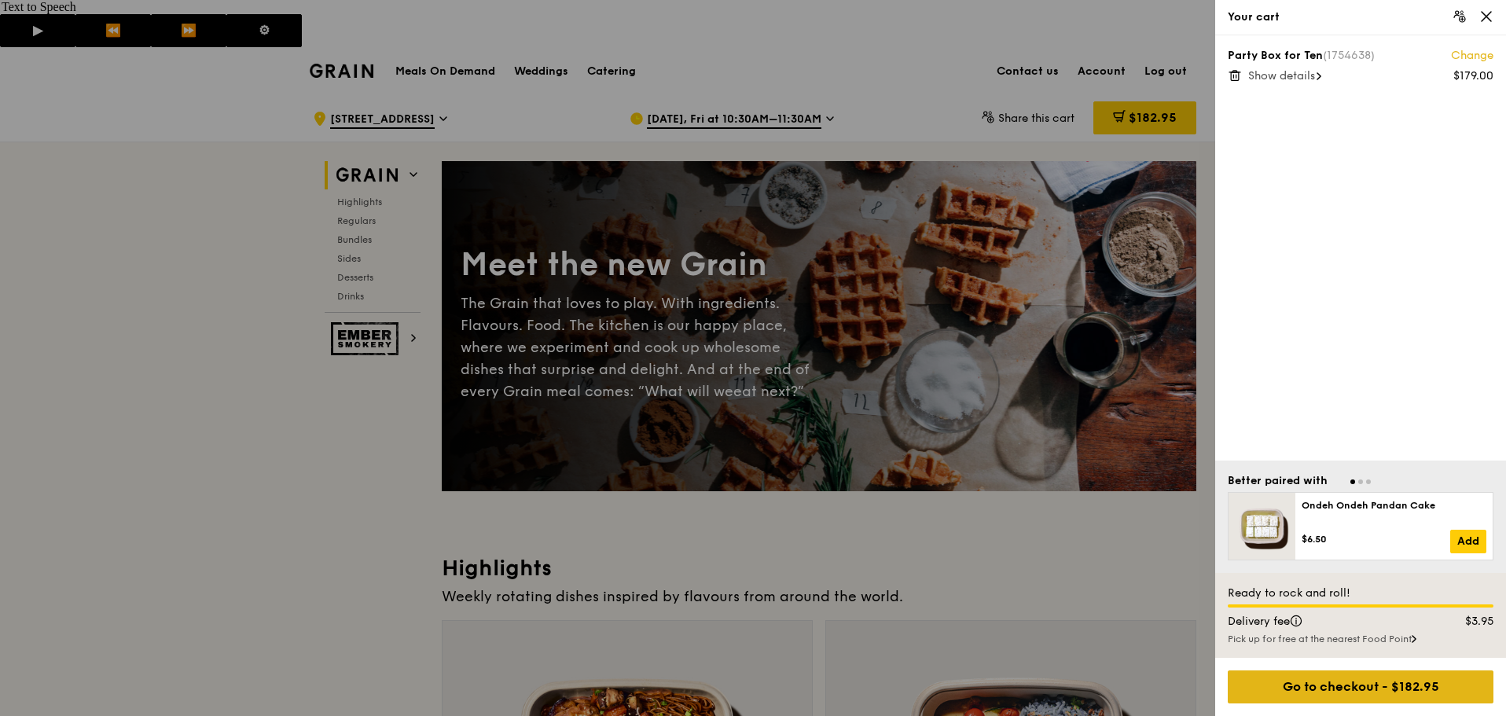
click at [1406, 694] on div "Go to checkout - $182.95" at bounding box center [1361, 687] width 266 height 33
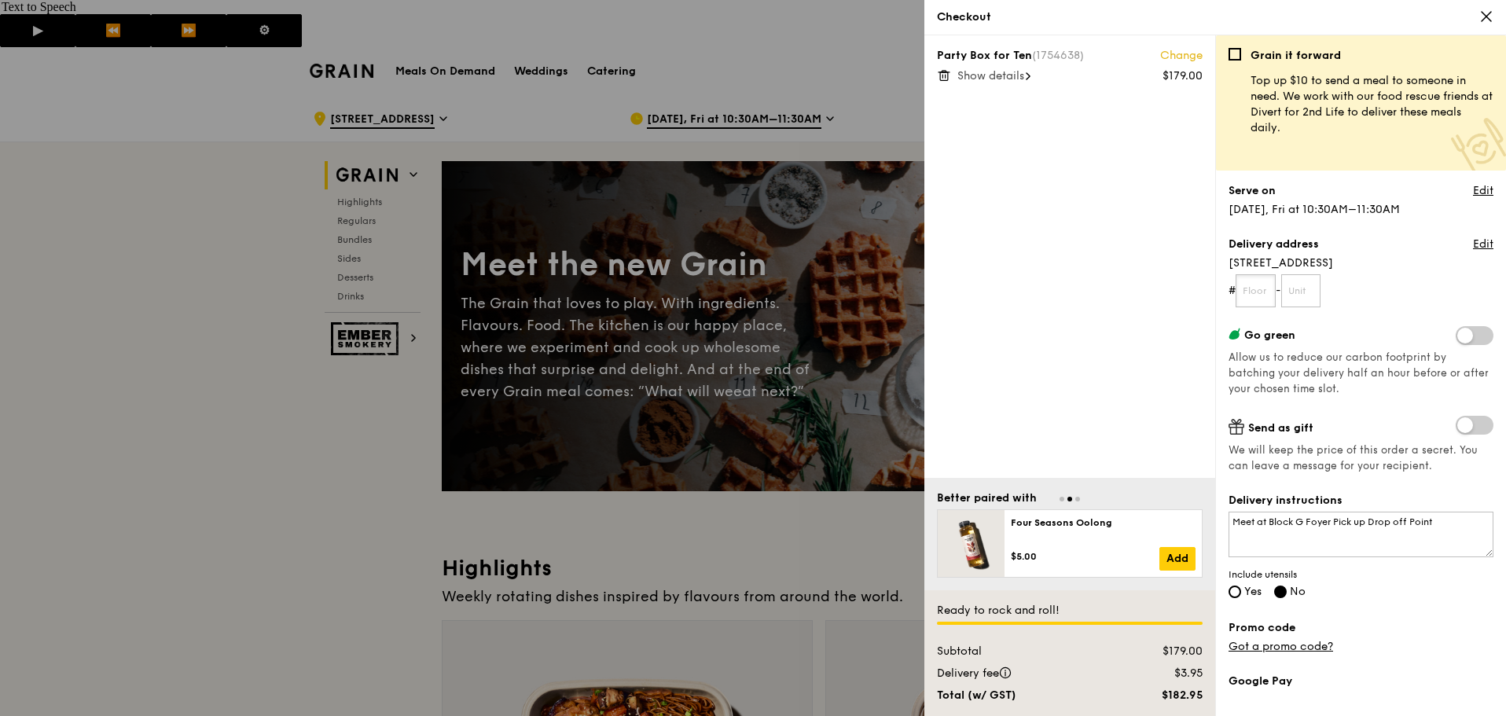
click at [1263, 292] on input "text" at bounding box center [1256, 290] width 40 height 33
type input "G"
click at [1309, 295] on input "text" at bounding box center [1301, 290] width 40 height 33
type input "01"
click at [1356, 523] on textarea "Meet at Block G Foyer Pick up Drop off Point" at bounding box center [1361, 535] width 265 height 46
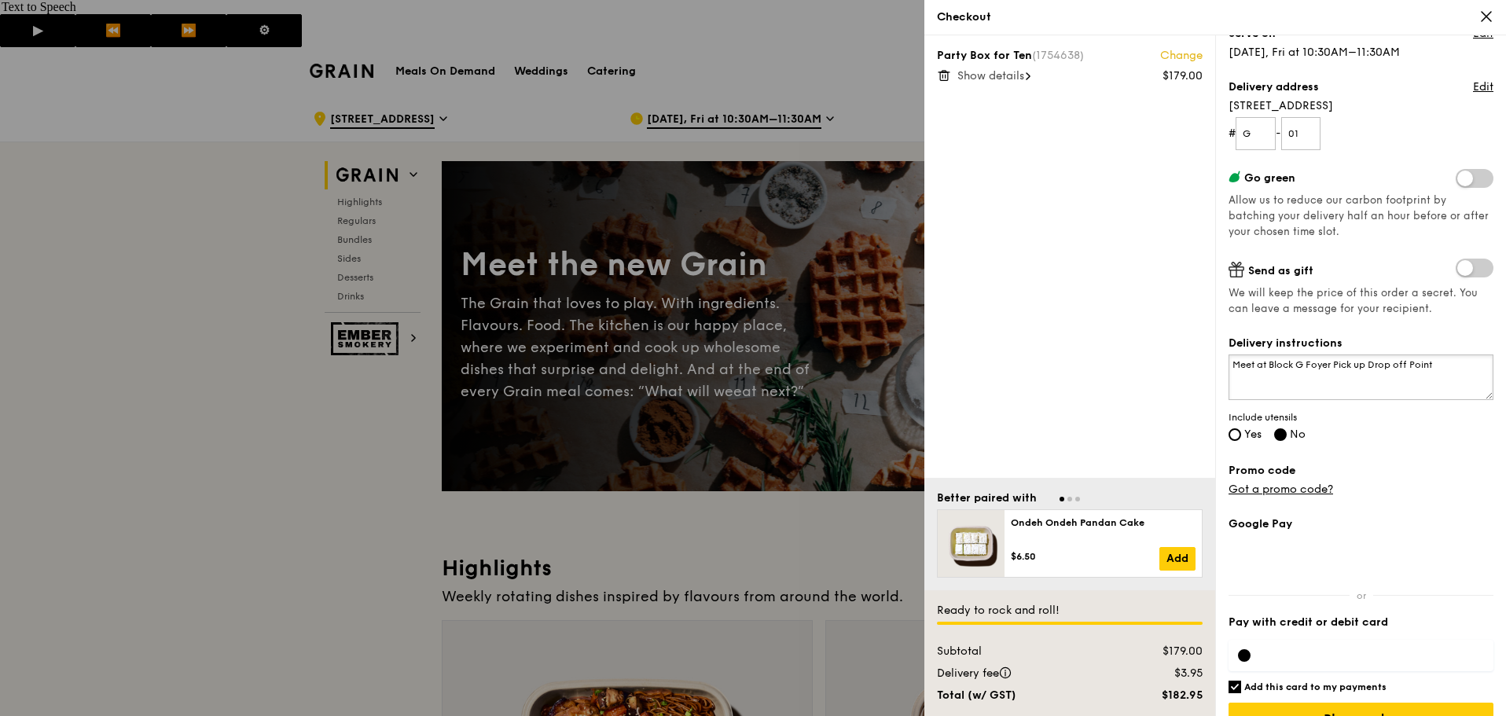
scroll to position [189, 0]
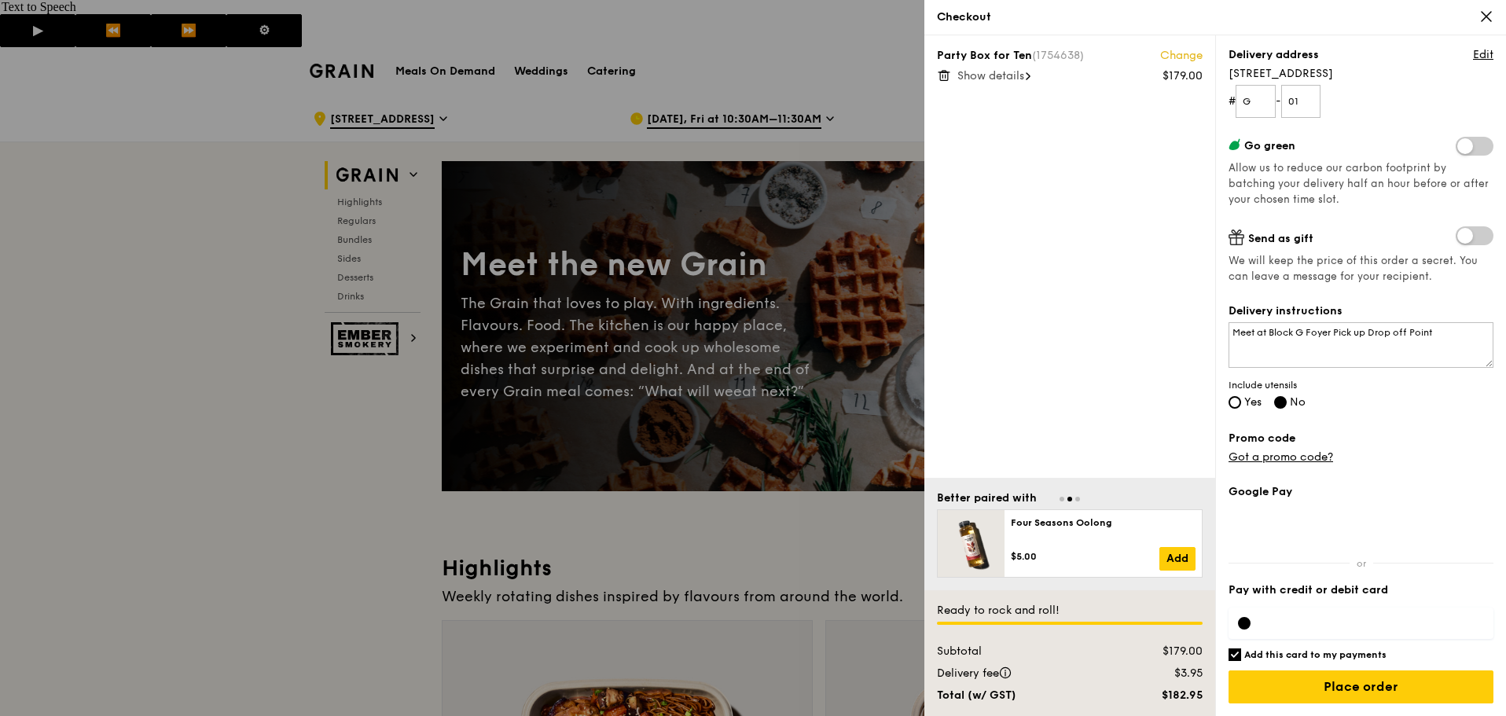
click at [1280, 653] on h6 "Add this card to my payments" at bounding box center [1315, 655] width 142 height 13
click at [1241, 653] on input "Add this card to my payments" at bounding box center [1235, 655] width 13 height 13
checkbox input "false"
click at [1374, 686] on input "Place order" at bounding box center [1361, 687] width 265 height 33
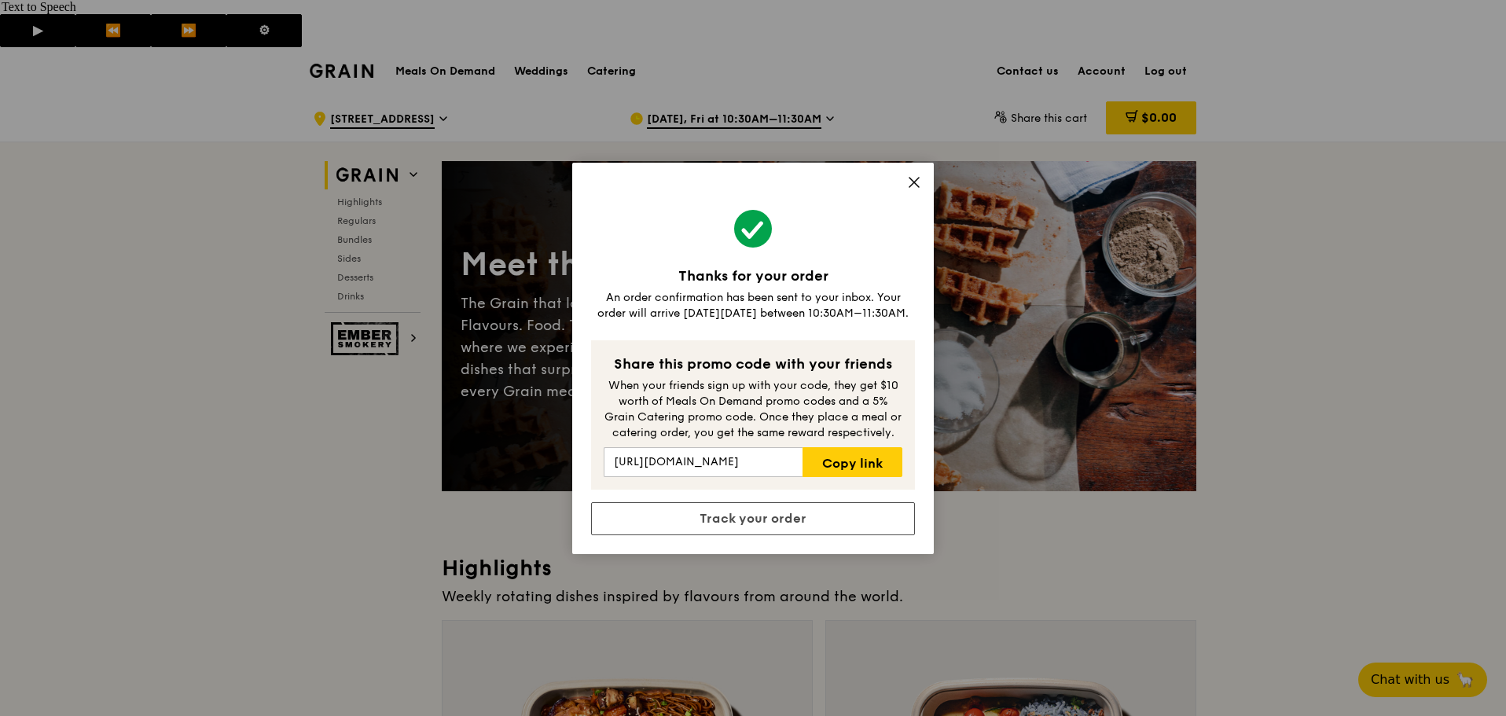
click at [902, 178] on div "Thanks for your order An order confirmation has been sent to your inbox. Your o…" at bounding box center [753, 358] width 362 height 391
click at [925, 183] on div "Thanks for your order An order confirmation has been sent to your inbox. Your o…" at bounding box center [753, 358] width 362 height 391
click at [800, 508] on link "Track your order" at bounding box center [753, 518] width 324 height 33
